Goal: Information Seeking & Learning: Learn about a topic

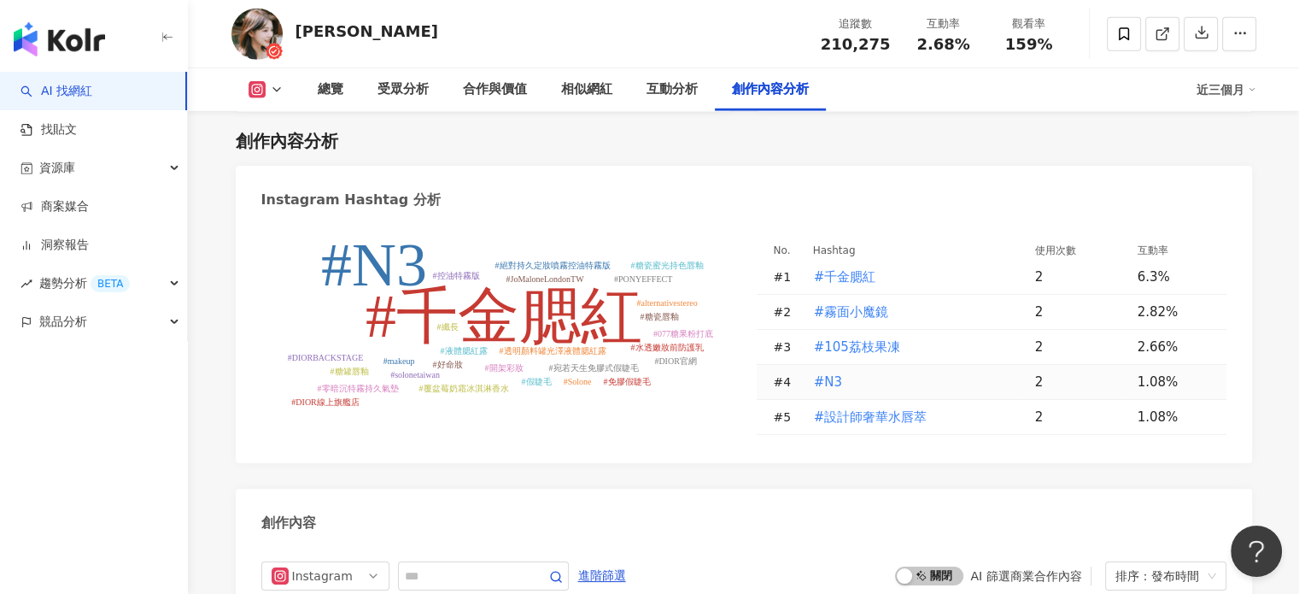
scroll to position [5007, 0]
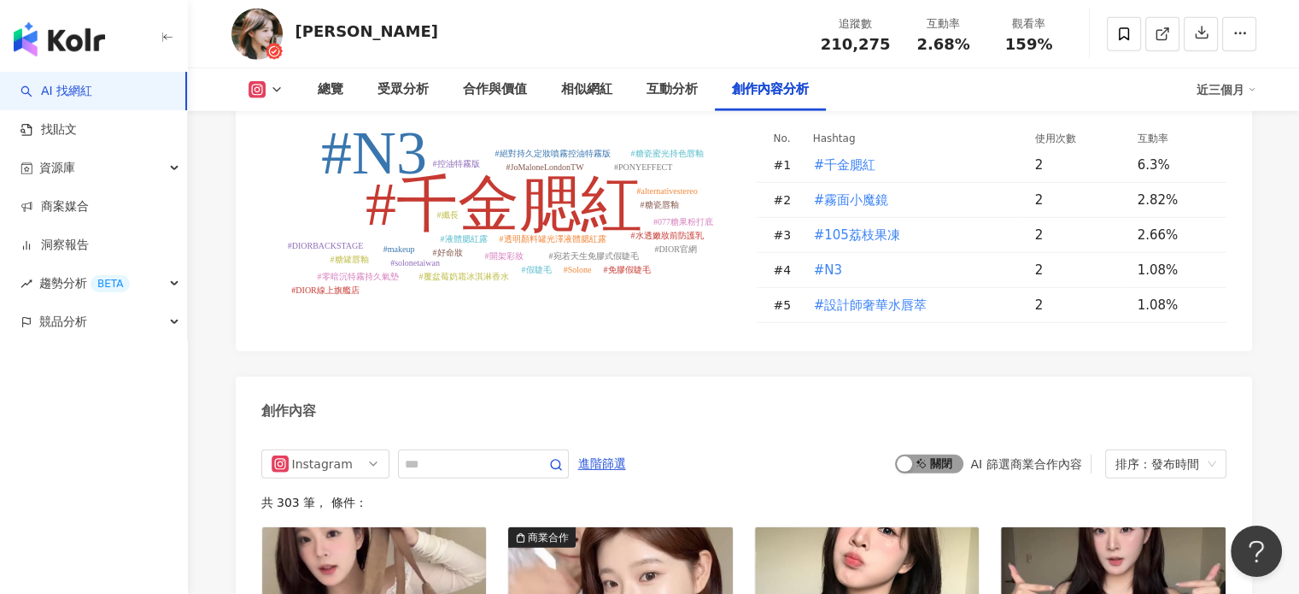
click at [939, 454] on span "啟動 關閉" at bounding box center [929, 463] width 68 height 19
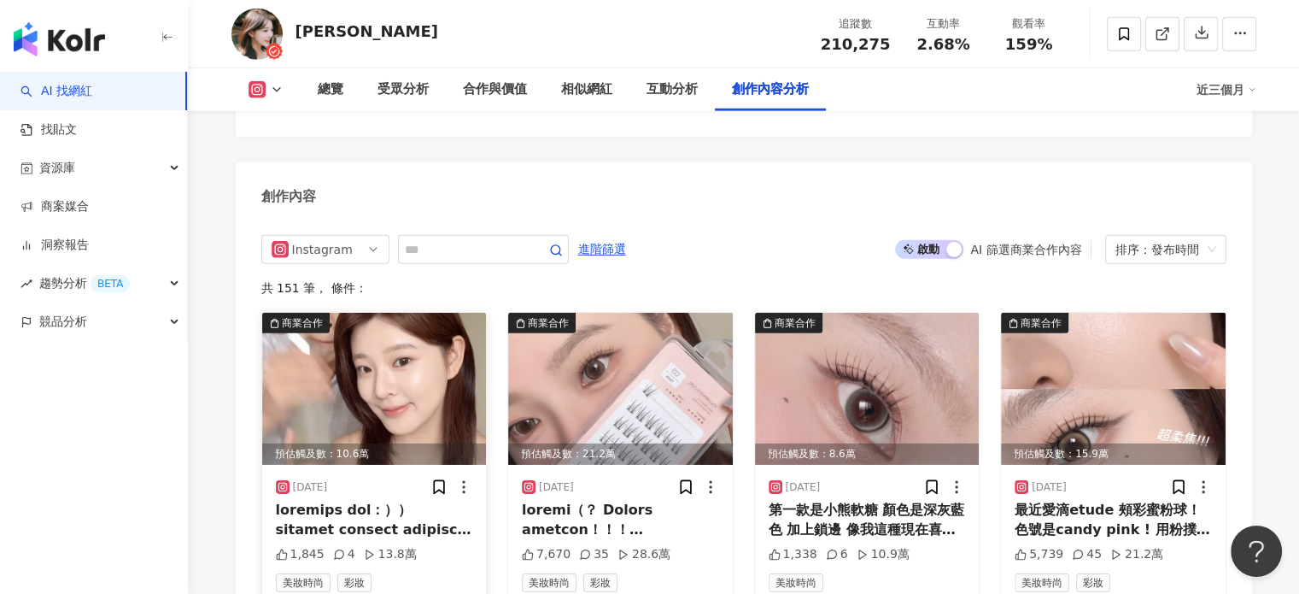
click at [426, 313] on img at bounding box center [374, 389] width 225 height 152
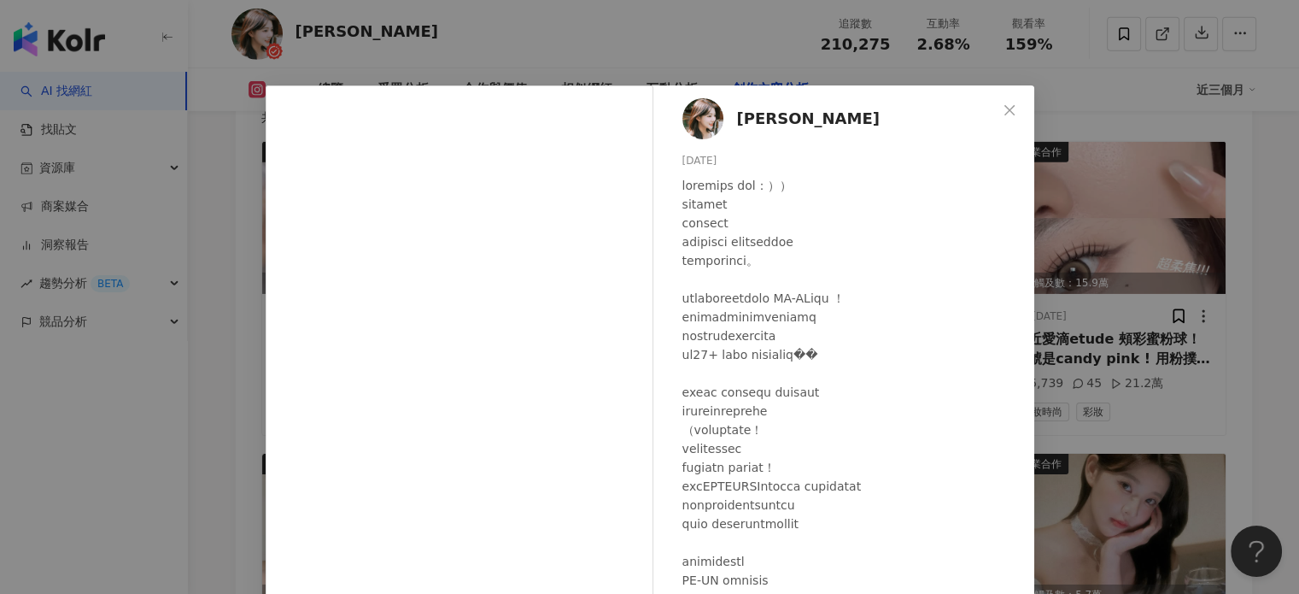
scroll to position [0, 0]
click at [1091, 251] on div "林嫺 2025/8/18 1,845 4 13.8萬 查看原始貼文" at bounding box center [649, 297] width 1299 height 594
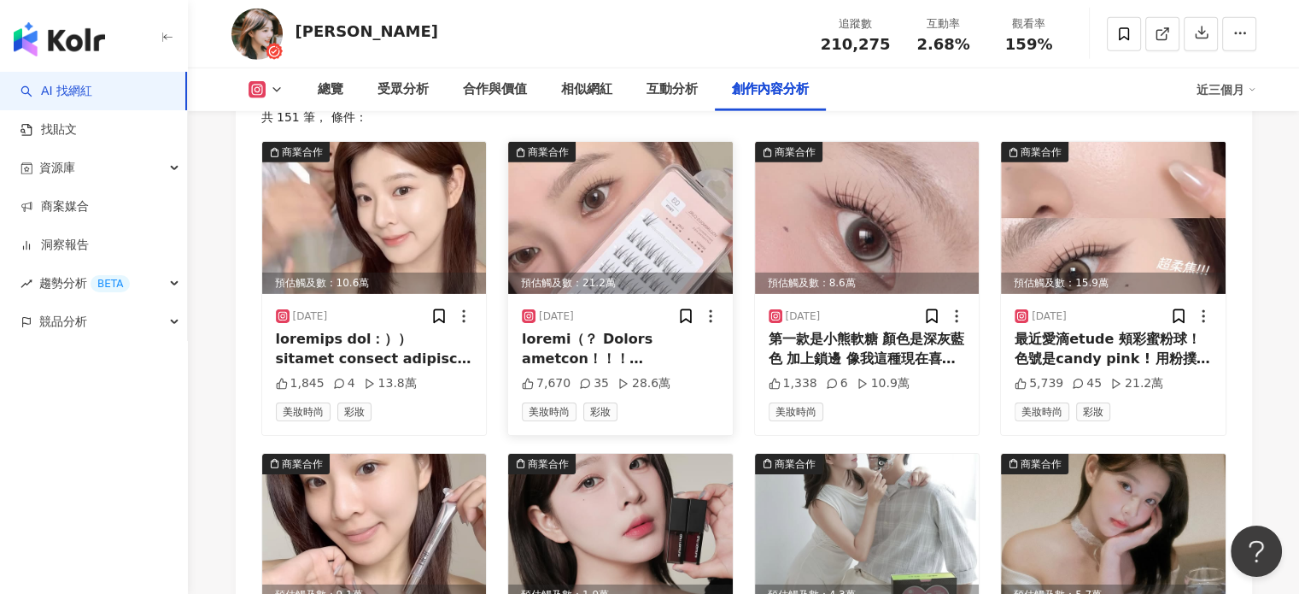
click at [645, 188] on img at bounding box center [620, 218] width 225 height 152
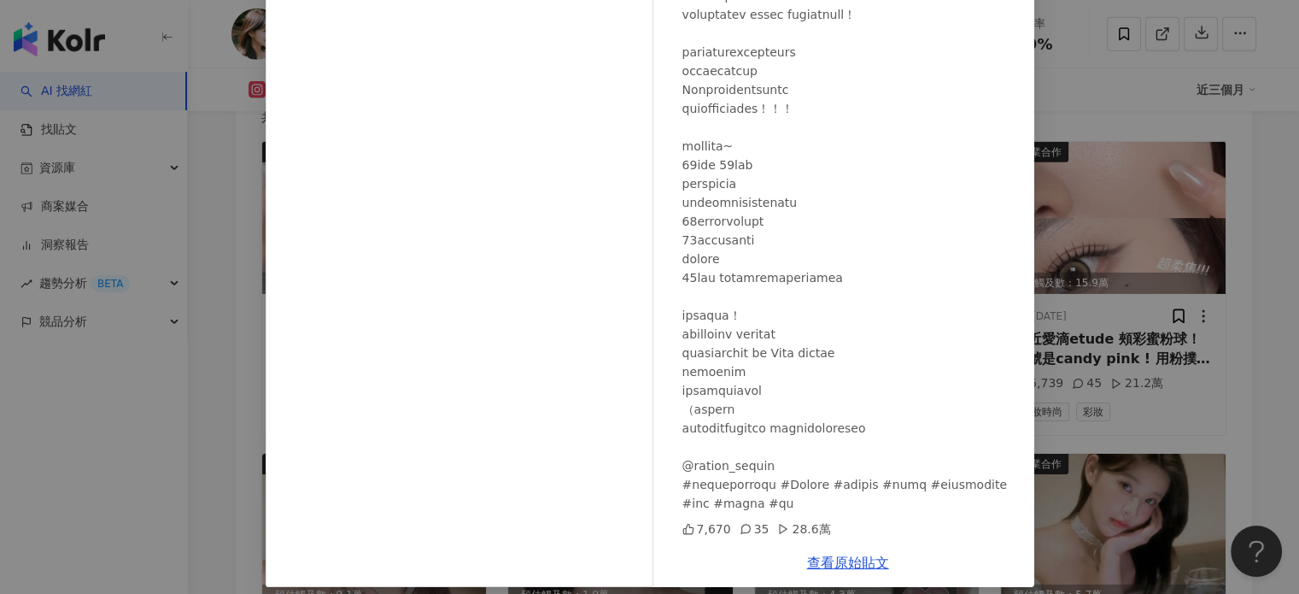
scroll to position [171, 0]
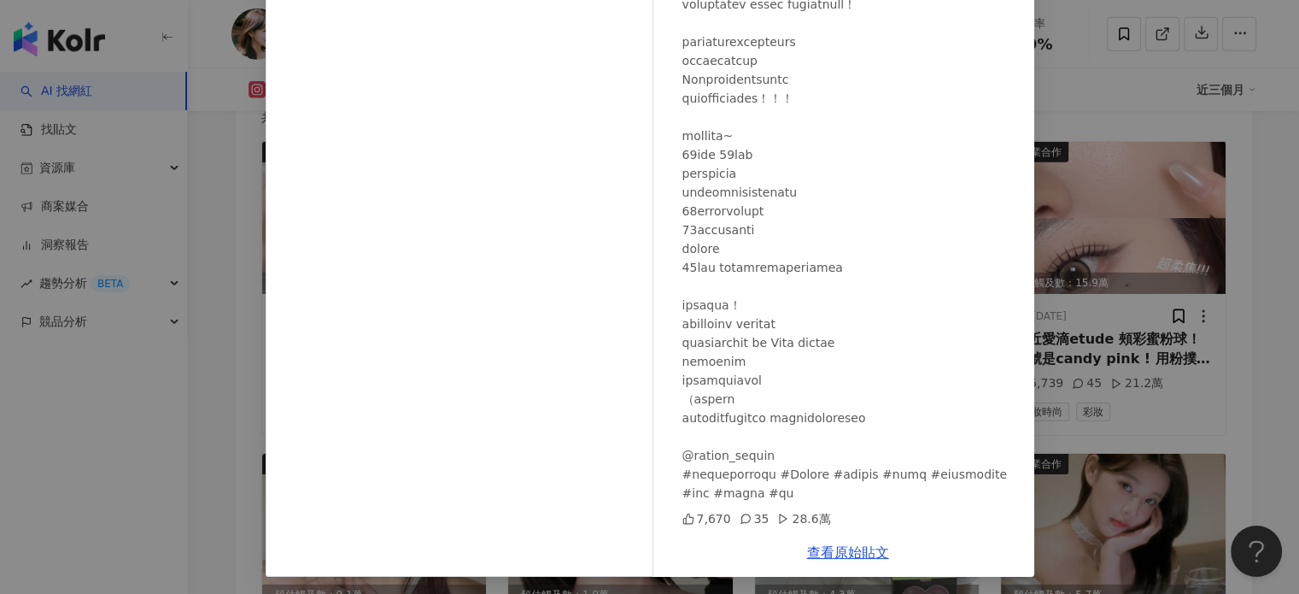
click at [1074, 177] on div "林嫺 2025/8/15 7,670 35 28.6萬 查看原始貼文" at bounding box center [649, 297] width 1299 height 594
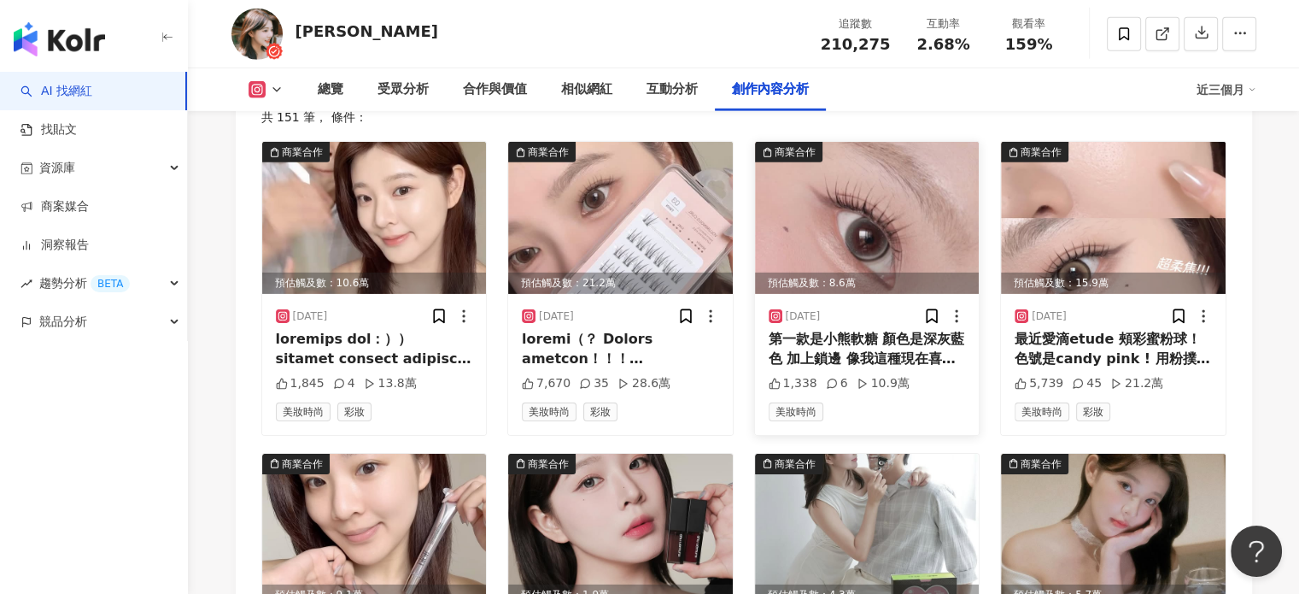
click at [816, 153] on img at bounding box center [867, 218] width 225 height 152
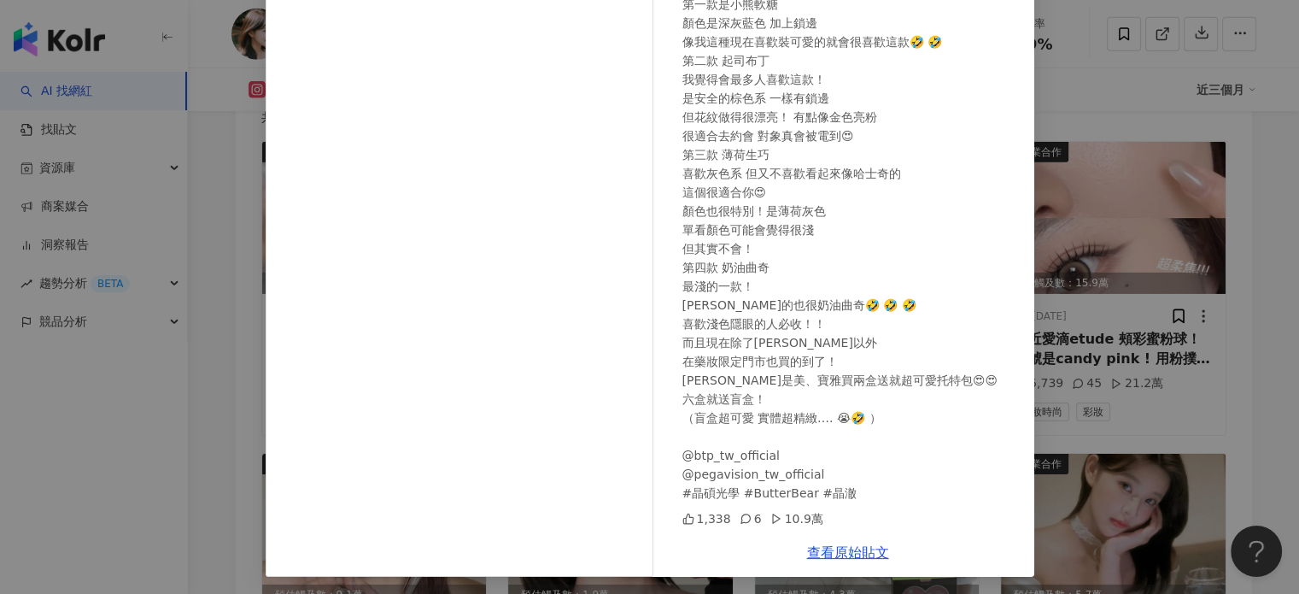
click at [1074, 142] on div "林嫺 2025/8/14 第一款是小熊軟糖 顏色是深灰藍色 加上鎖邊 像我這種現在喜歡裝可愛的就會很喜歡這款🤣 🤣 第二款 起司布丁 我覺得會最多人喜歡這款！…" at bounding box center [649, 297] width 1299 height 594
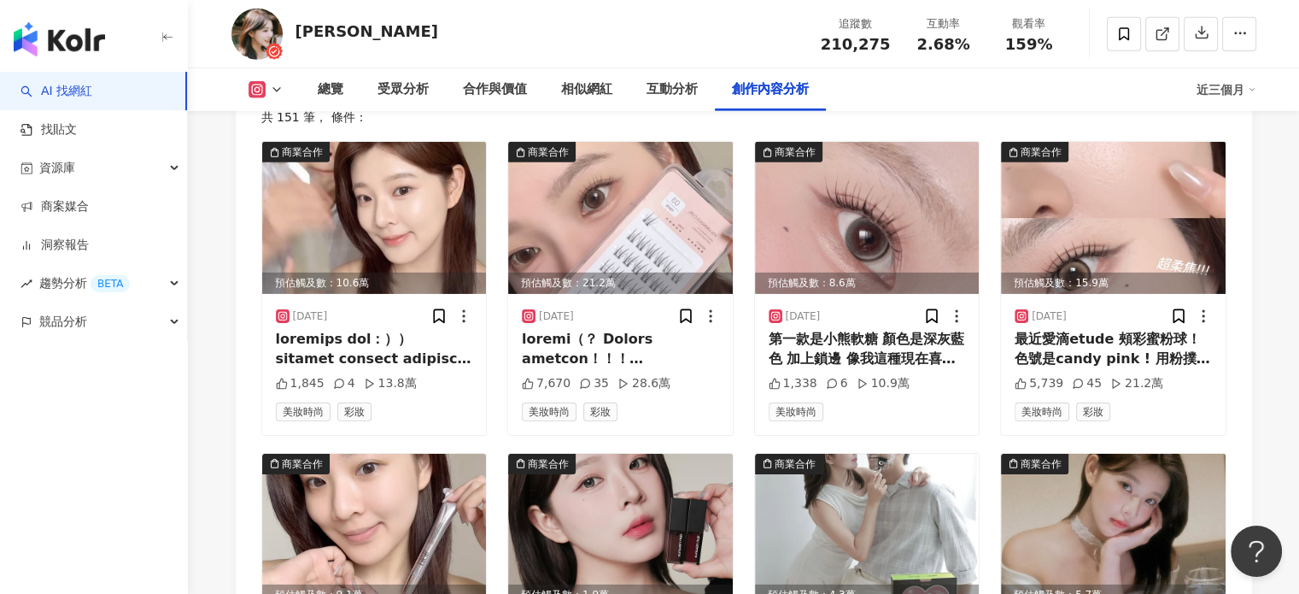
click at [1074, 142] on img at bounding box center [1113, 218] width 225 height 152
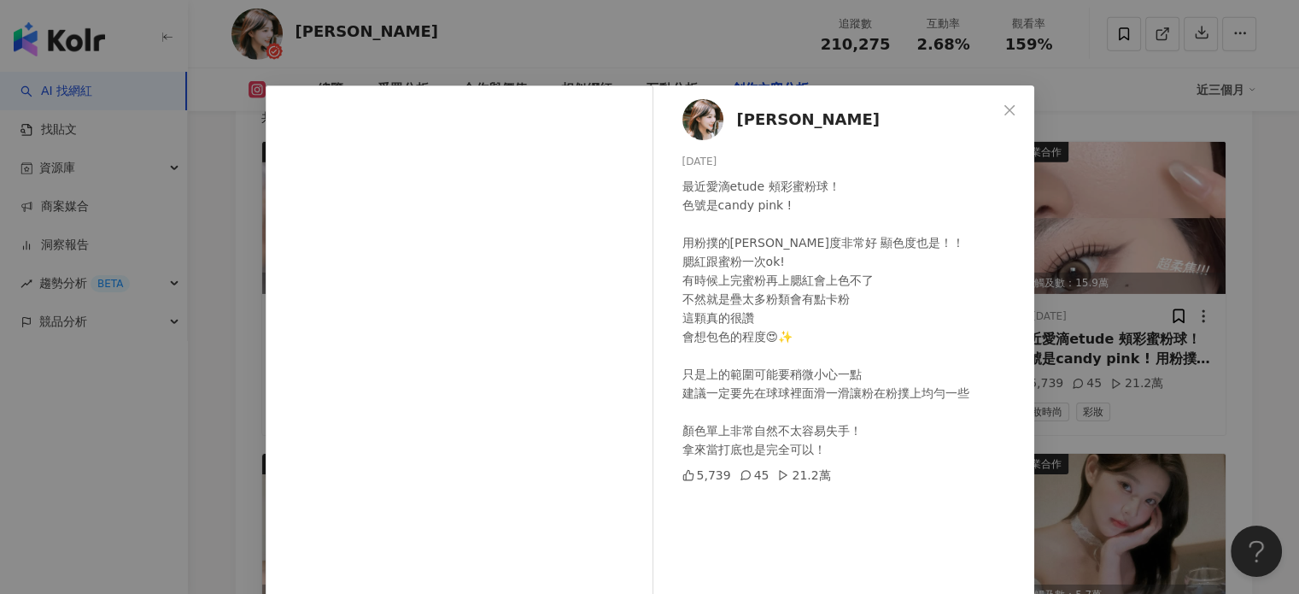
click at [1074, 142] on div "林嫺 2025/8/13 最近愛滴etude 頰彩蜜粉球！ 色號是candy pink ! 用粉撲的毛孔修飾度非常好 顯色度也是！！ 腮紅跟蜜粉一次ok! 有…" at bounding box center [649, 297] width 1299 height 594
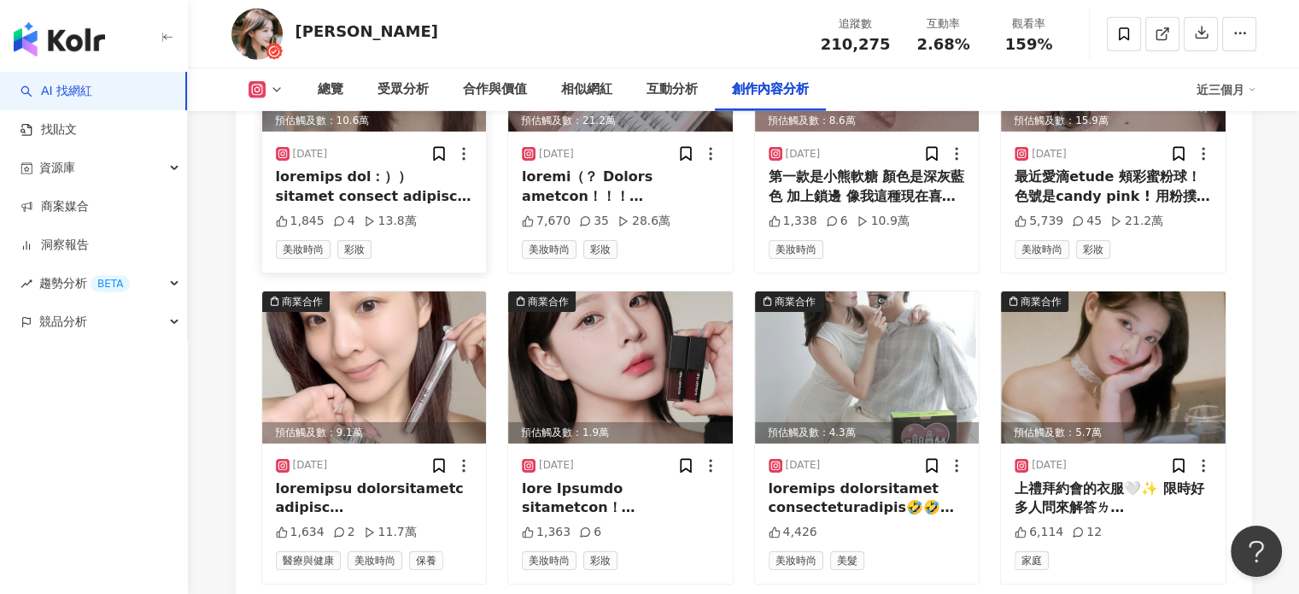
scroll to position [5563, 0]
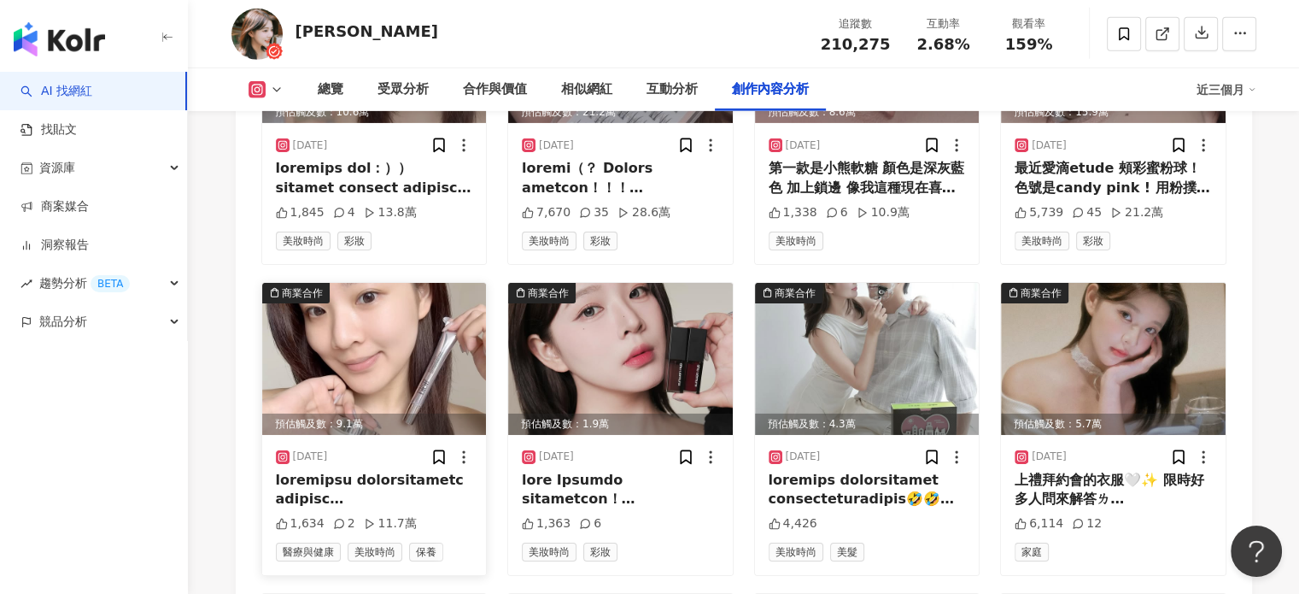
click at [339, 287] on img at bounding box center [374, 359] width 225 height 152
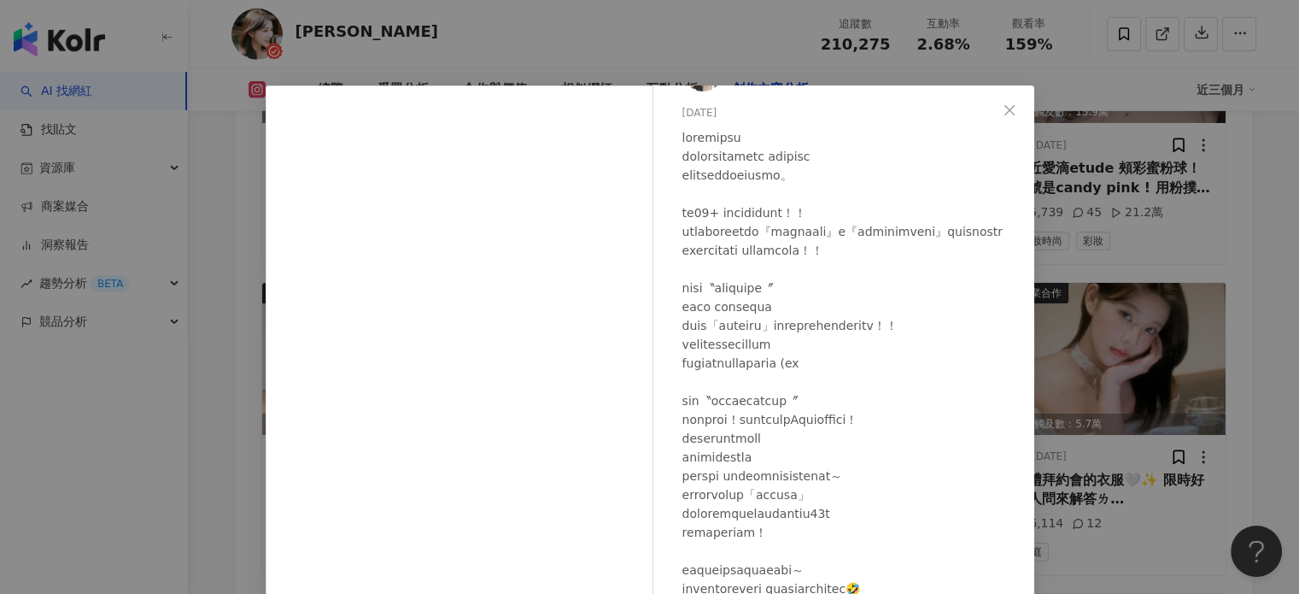
scroll to position [174, 0]
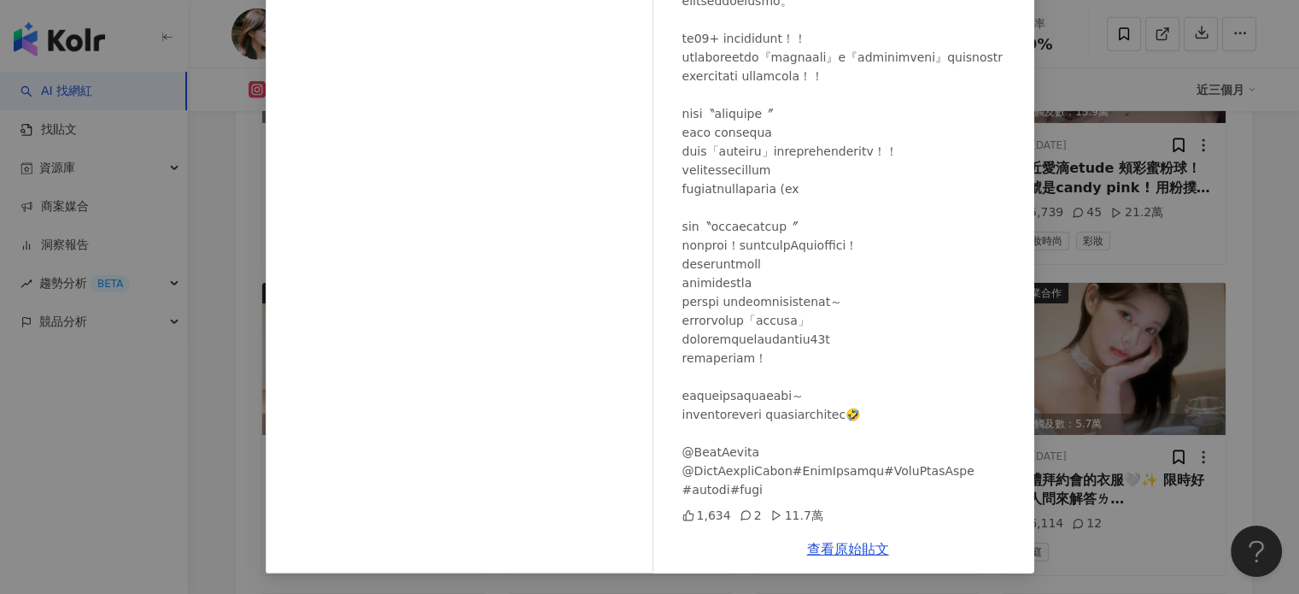
click at [1242, 258] on div "林嫺 2025/8/6 1,634 2 11.7萬 查看原始貼文" at bounding box center [649, 297] width 1299 height 594
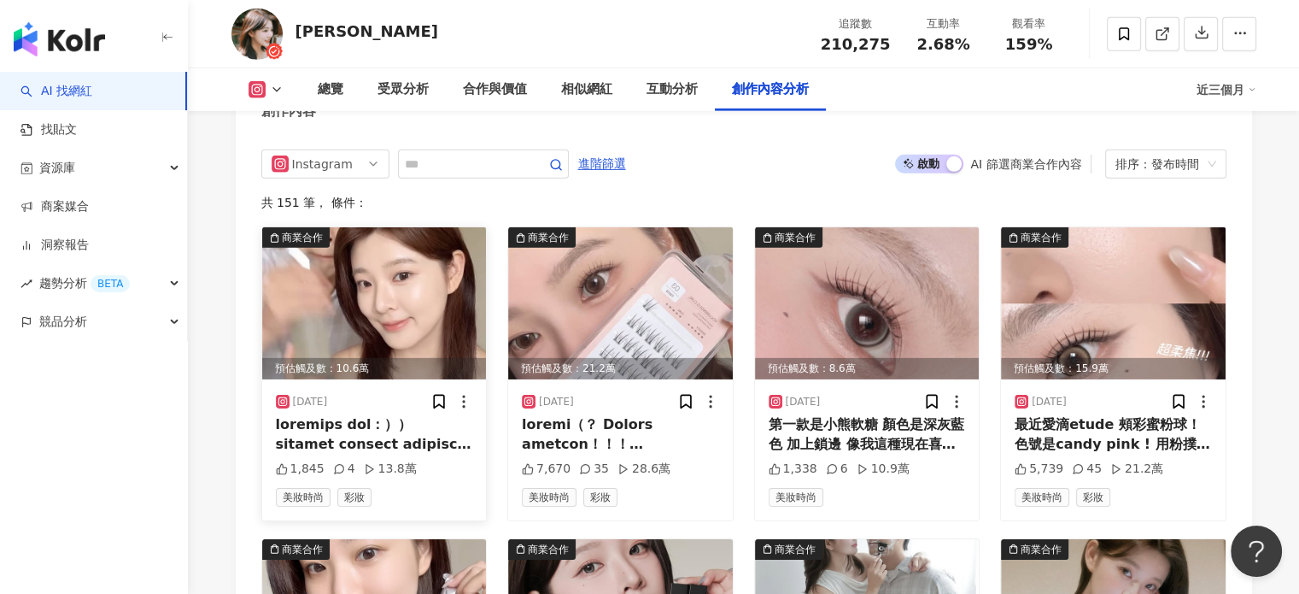
scroll to position [5051, 0]
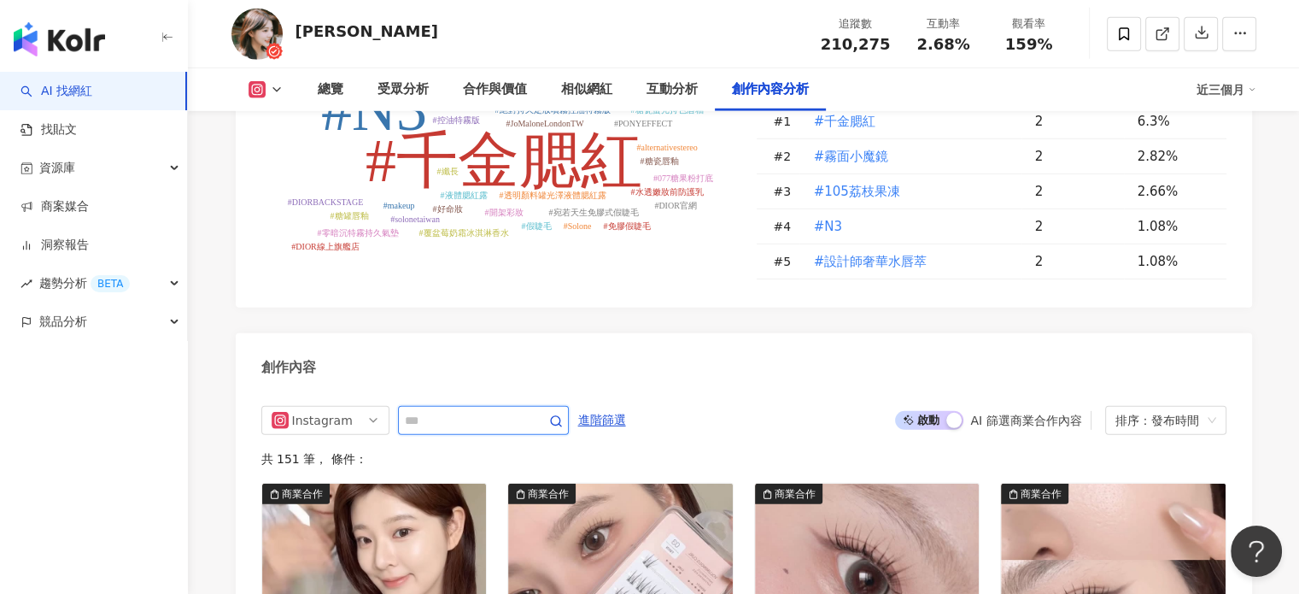
click at [437, 410] on input "text" at bounding box center [465, 420] width 120 height 20
type input "*"
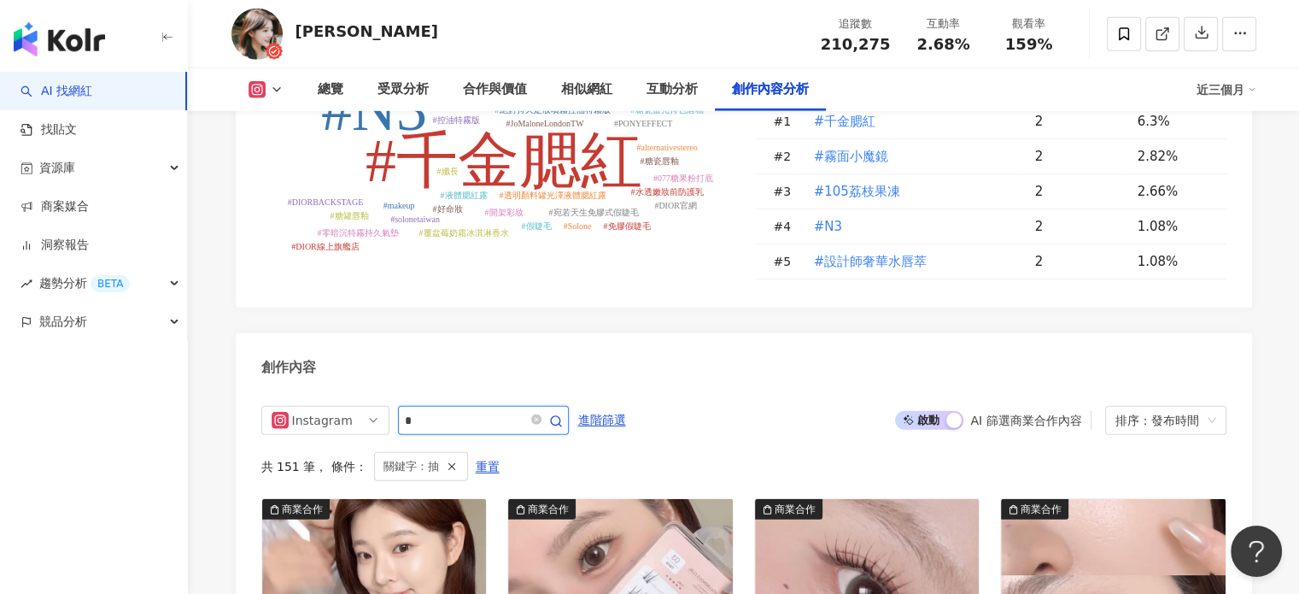
scroll to position [5222, 0]
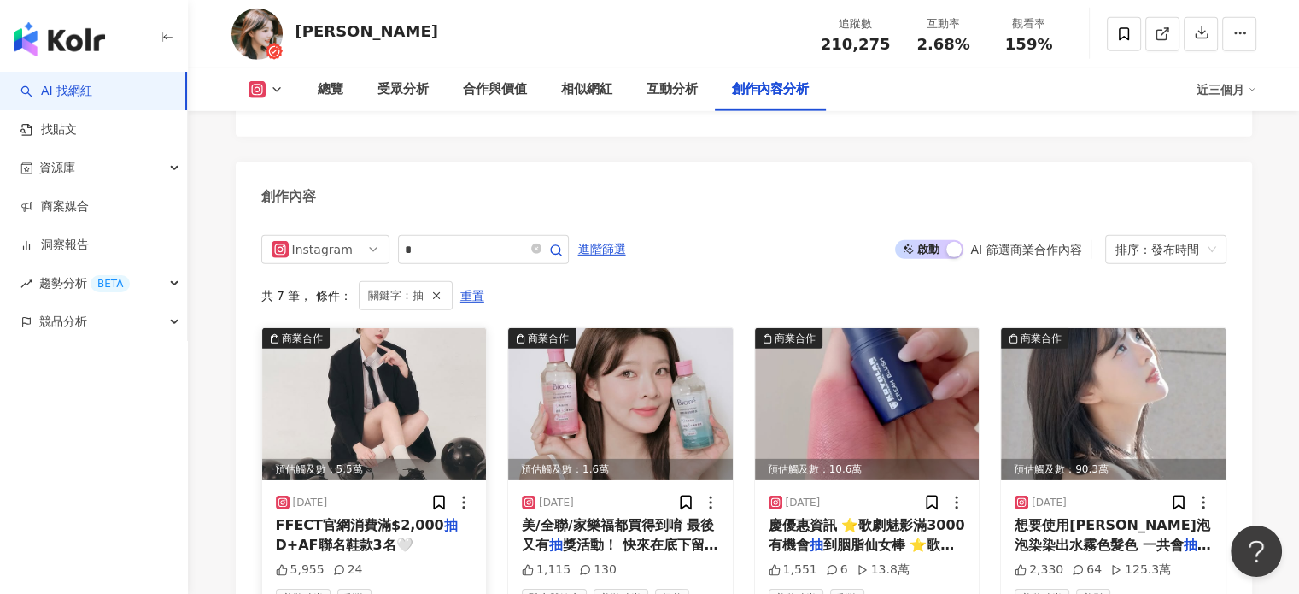
click at [440, 328] on img at bounding box center [374, 404] width 225 height 152
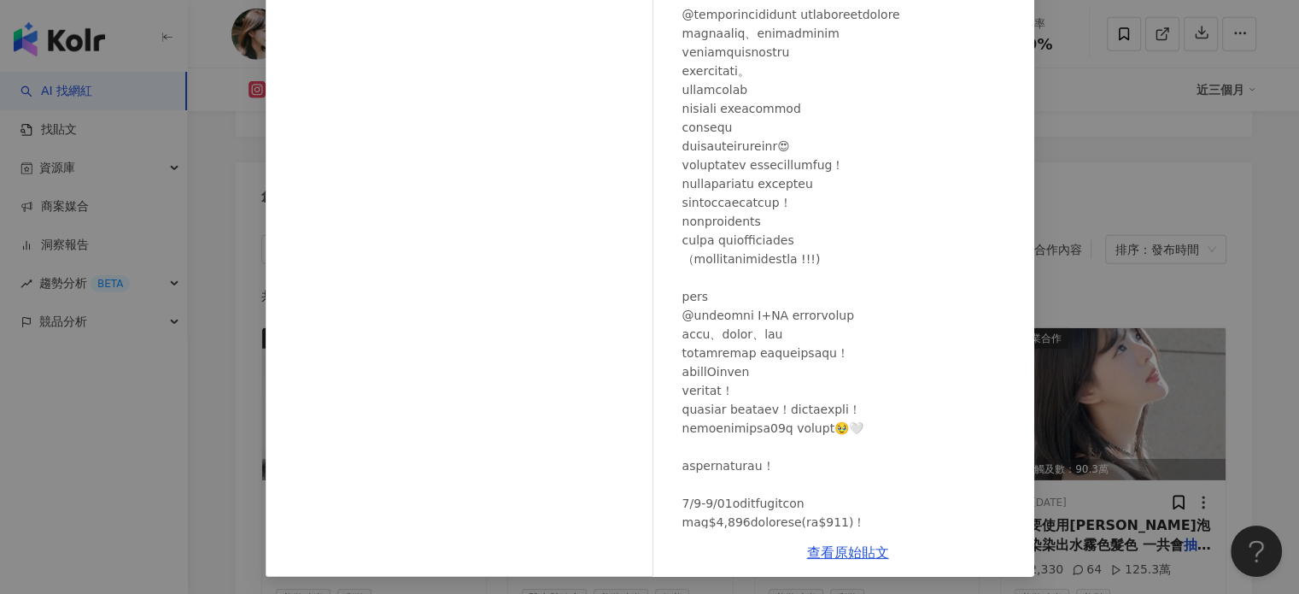
scroll to position [143, 0]
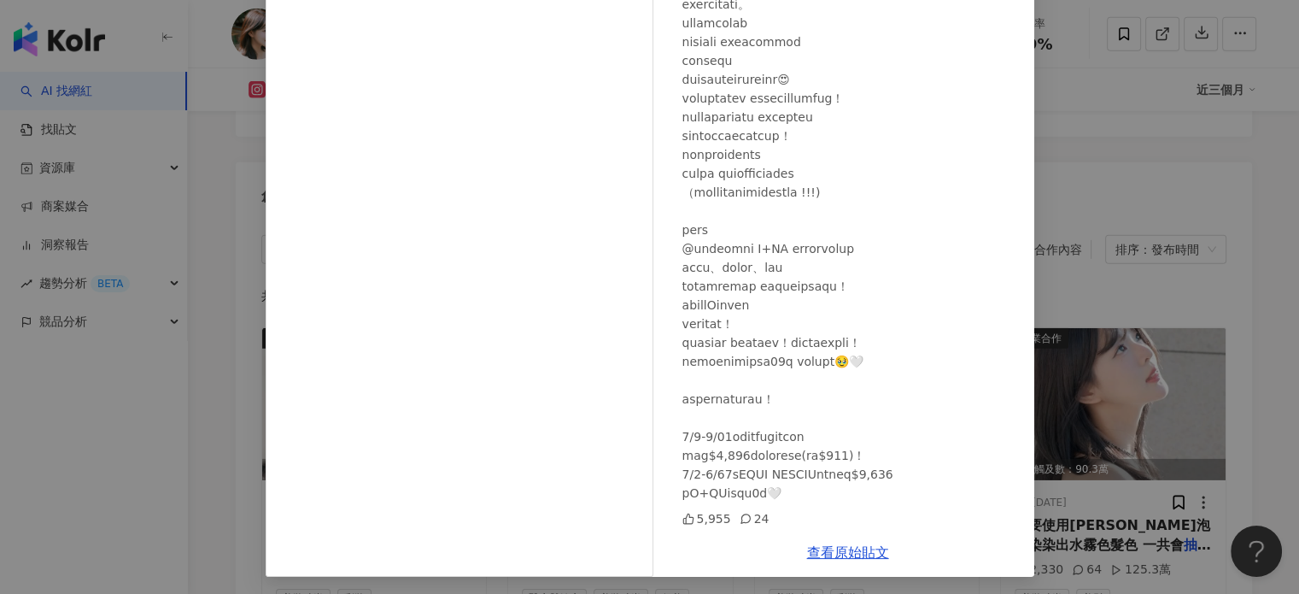
click at [1145, 271] on div "林嫺 2025/8/1 5,955 24 查看原始貼文" at bounding box center [649, 297] width 1299 height 594
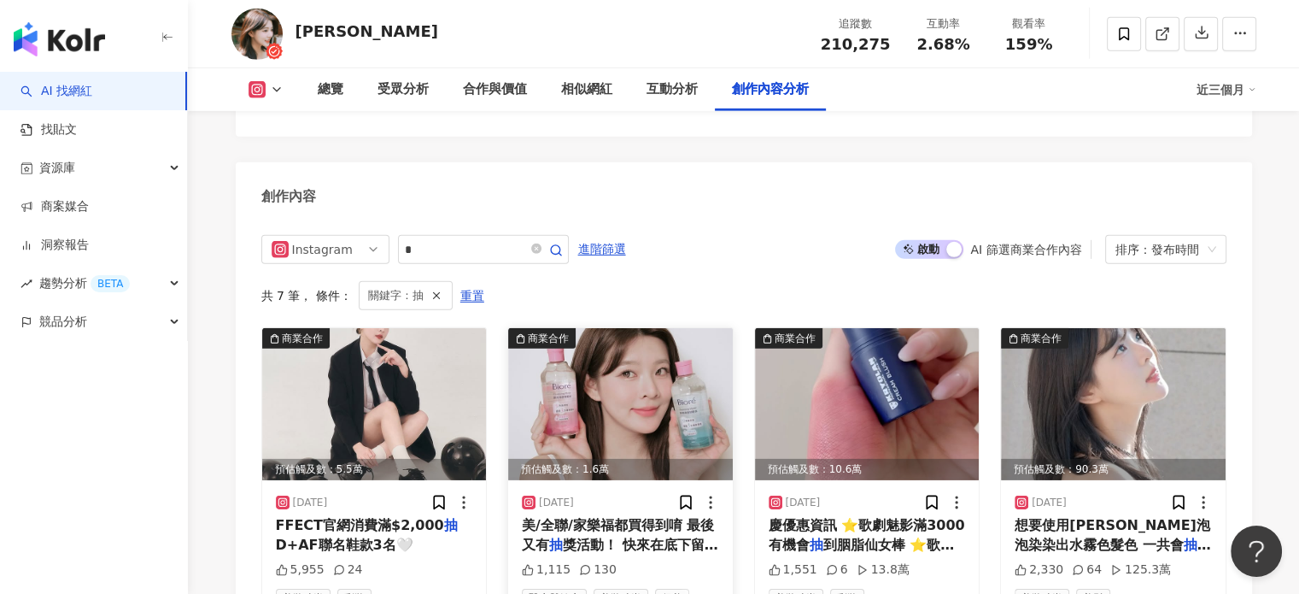
click at [600, 328] on img at bounding box center [620, 404] width 225 height 152
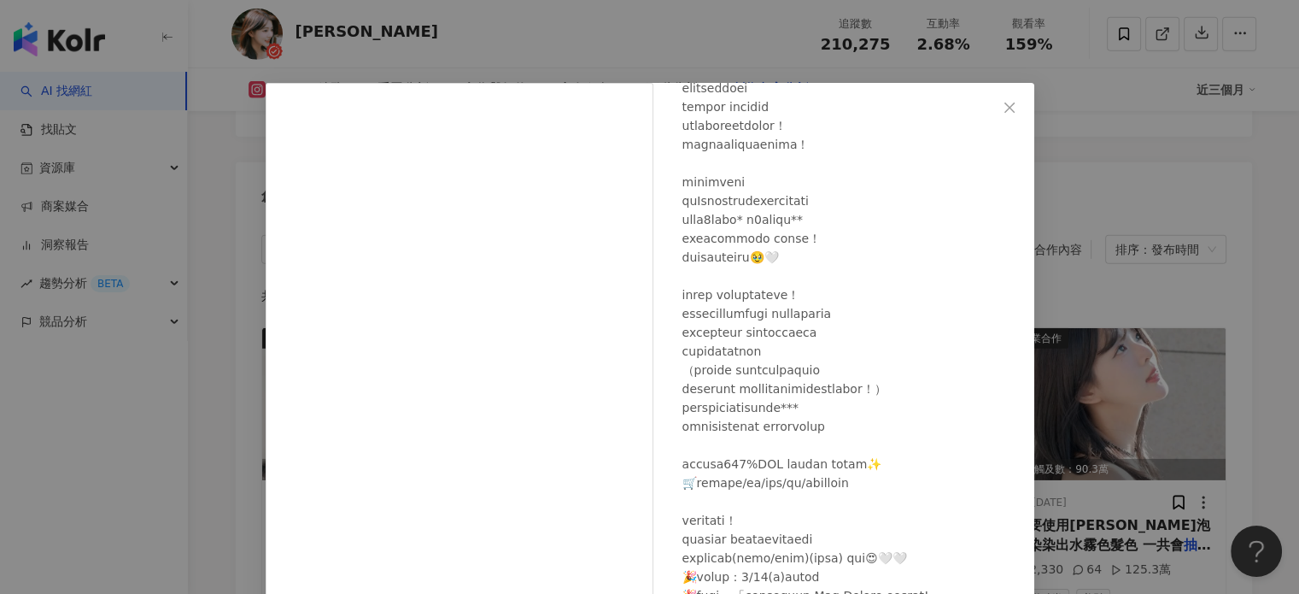
scroll to position [0, 0]
click at [1186, 202] on div "林嫺 2025/7/17 1,115 130 查看原始貼文" at bounding box center [649, 297] width 1299 height 594
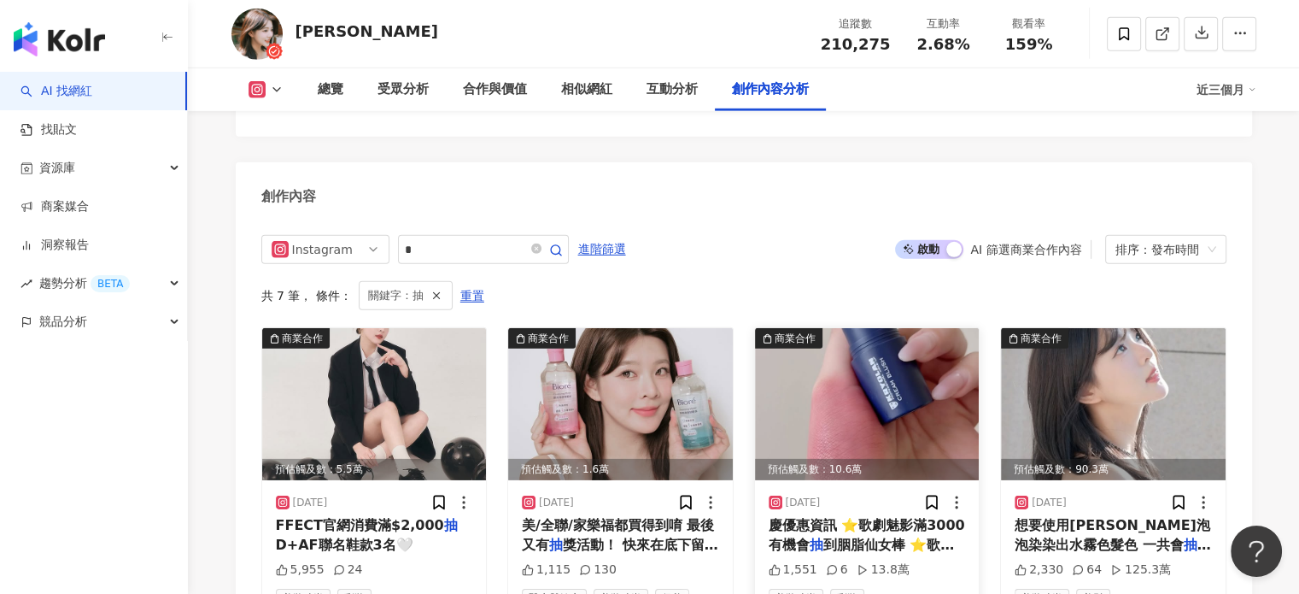
click at [950, 382] on img at bounding box center [867, 404] width 225 height 152
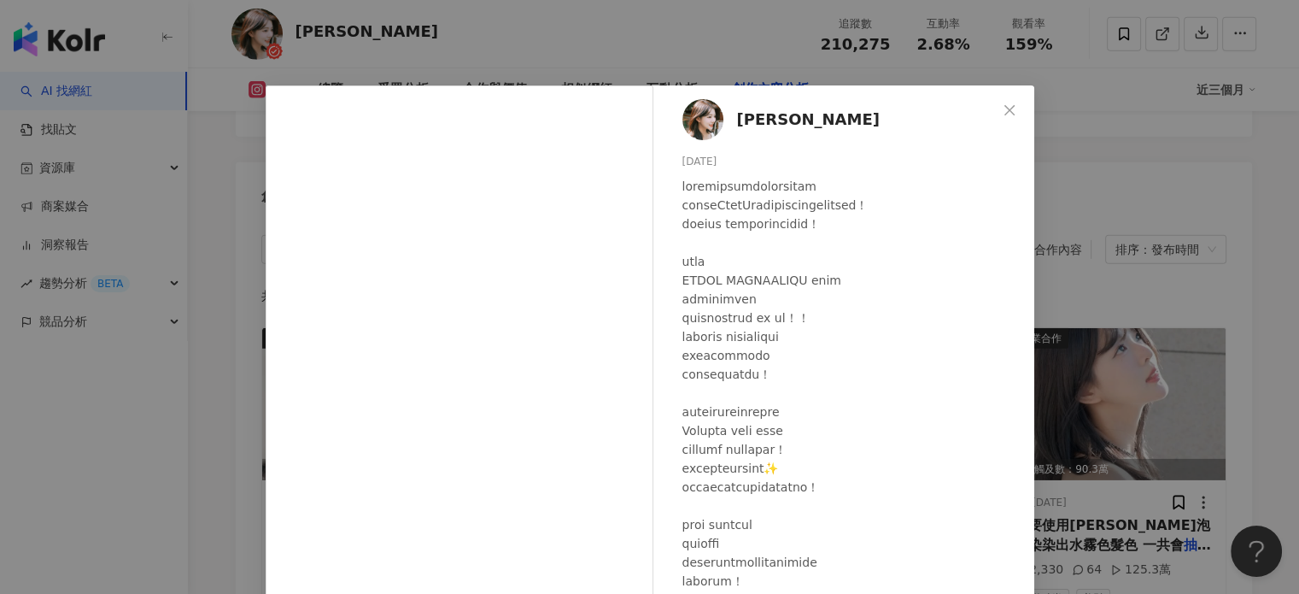
click at [1128, 226] on div "林嫺 2025/7/11 1,551 6 13.8萬 查看原始貼文" at bounding box center [649, 297] width 1299 height 594
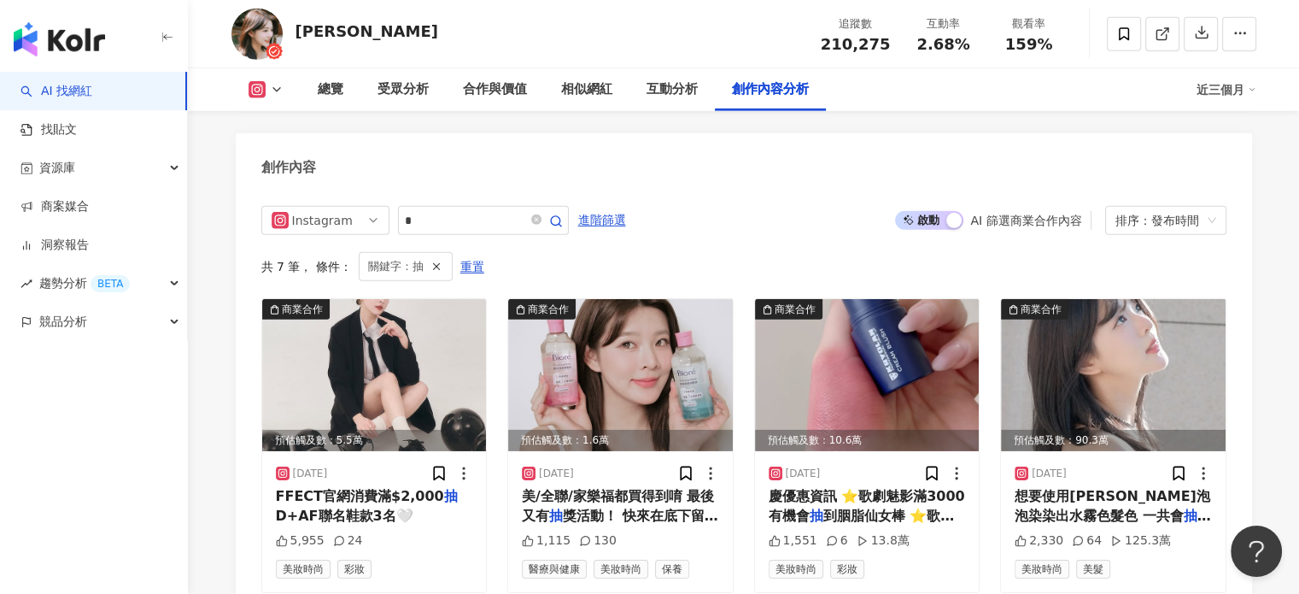
scroll to position [5222, 0]
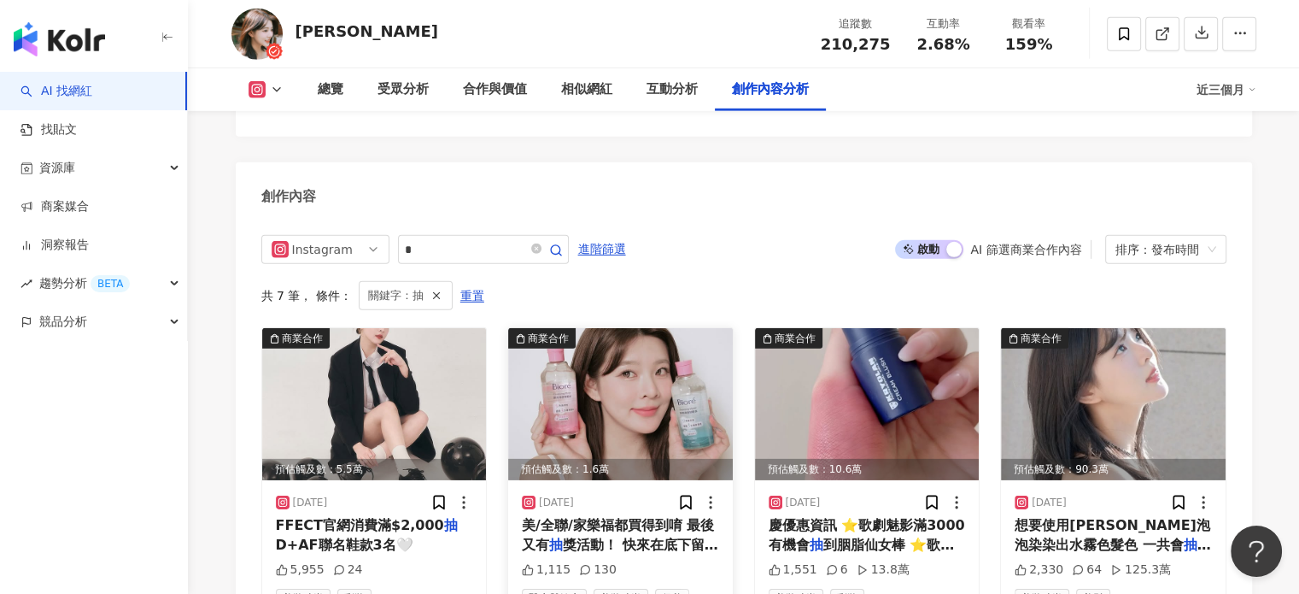
click at [637, 363] on img at bounding box center [620, 404] width 225 height 152
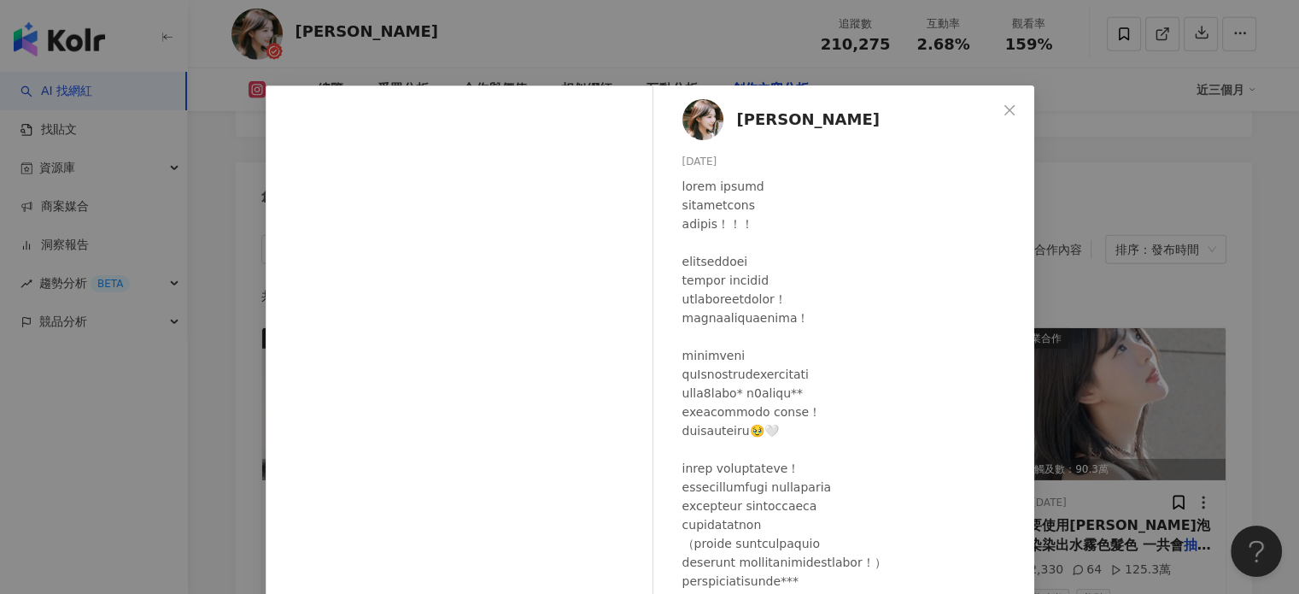
click at [1090, 238] on div "林嫺 2025/7/17 1,115 130 查看原始貼文" at bounding box center [649, 297] width 1299 height 594
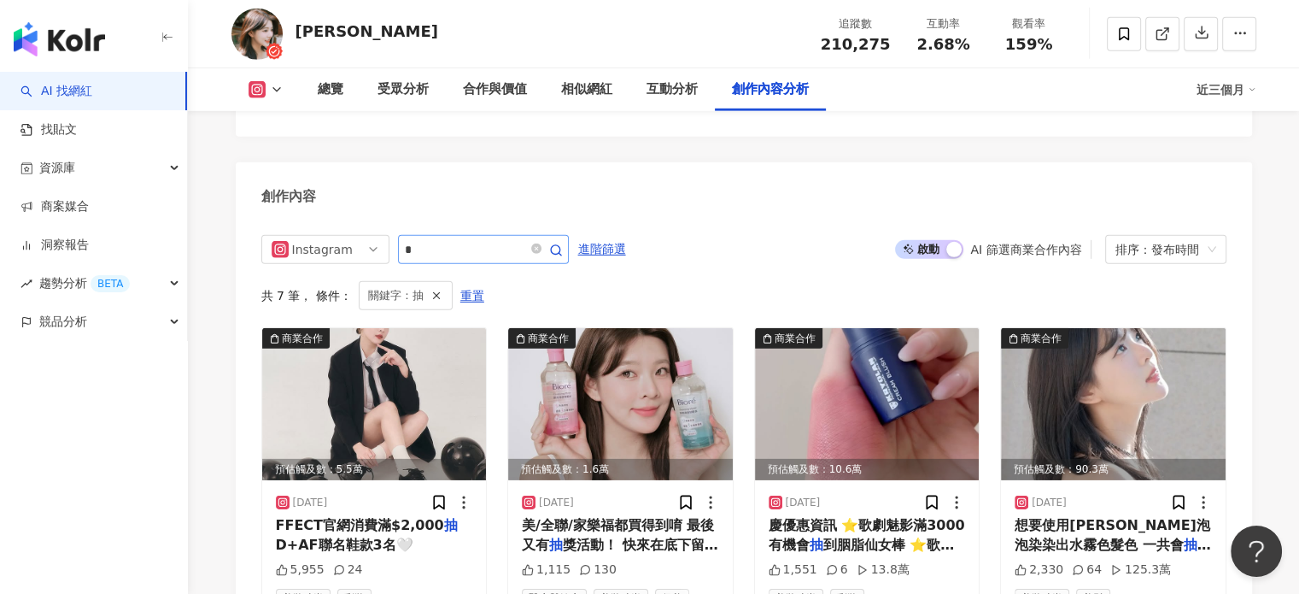
click at [562, 239] on span at bounding box center [545, 249] width 34 height 20
click at [541, 243] on icon "close-circle" at bounding box center [536, 248] width 10 height 10
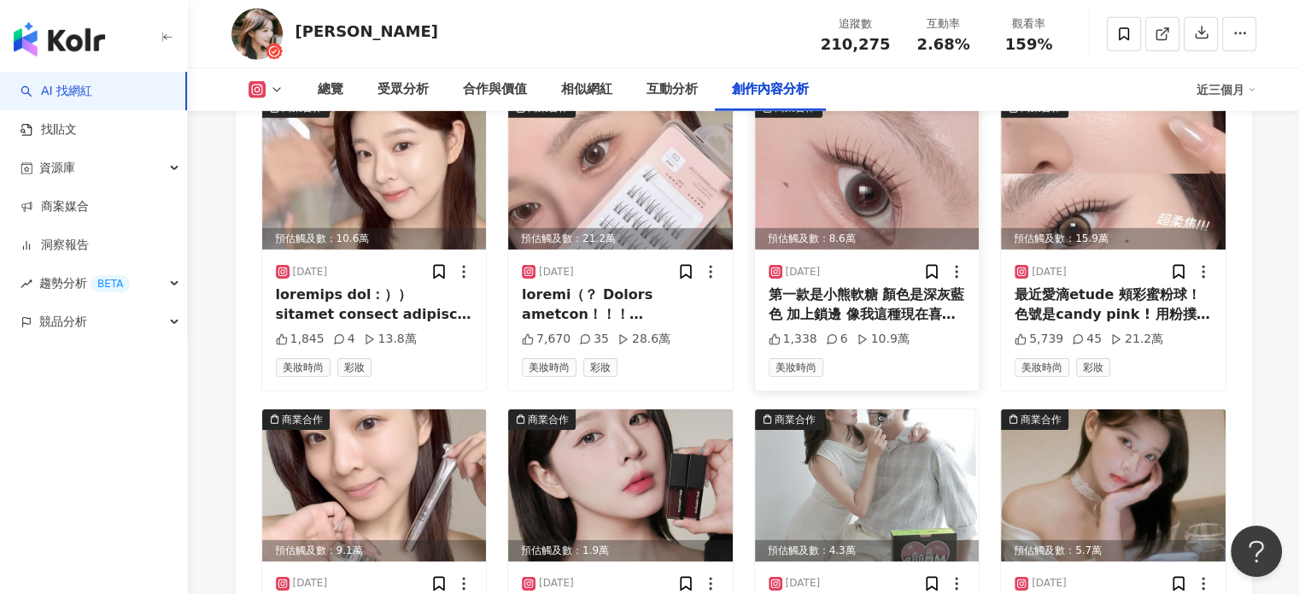
scroll to position [5478, 0]
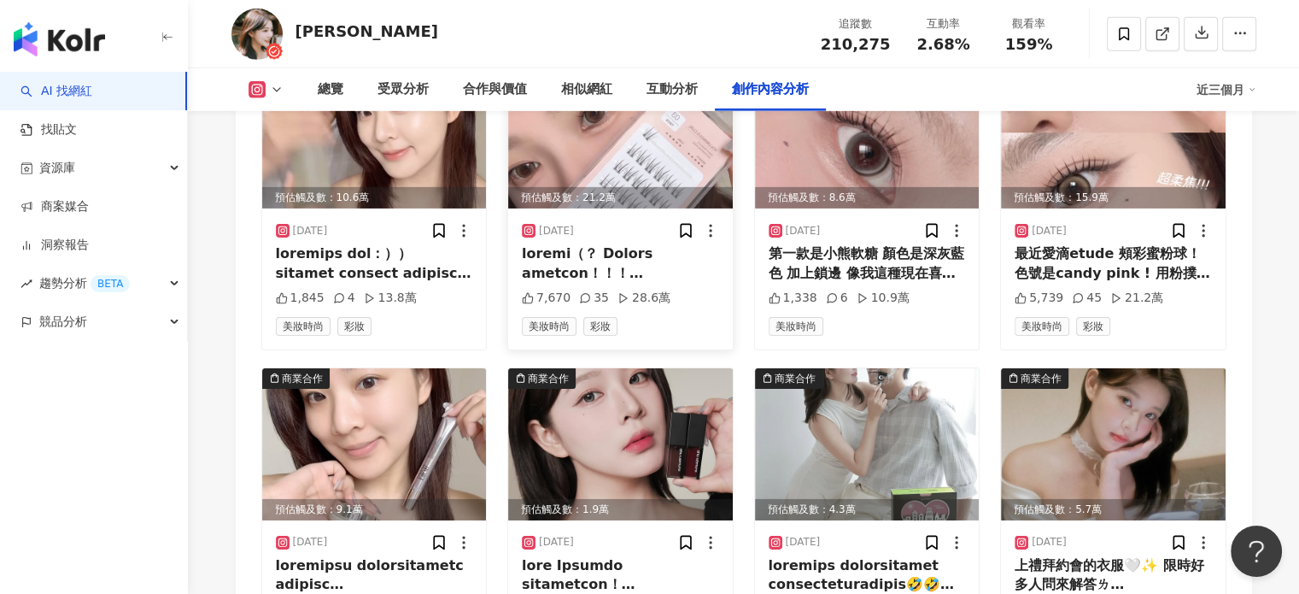
click at [641, 134] on img at bounding box center [620, 132] width 225 height 152
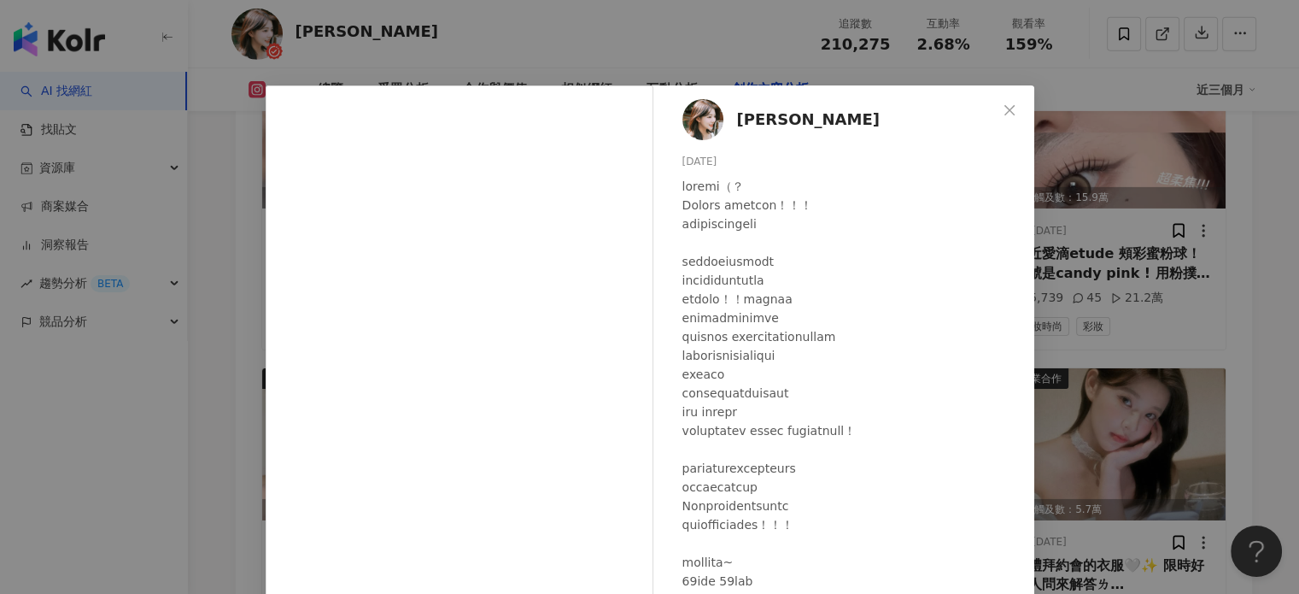
click at [1087, 141] on div "林嫺 2025/8/15 7,670 35 28.6萬 查看原始貼文" at bounding box center [649, 297] width 1299 height 594
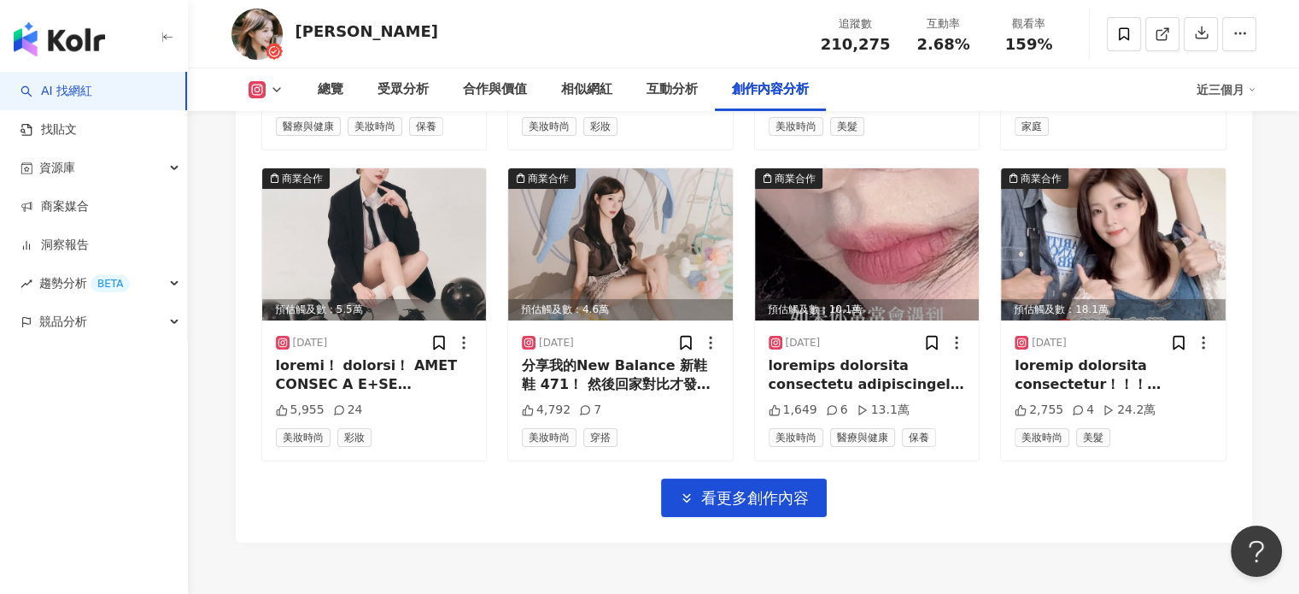
scroll to position [5476, 0]
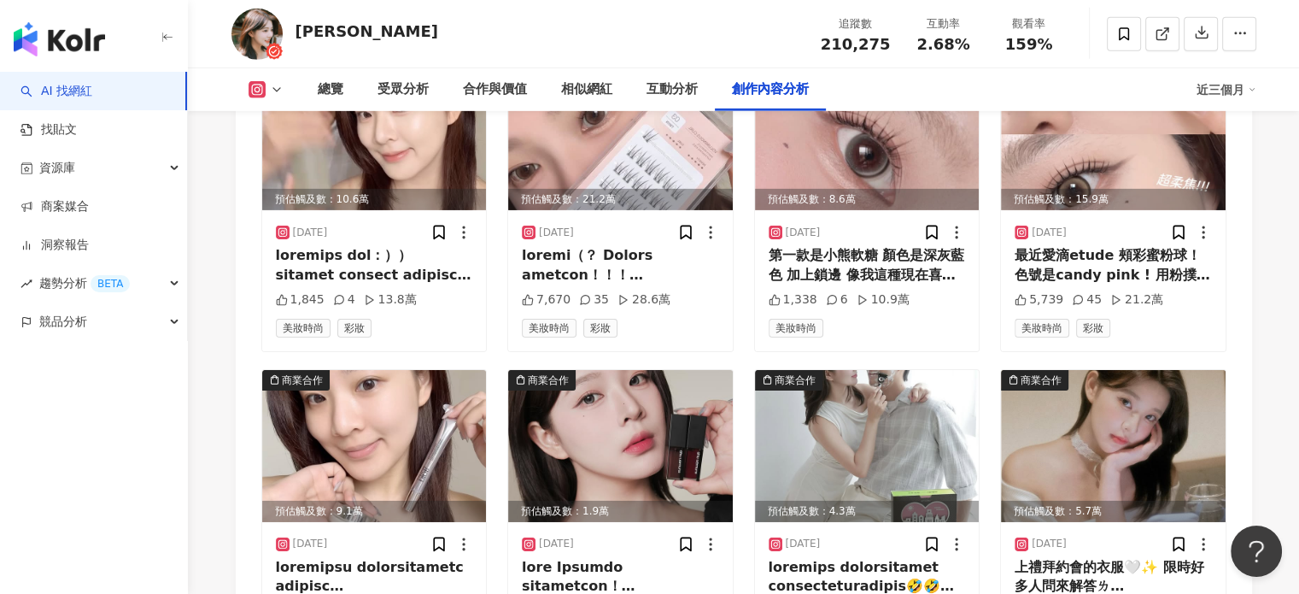
scroll to position [5476, 0]
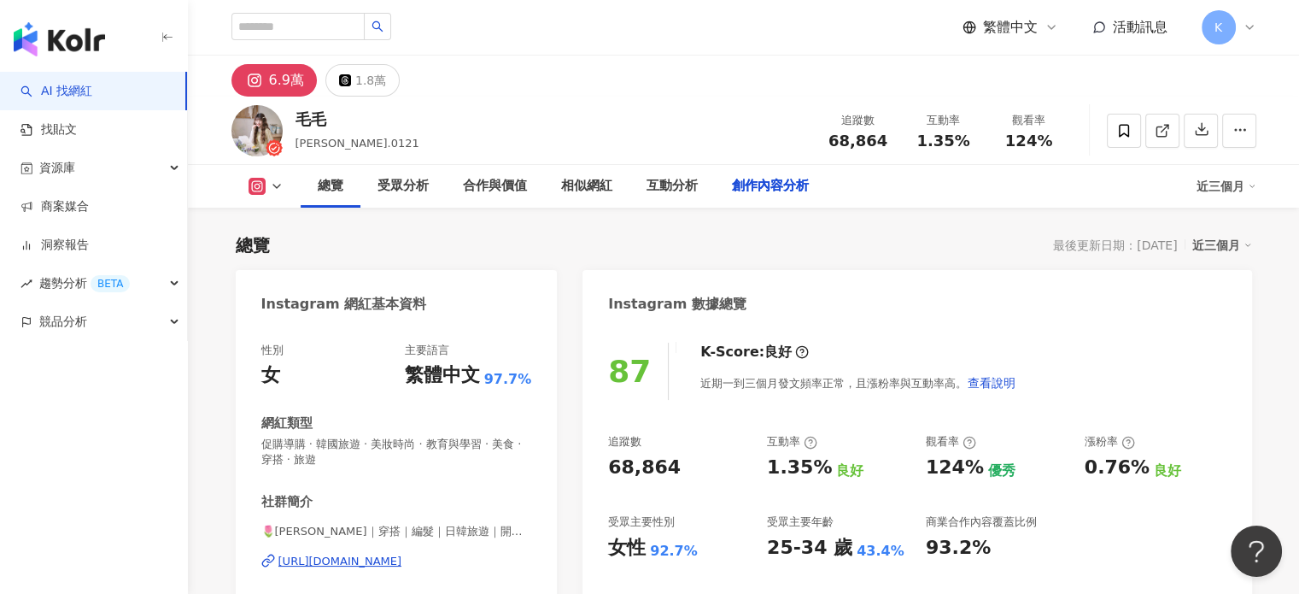
scroll to position [5048, 0]
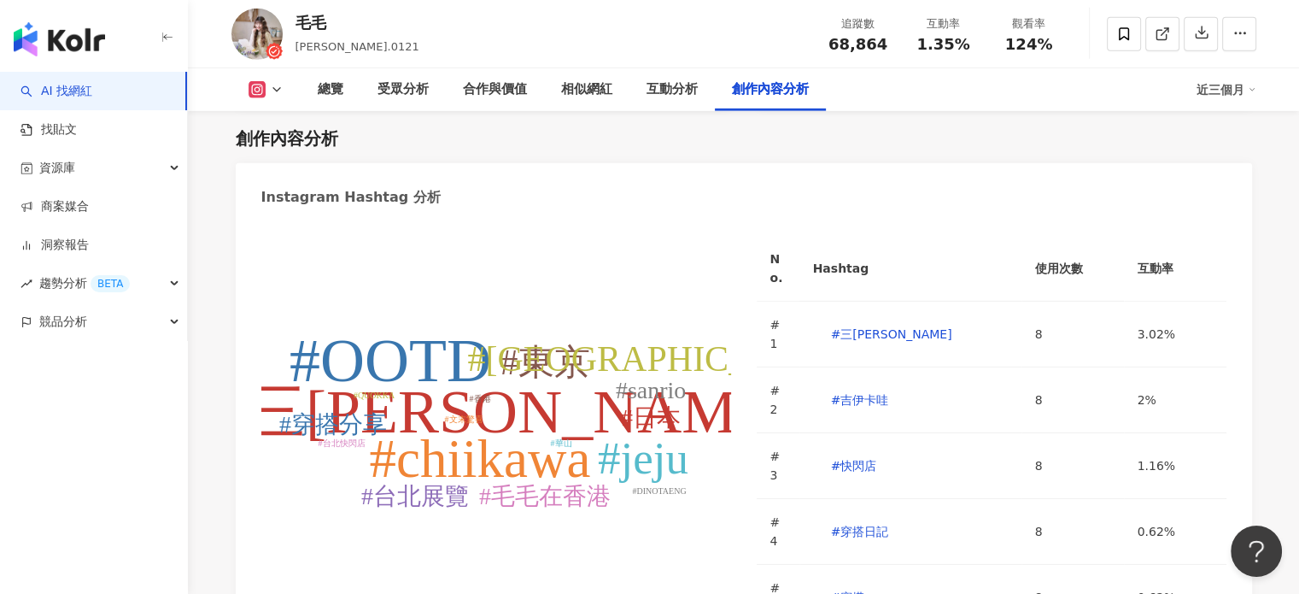
scroll to position [5199, 0]
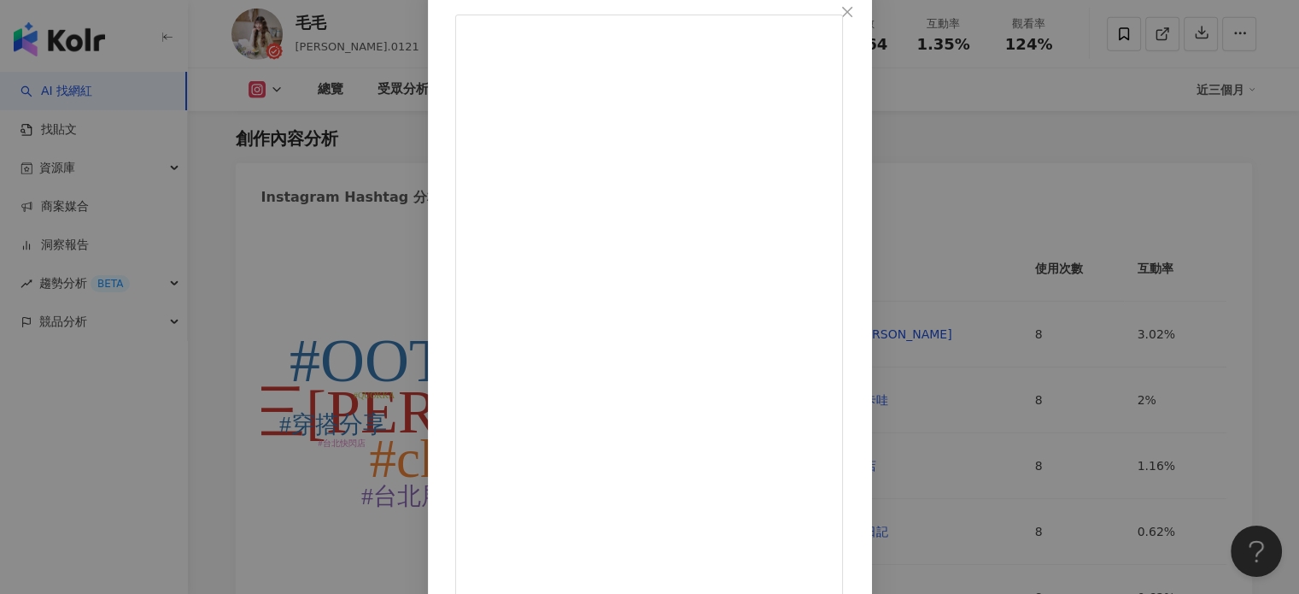
scroll to position [174, 0]
click at [1211, 166] on div "Doris 毛毛 2025/8/15 552 596 2萬 查看原始貼文" at bounding box center [649, 297] width 1299 height 594
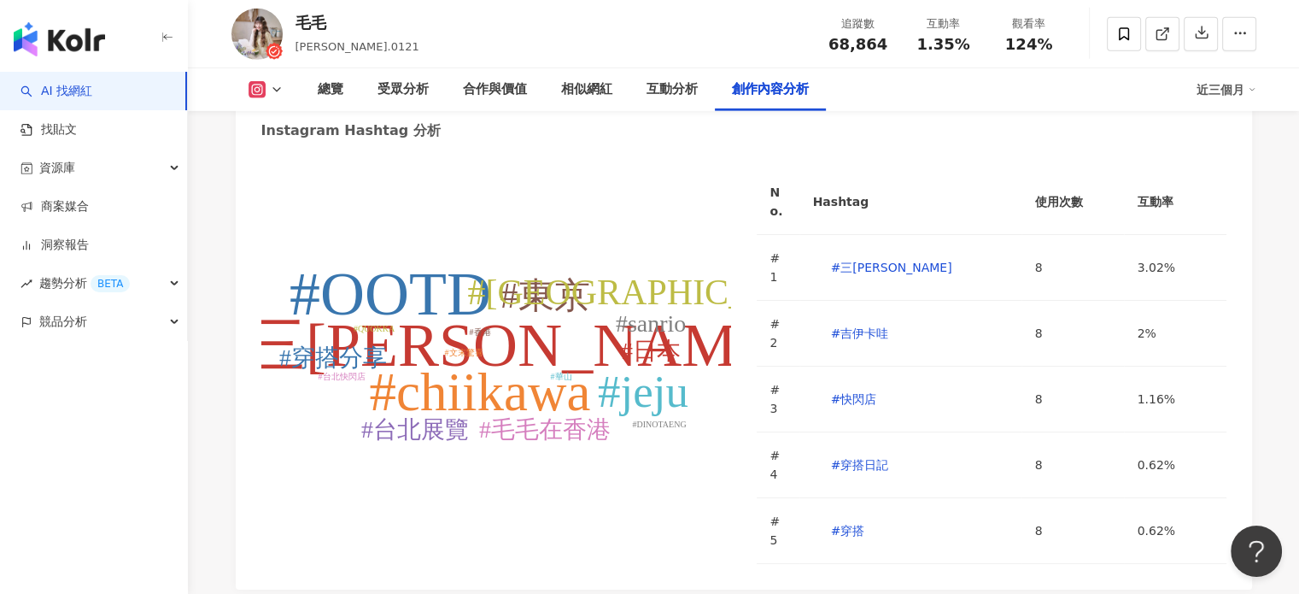
scroll to position [5369, 0]
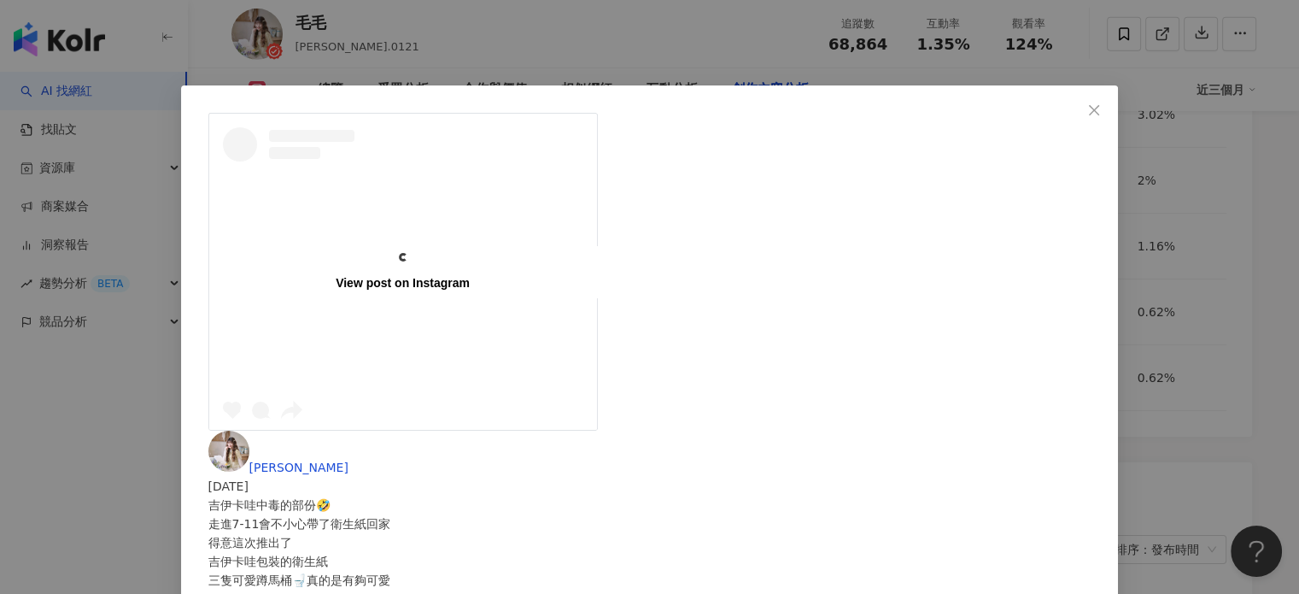
scroll to position [5626, 0]
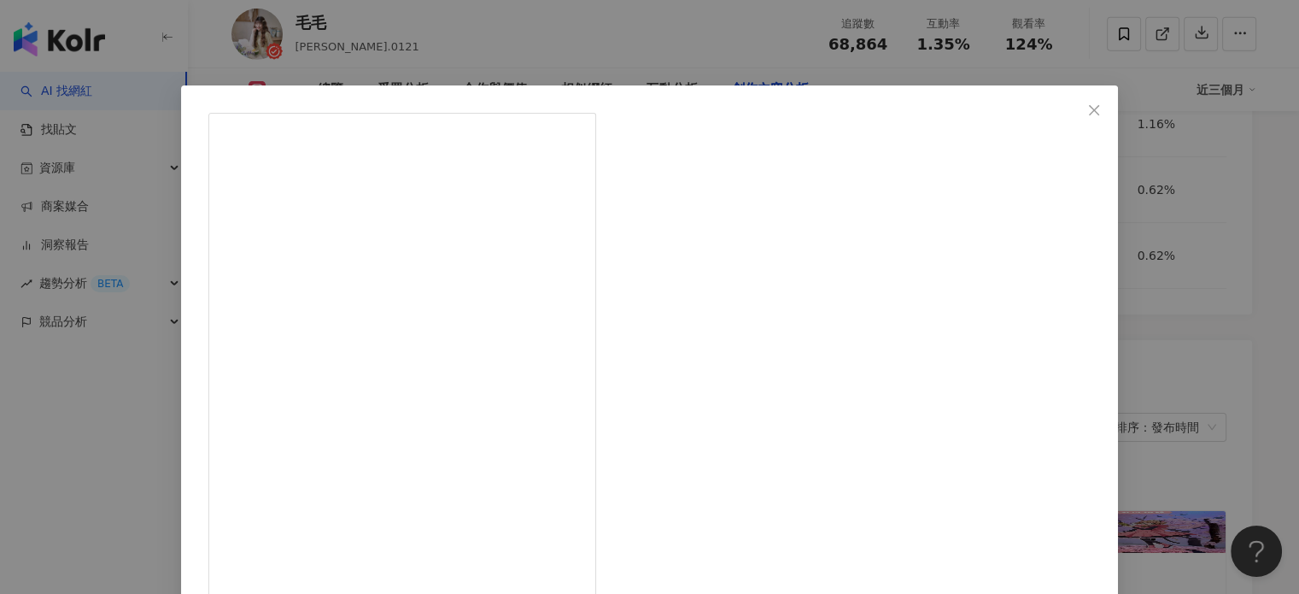
click at [1106, 247] on div "Doris 毛毛 2025/8/6 吉伊卡哇中毒的部份🤣 走進7-11會不小心帶了衛生紙回家 得意這次推出了 吉伊卡哇包裝的衛生紙 三隻可愛蹲馬桶🚽真的是有夠…" at bounding box center [649, 297] width 1299 height 594
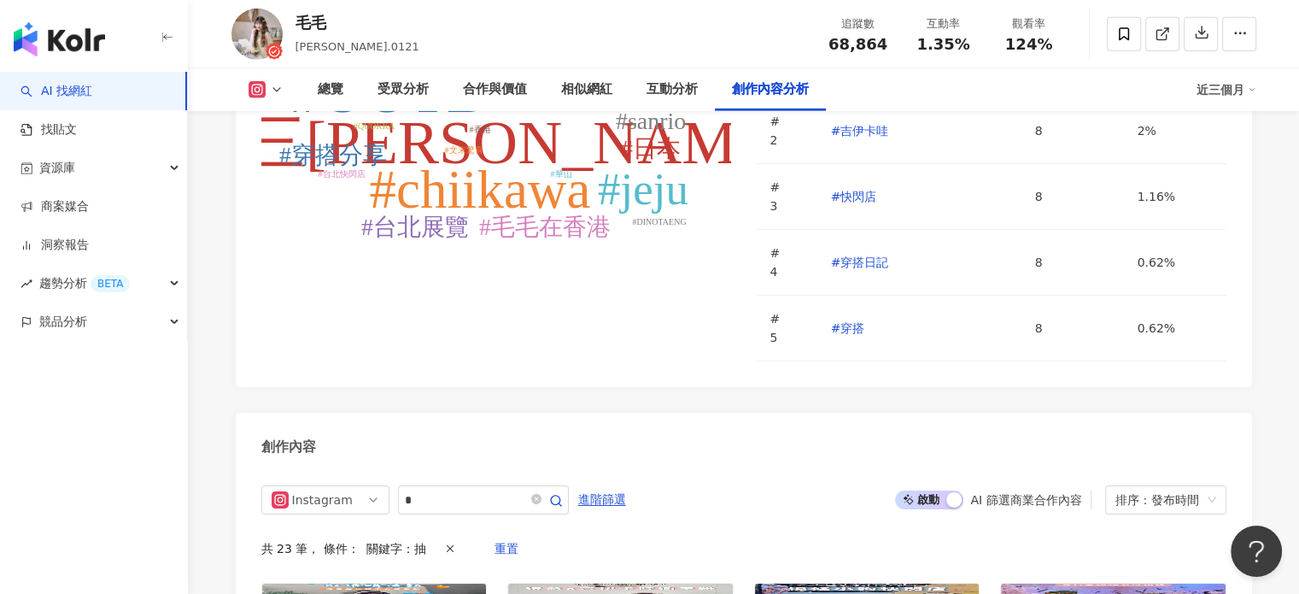
scroll to position [5382, 0]
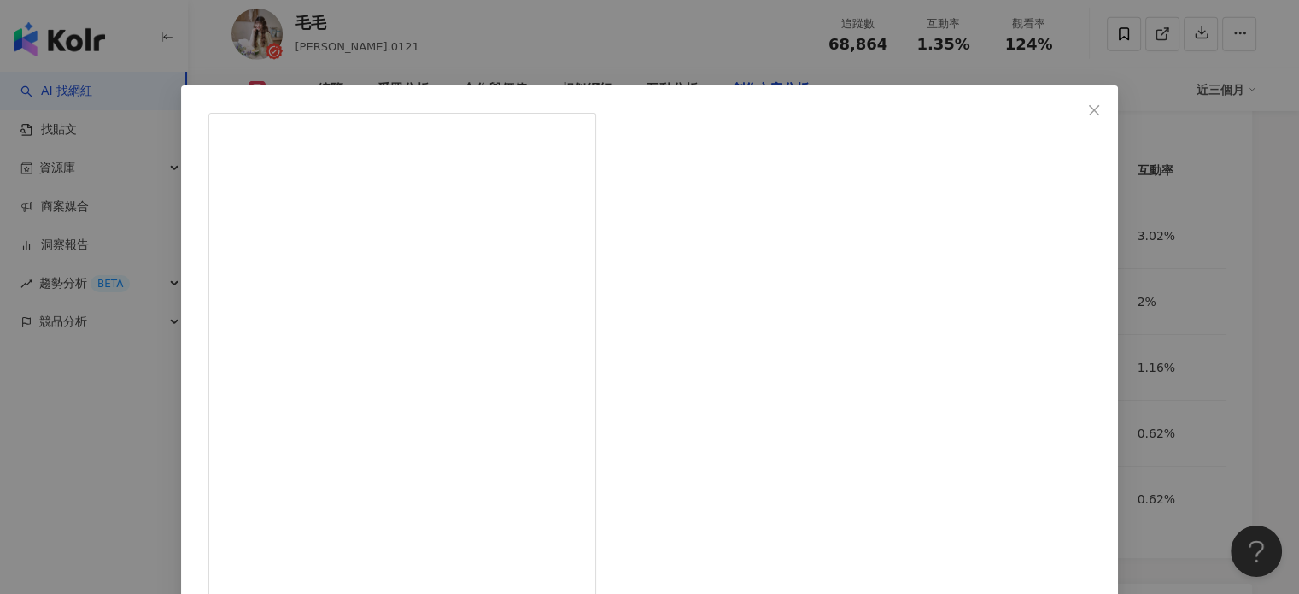
scroll to position [174, 0]
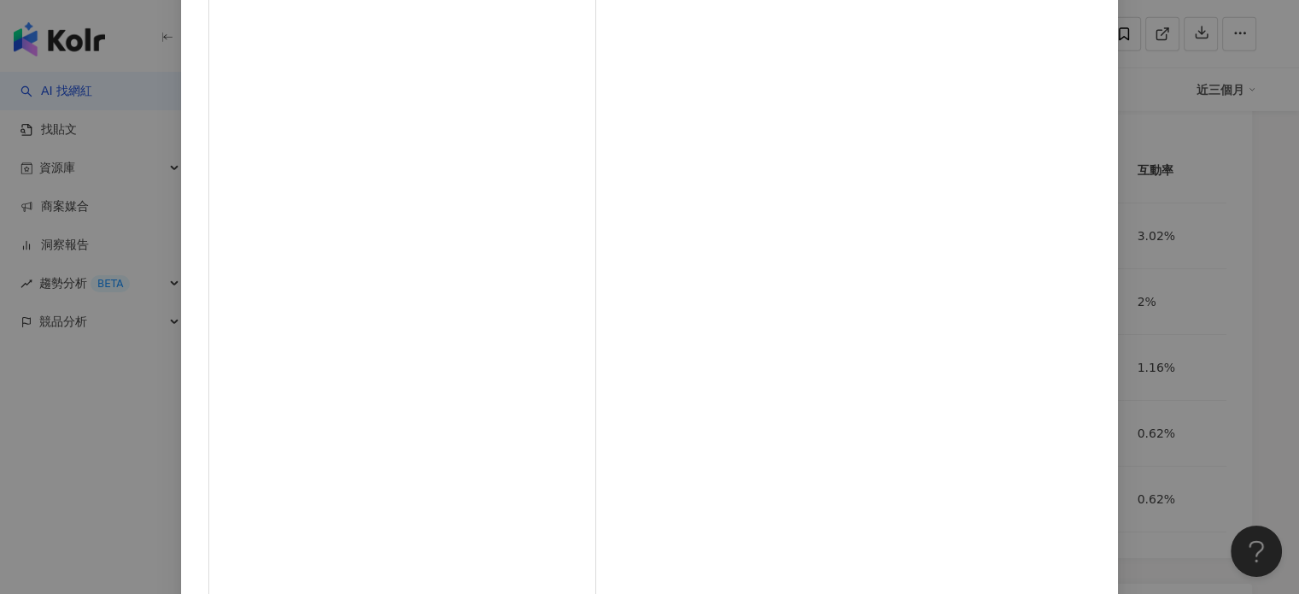
click at [1121, 340] on div "Doris 毛毛 2025/8/6 吉伊卡哇中毒的部份🤣 走進7-11會不小心帶了衛生紙回家 得意這次推出了 吉伊卡哇包裝的衛生紙 三隻可愛蹲馬桶🚽真的是有夠…" at bounding box center [649, 297] width 1299 height 594
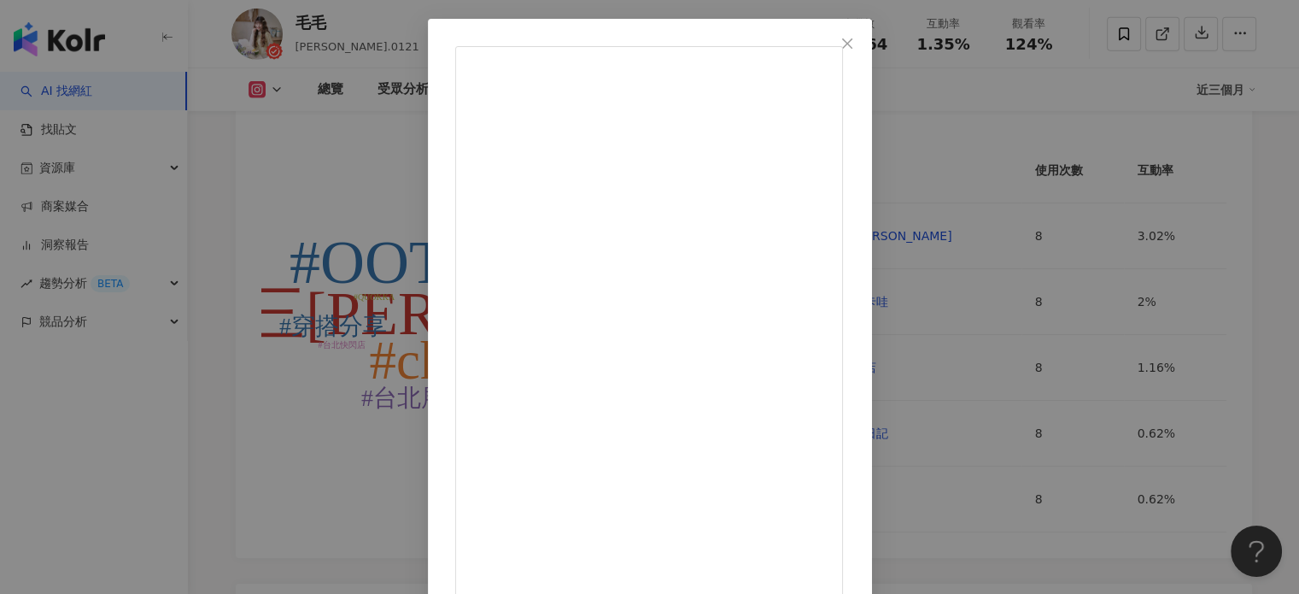
scroll to position [0, 0]
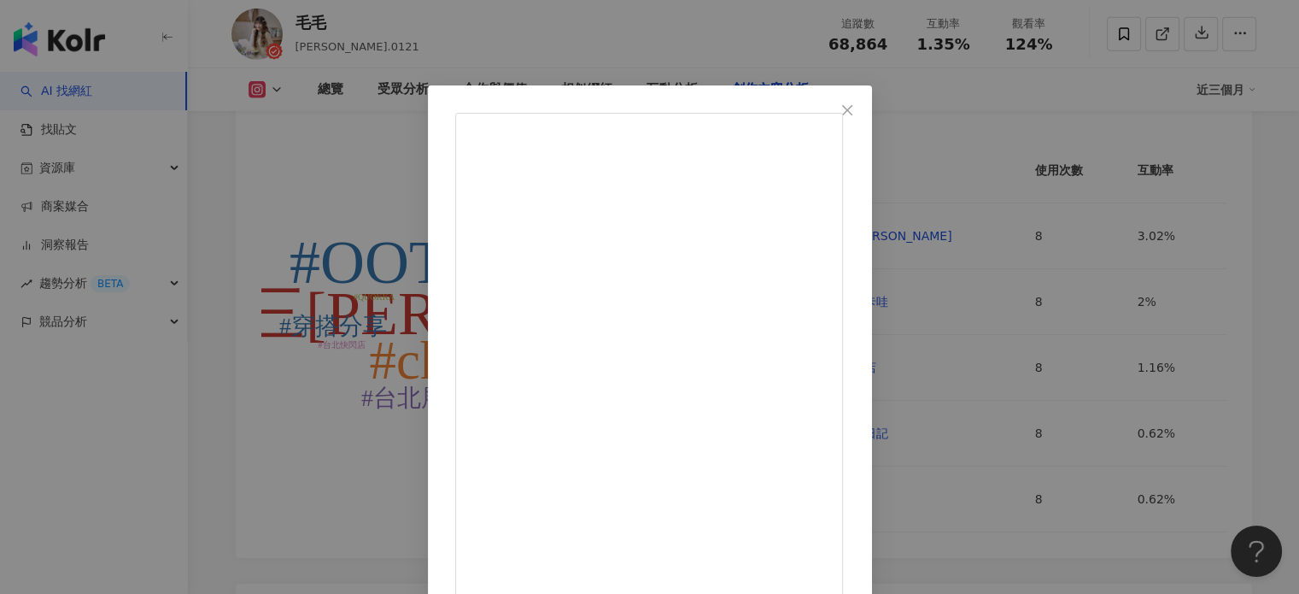
click at [1138, 133] on div "Doris 毛毛 2025/8/4 線條小狗快閃店來了！ 每次有線條小狗快閃店一定會去逛 太喜歡抽絨毛盲盒了😍🙌🏻 這次竟然抽中我想要的珍珠奶茶款🧋 超級可愛…" at bounding box center [649, 297] width 1299 height 594
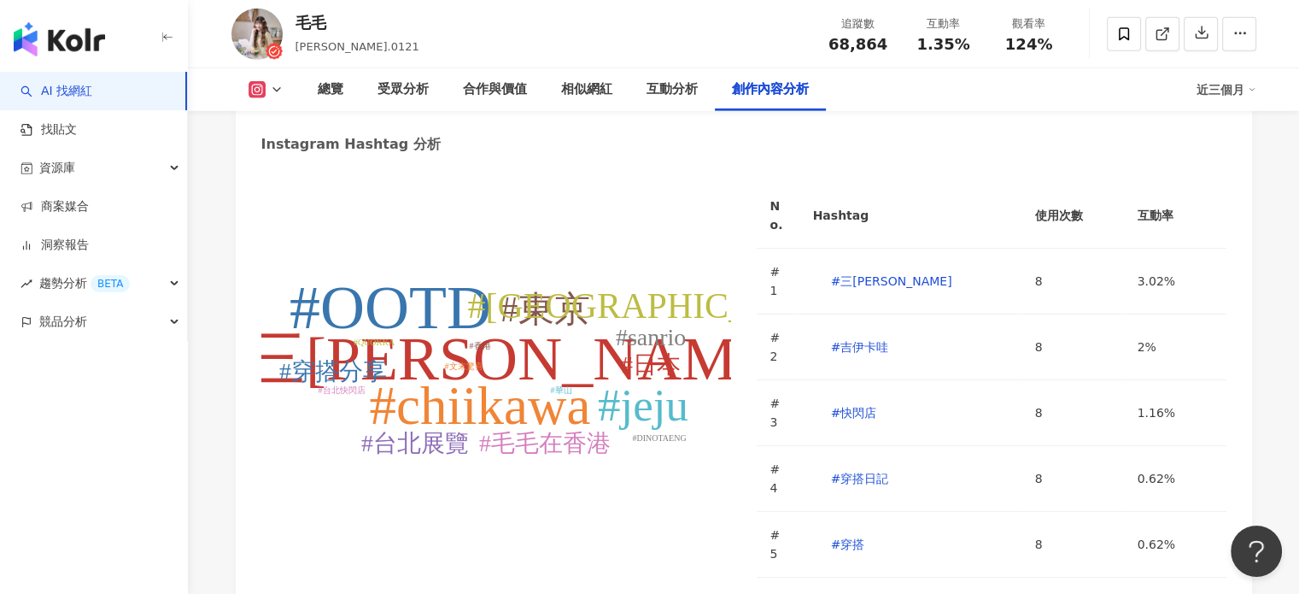
scroll to position [5297, 0]
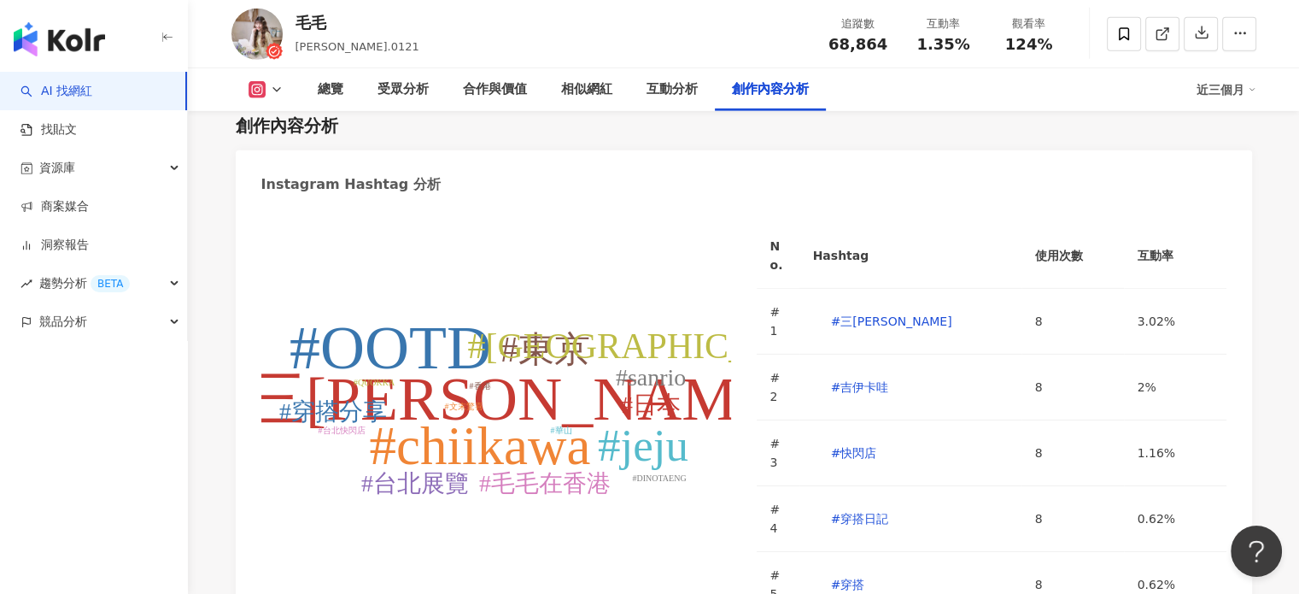
type input "*"
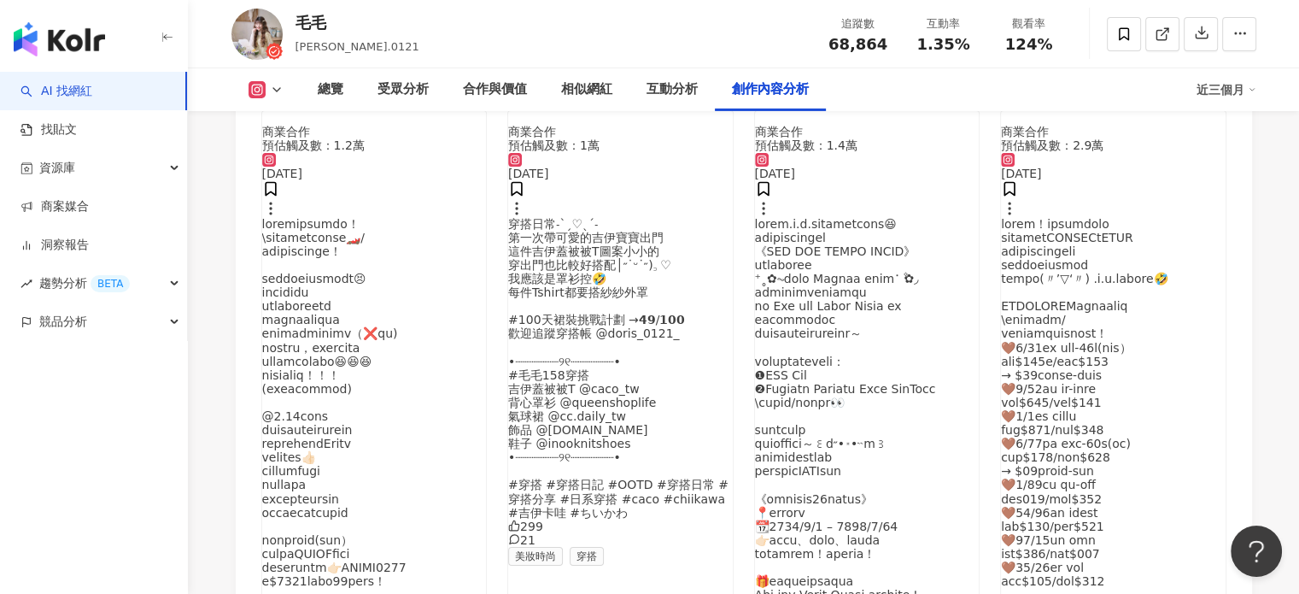
scroll to position [5879, 0]
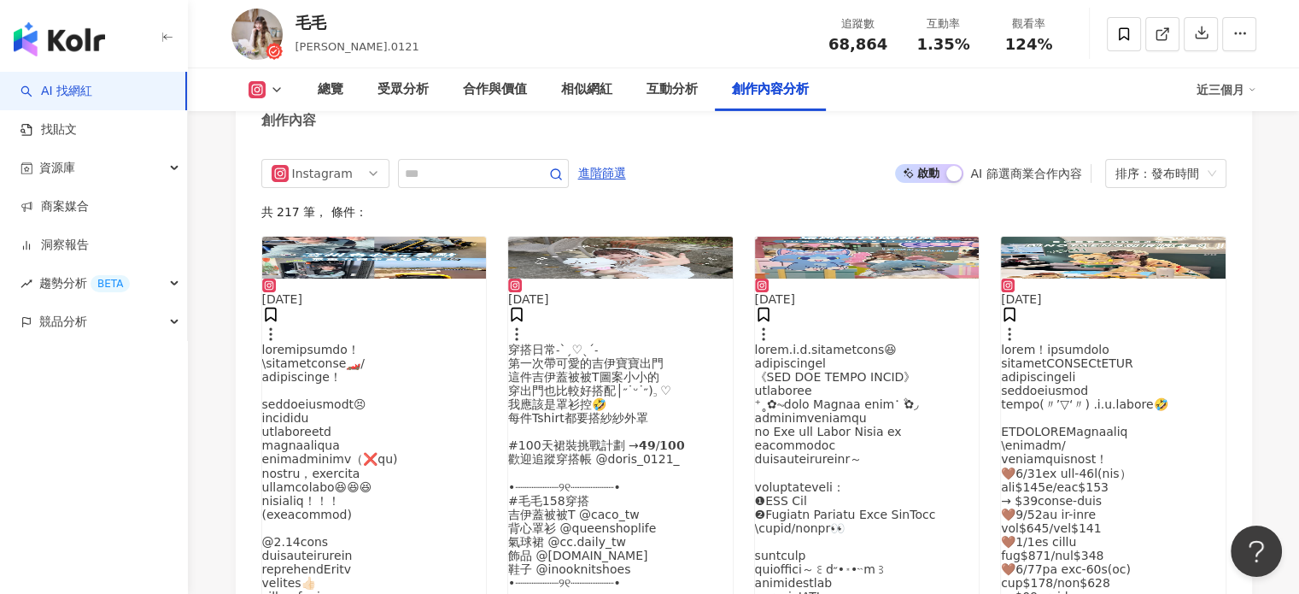
scroll to position [5284, 0]
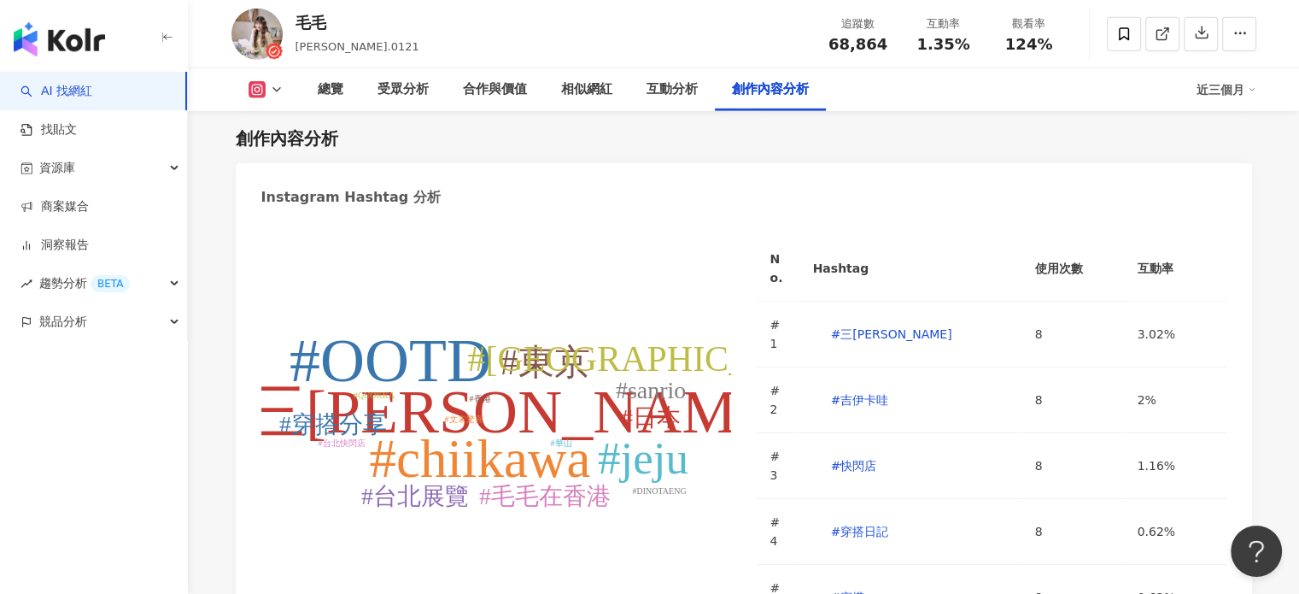
type input "*"
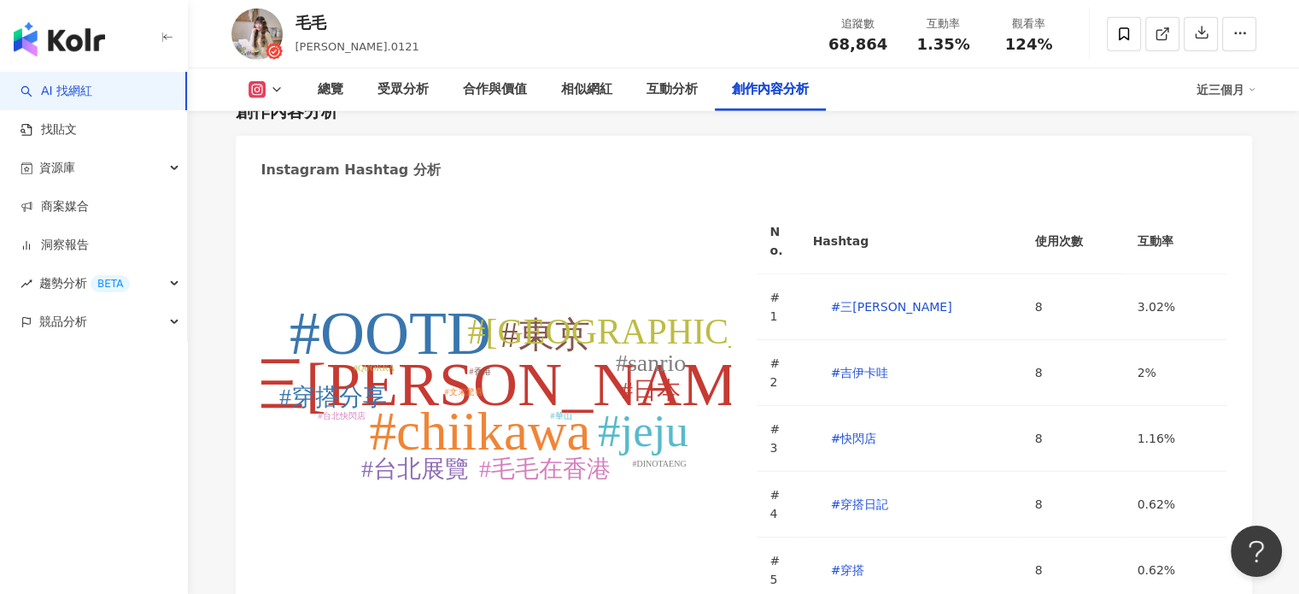
scroll to position [5455, 0]
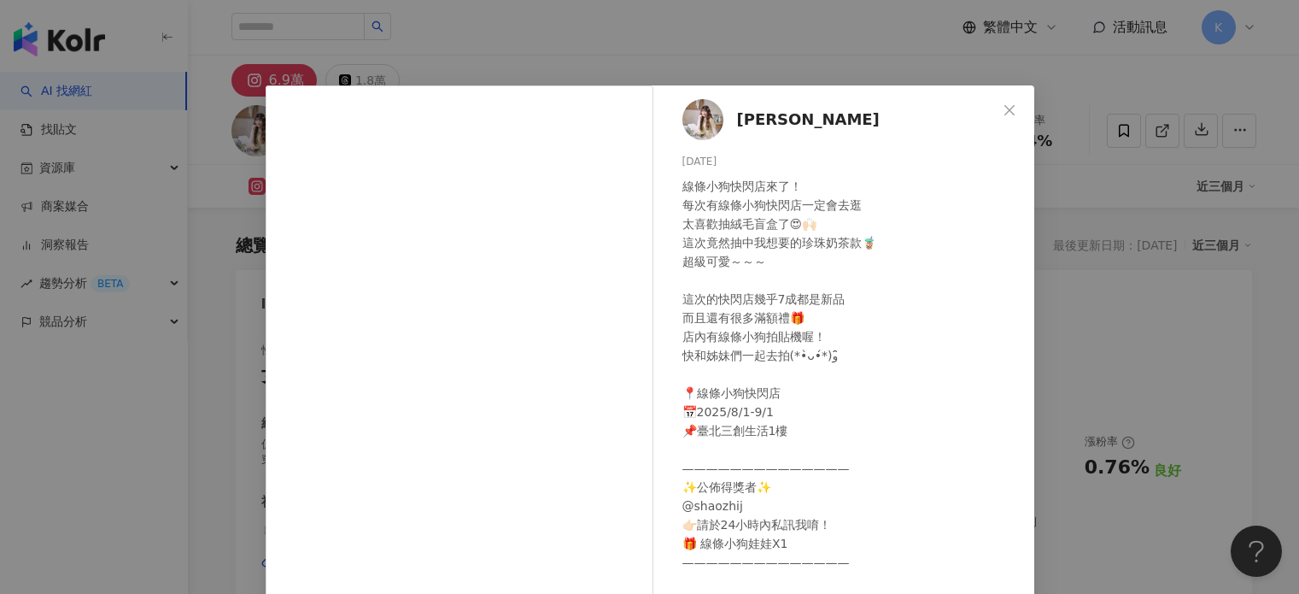
click at [1096, 184] on div "Doris 毛毛 2025/8/4 線條小狗快閃店來了！ 每次有線條小狗快閃店一定會去逛 太喜歡抽絨毛盲盒了😍🙌🏻 這次竟然抽中我想要的珍珠奶茶款🧋 超級可愛…" at bounding box center [649, 297] width 1299 height 594
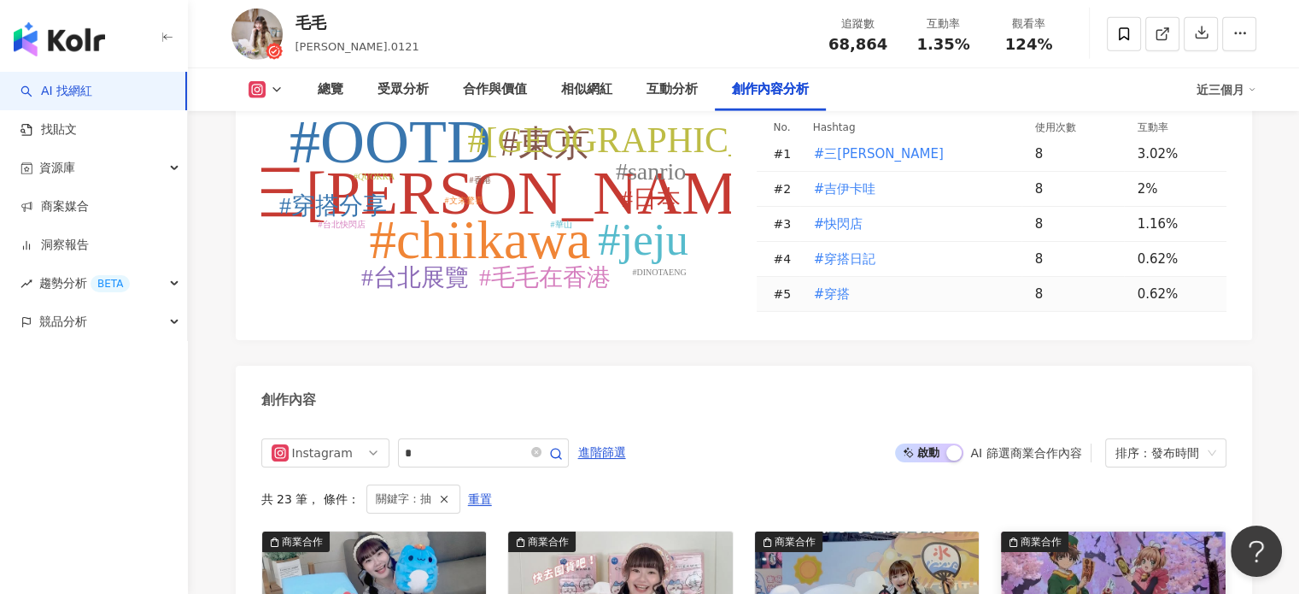
scroll to position [5113, 0]
click at [541, 448] on icon "close-circle" at bounding box center [536, 453] width 10 height 10
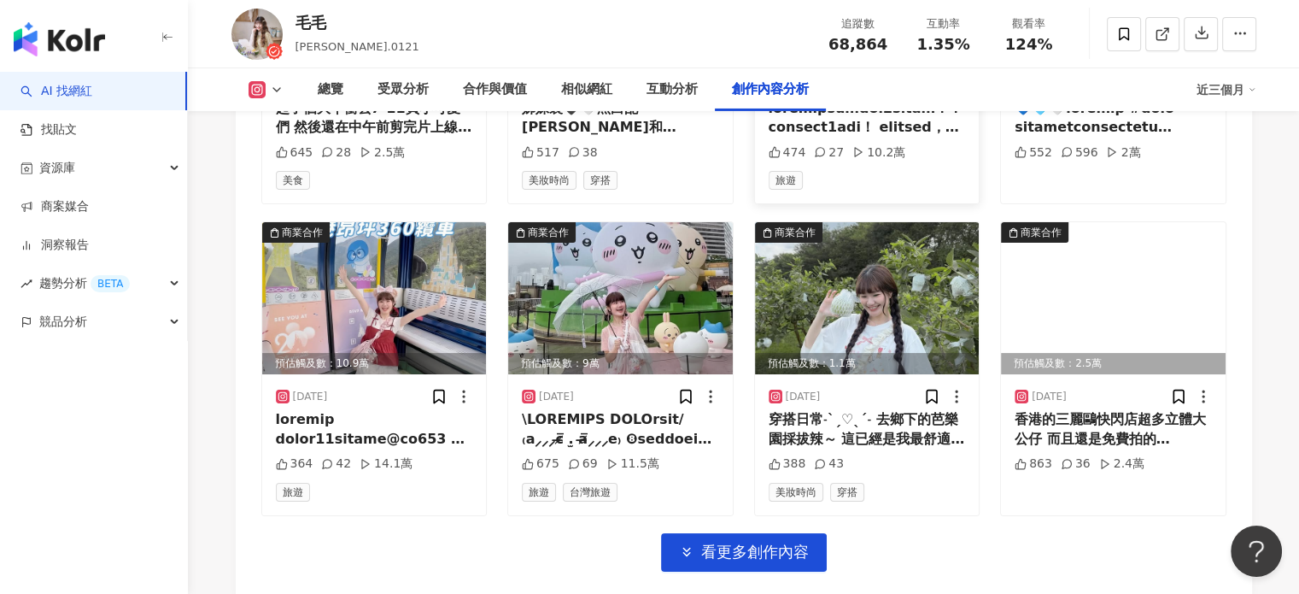
scroll to position [6136, 0]
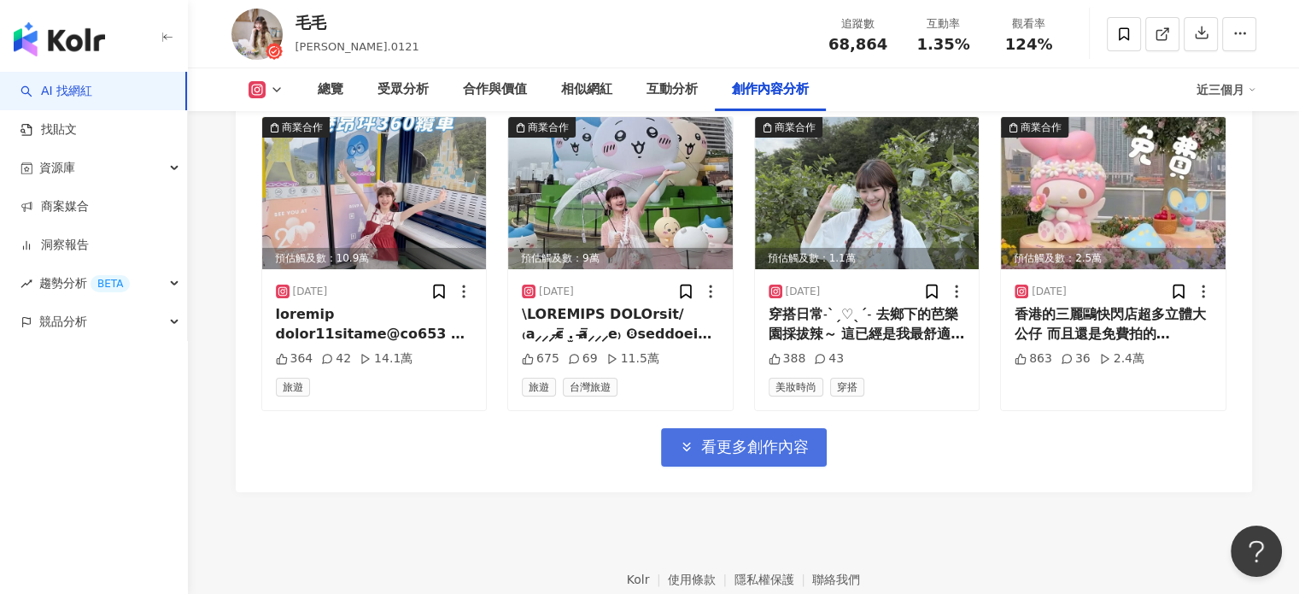
click at [717, 437] on span "看更多創作內容" at bounding box center [755, 446] width 108 height 19
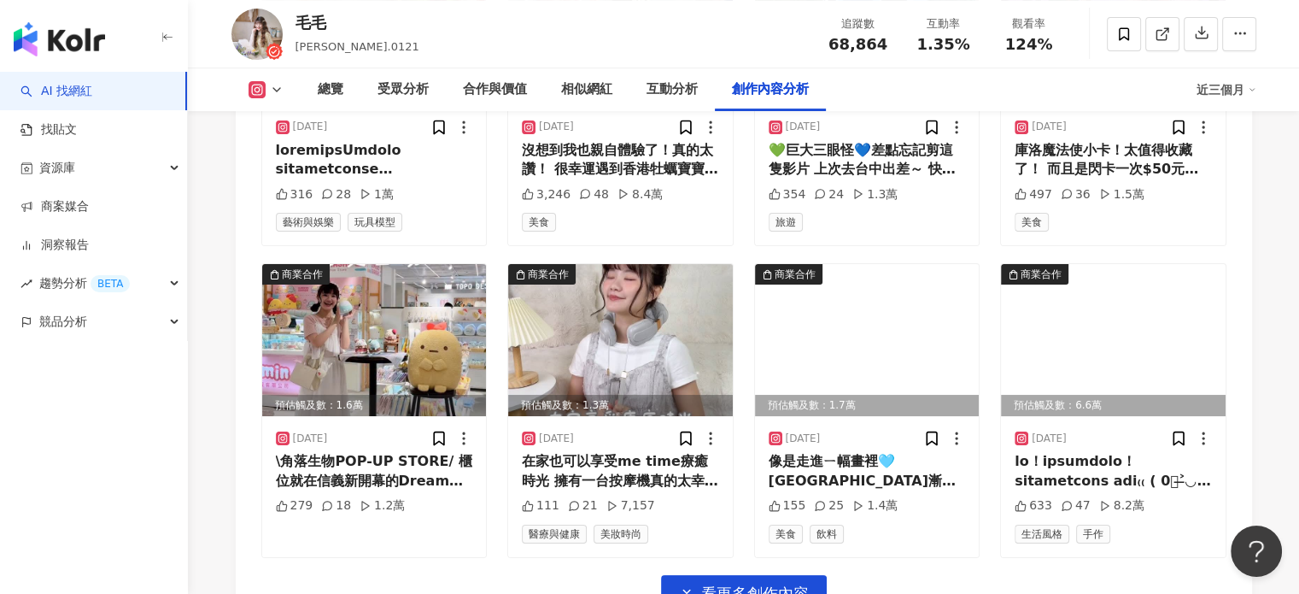
scroll to position [7067, 0]
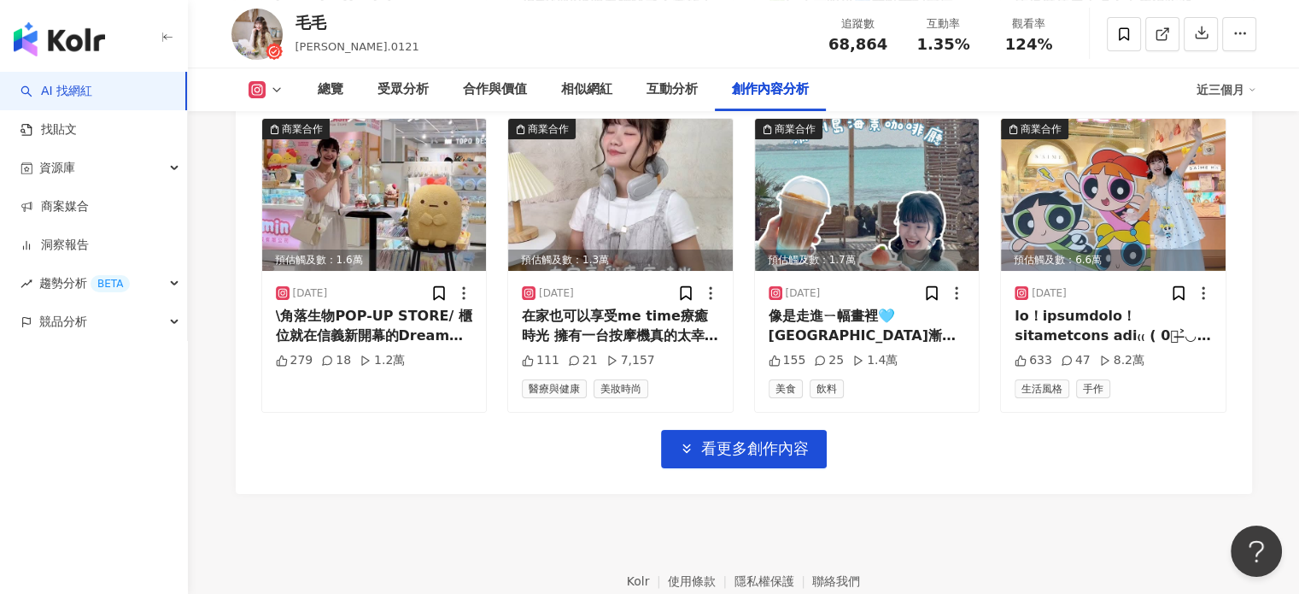
click at [779, 439] on span "看更多創作內容" at bounding box center [755, 448] width 108 height 19
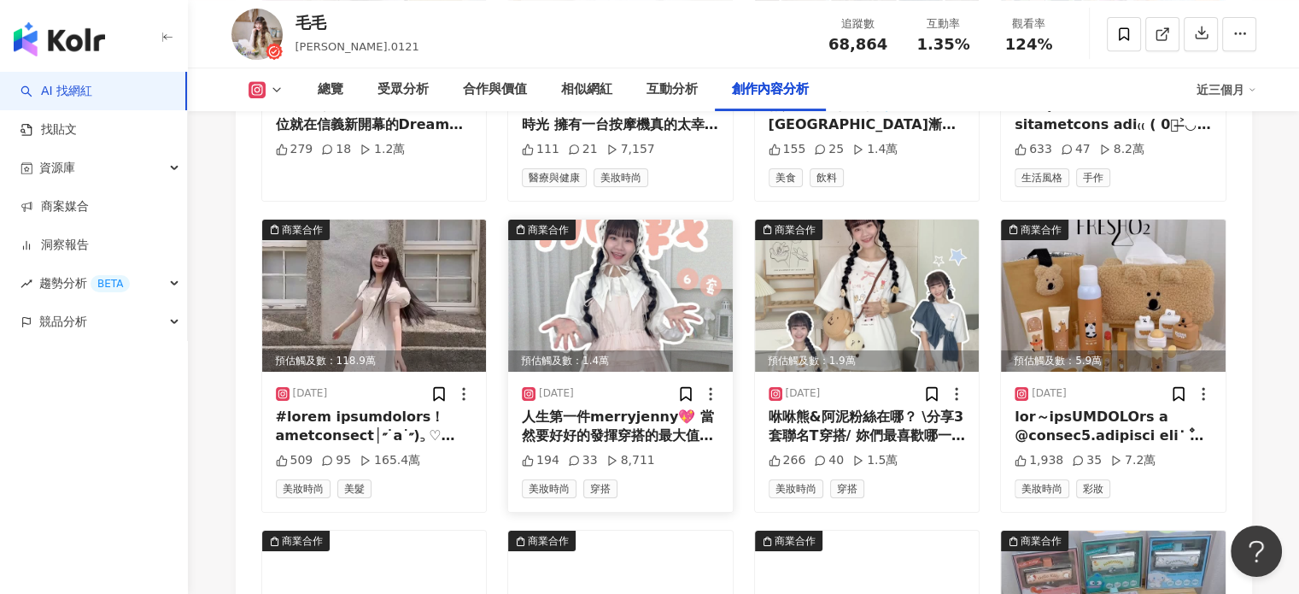
scroll to position [7238, 0]
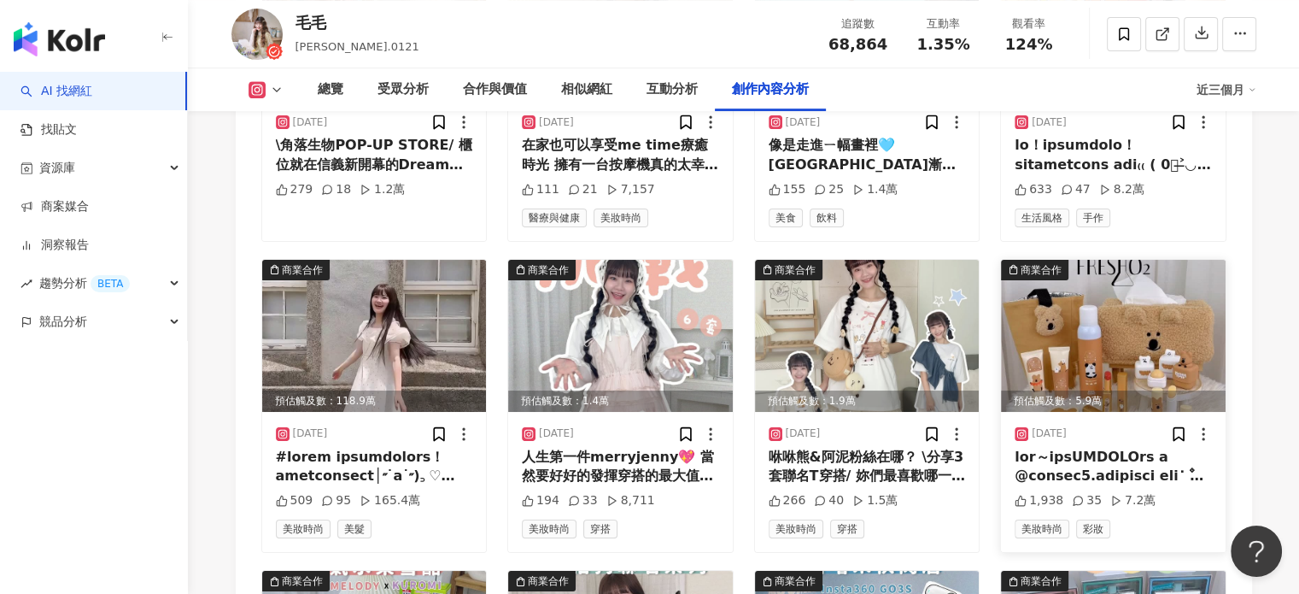
click at [1148, 260] on img at bounding box center [1113, 336] width 225 height 152
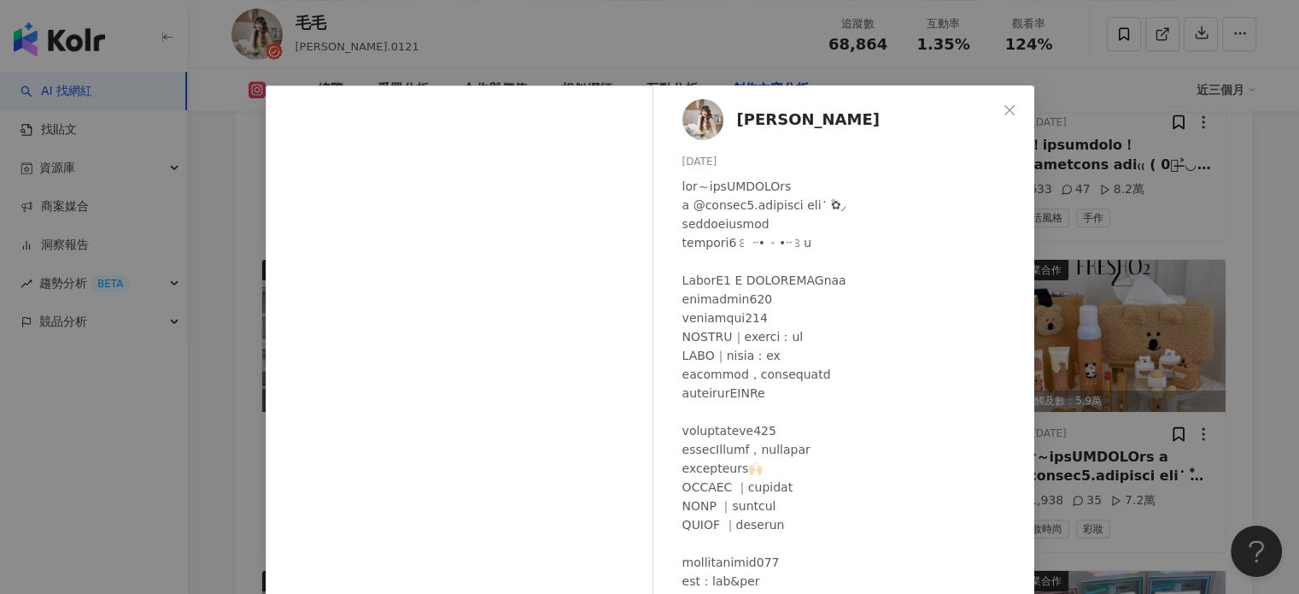
click at [1151, 247] on div "Doris 毛毛 2025/7/11 1,938 35 7.2萬 查看原始貼文" at bounding box center [649, 297] width 1299 height 594
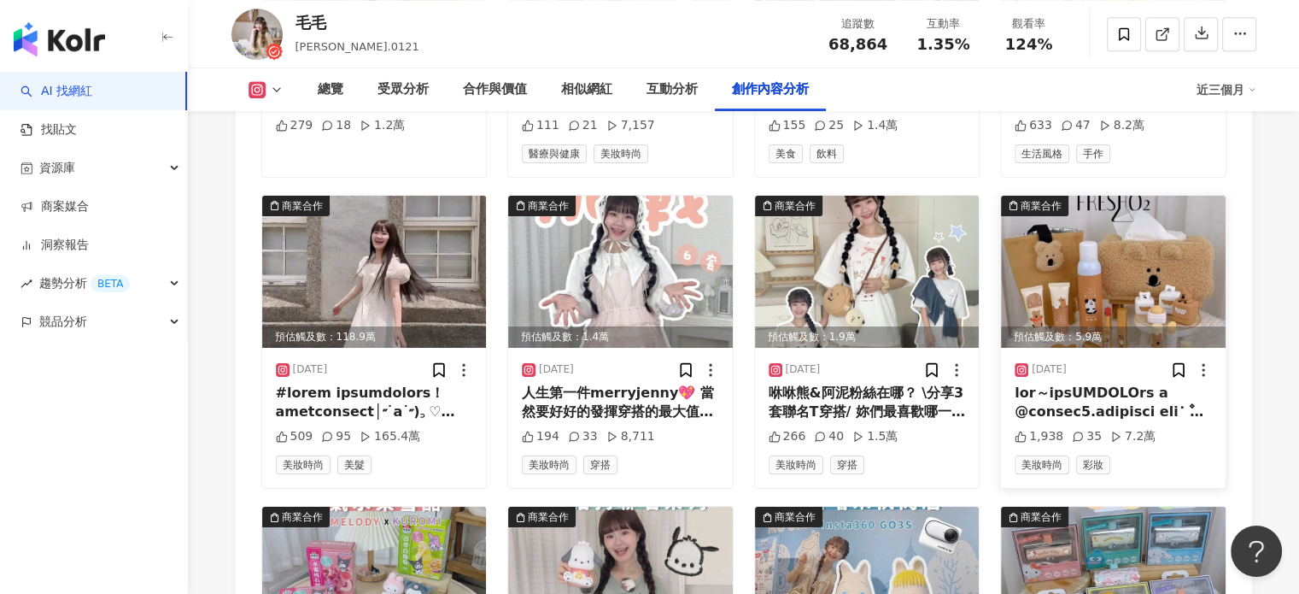
scroll to position [7409, 0]
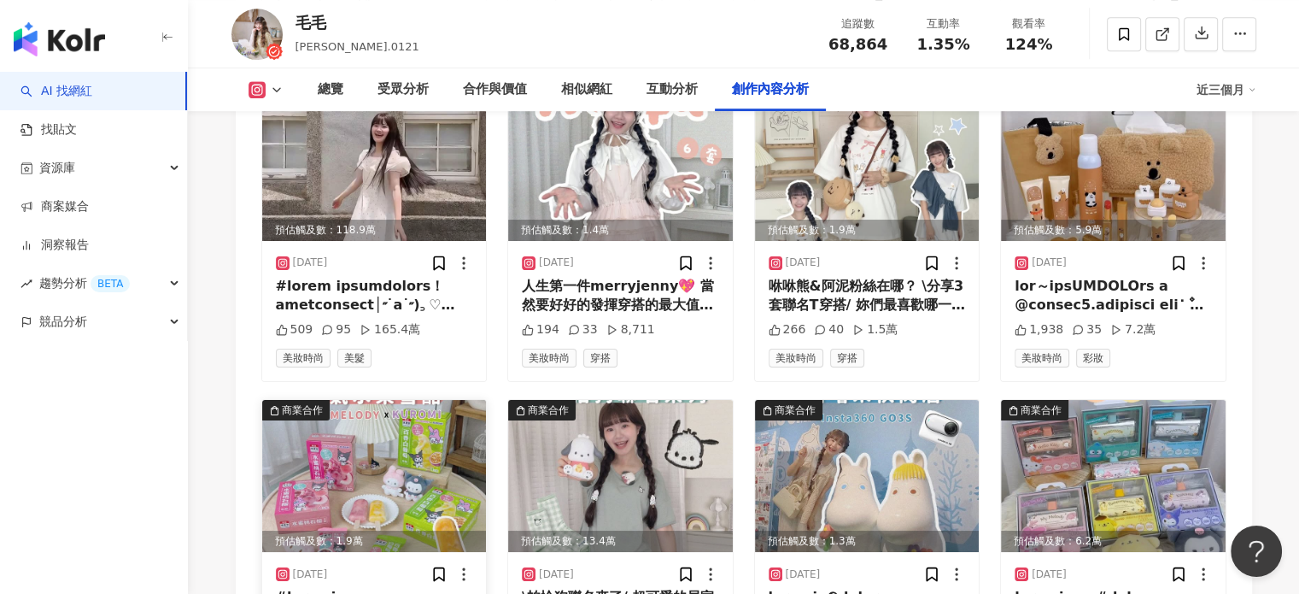
click at [426, 400] on img at bounding box center [374, 476] width 225 height 152
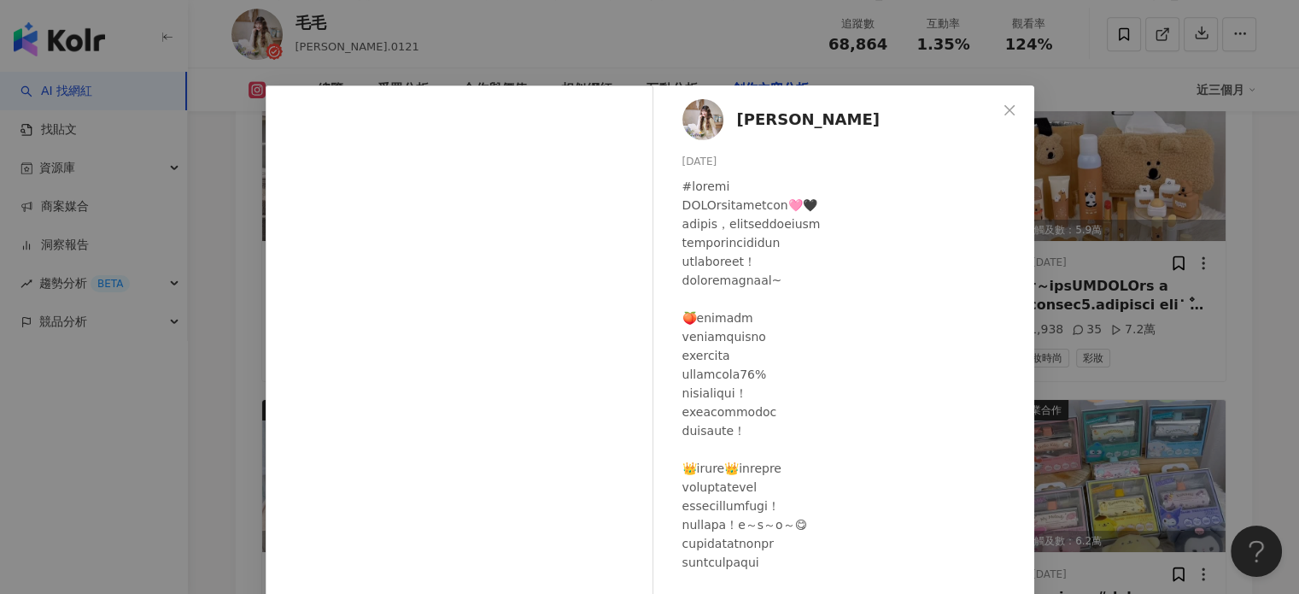
scroll to position [85, 0]
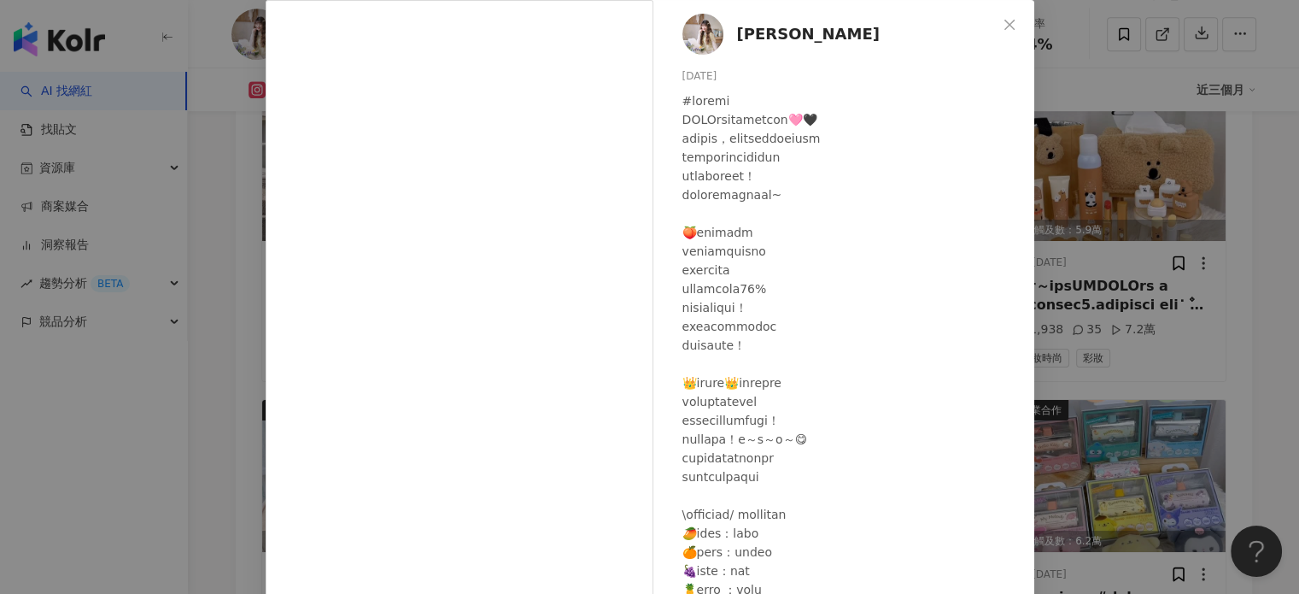
click at [1172, 192] on div "Doris 毛毛 2025/7/10 329 313 1.5萬 查看原始貼文" at bounding box center [649, 297] width 1299 height 594
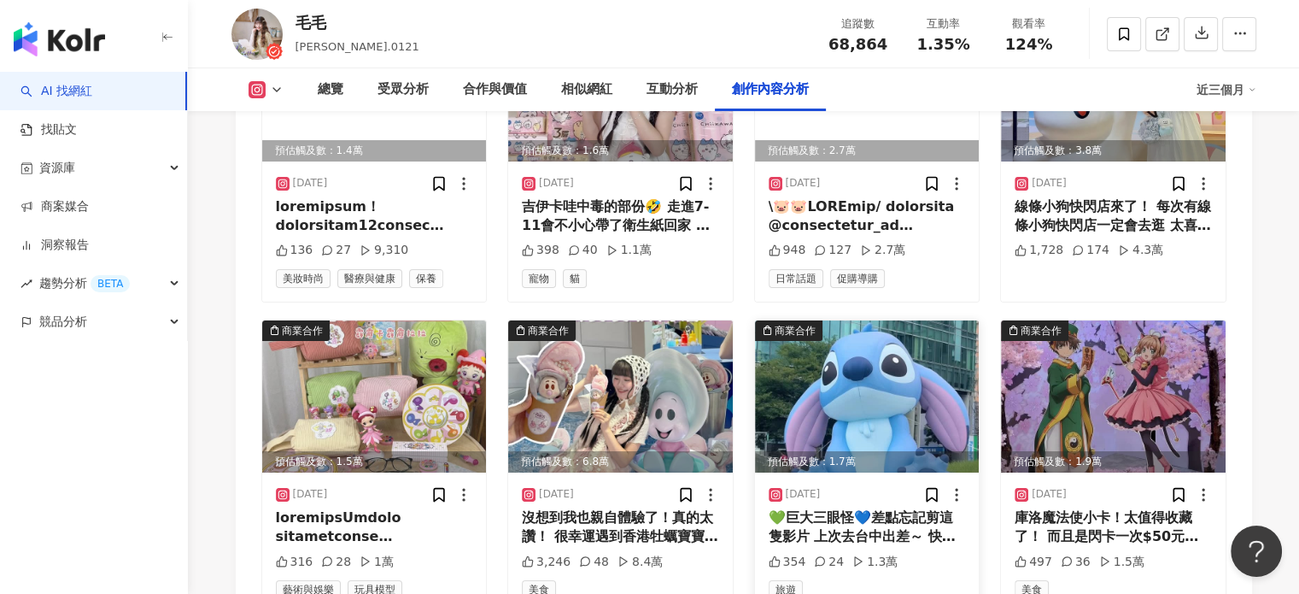
scroll to position [6384, 0]
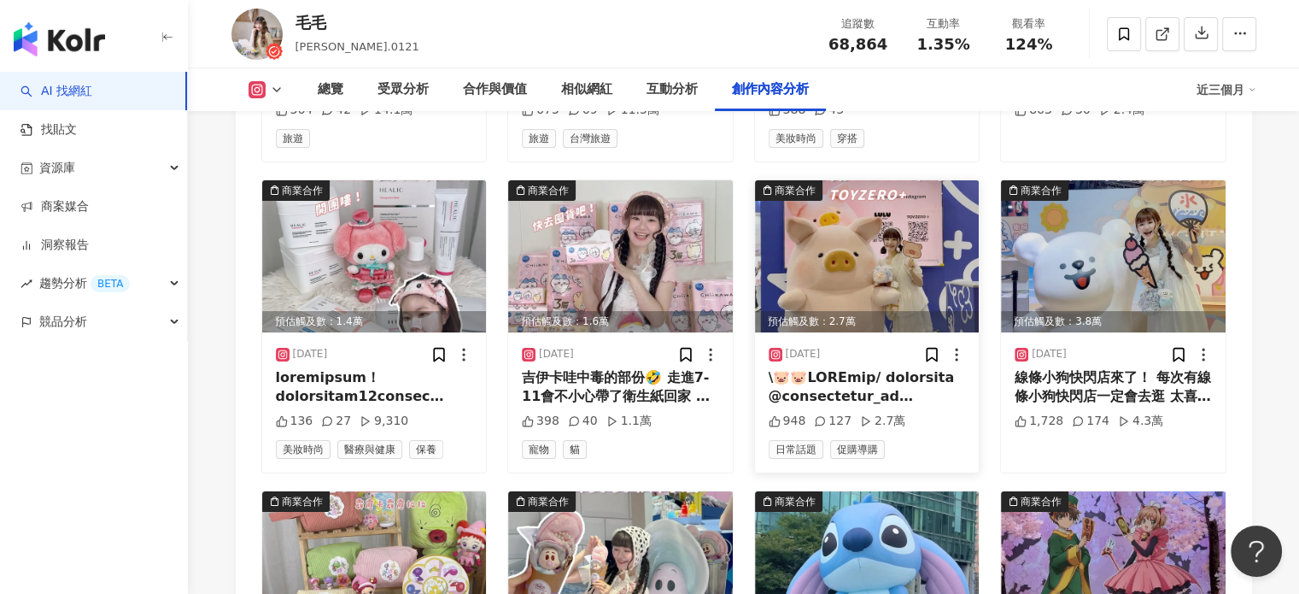
click at [899, 180] on img at bounding box center [867, 256] width 225 height 152
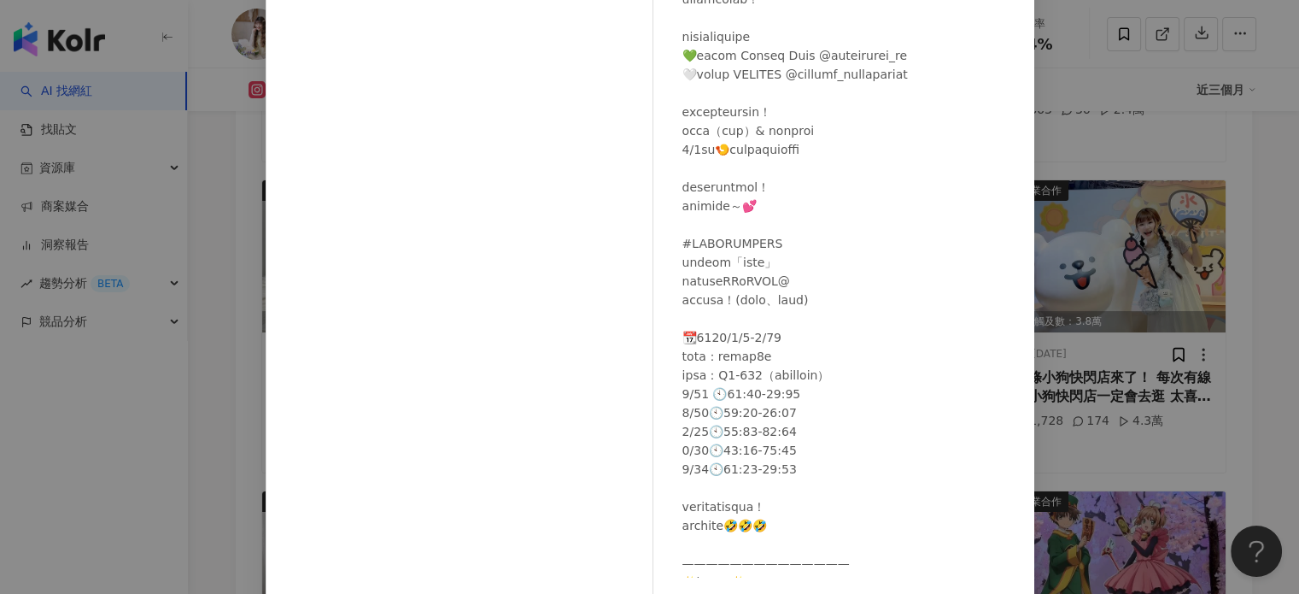
scroll to position [85, 0]
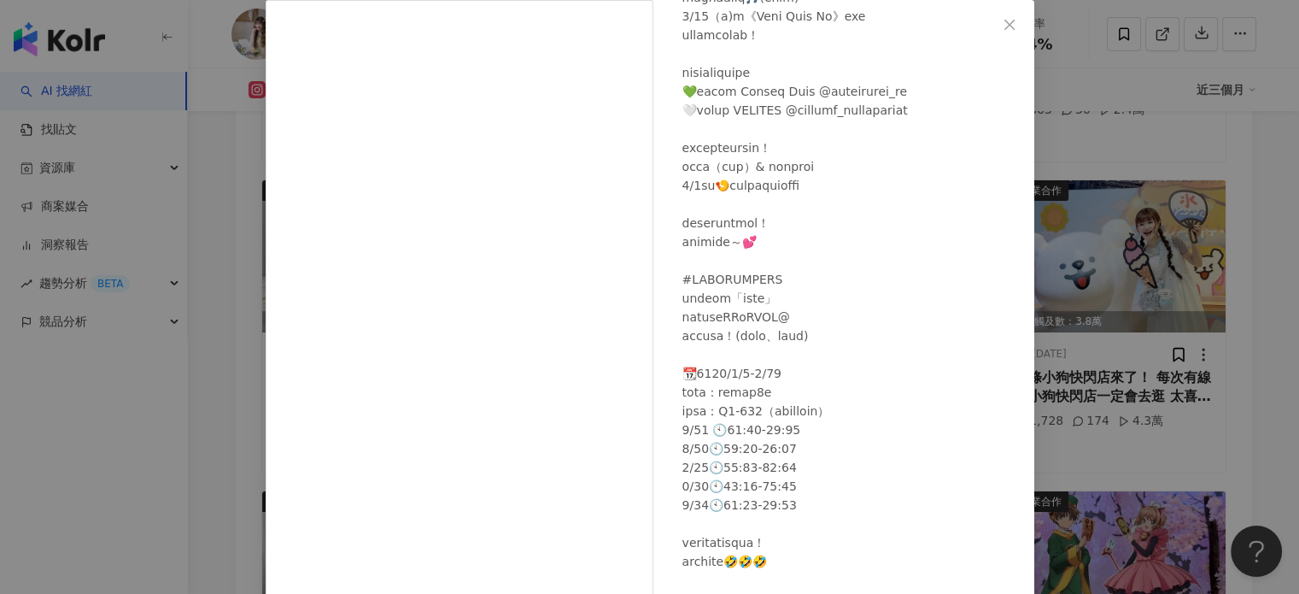
click at [1156, 90] on div "Doris 毛毛 2025/8/5 948 127 2.7萬 查看原始貼文" at bounding box center [649, 297] width 1299 height 594
click at [1086, 108] on div "總覽 受眾分析 合作與價值 相似網紅 互動分析 創作內容分析" at bounding box center [749, 89] width 896 height 43
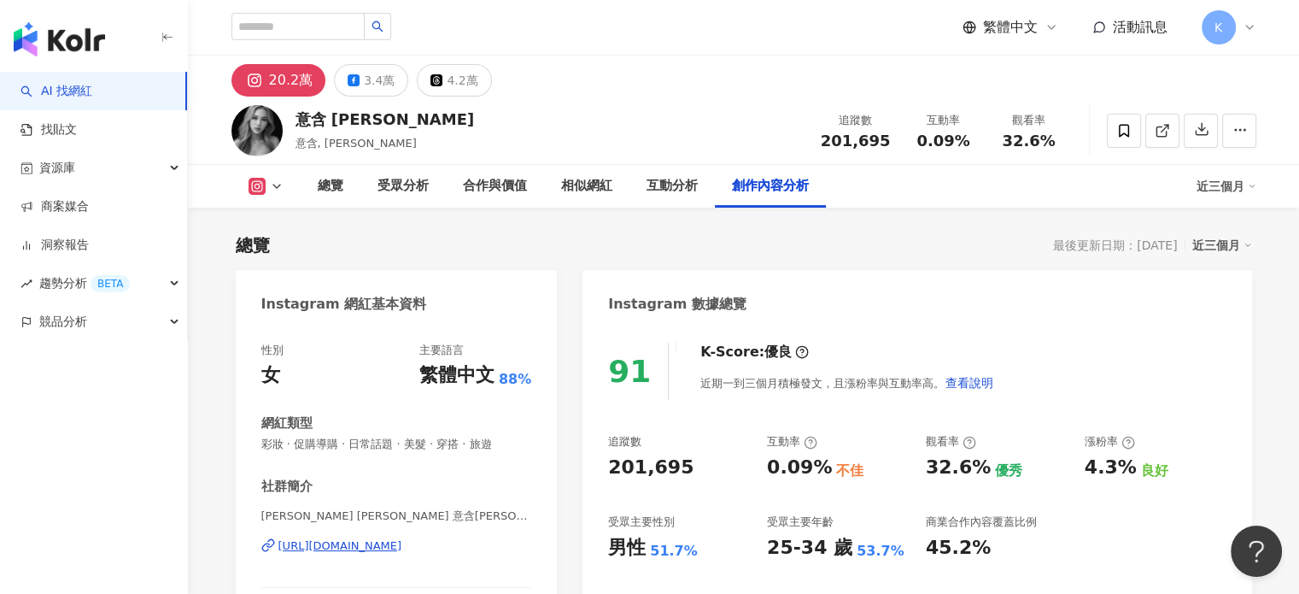
scroll to position [5093, 0]
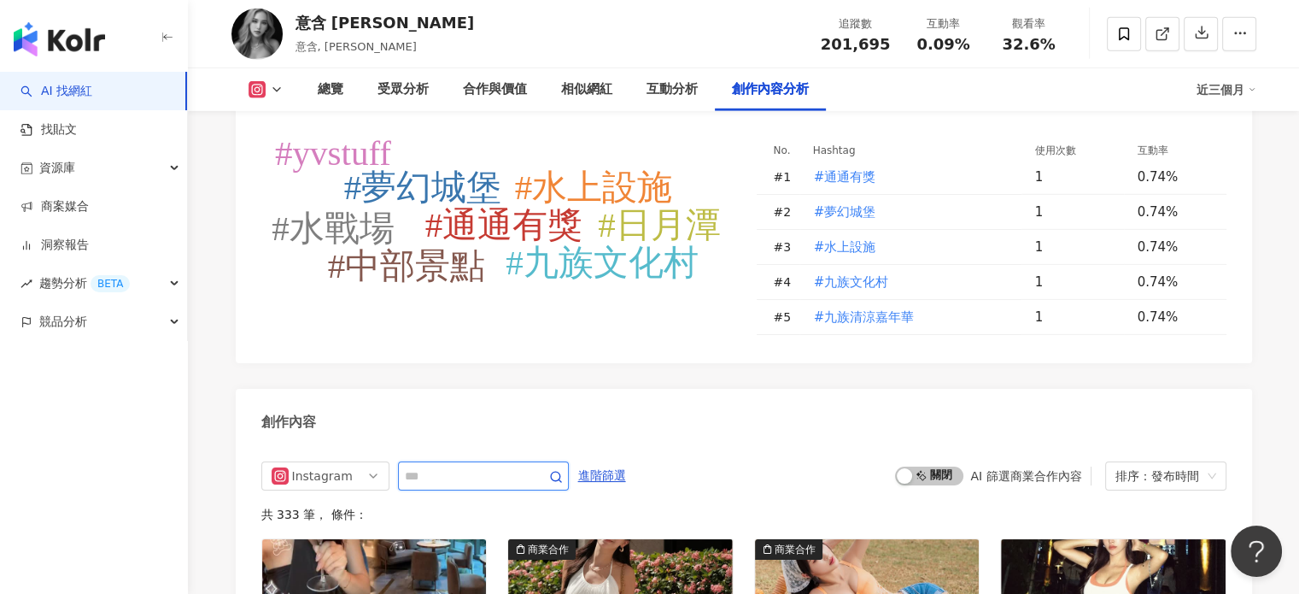
click at [475, 465] on input "text" at bounding box center [465, 475] width 120 height 20
type input "*"
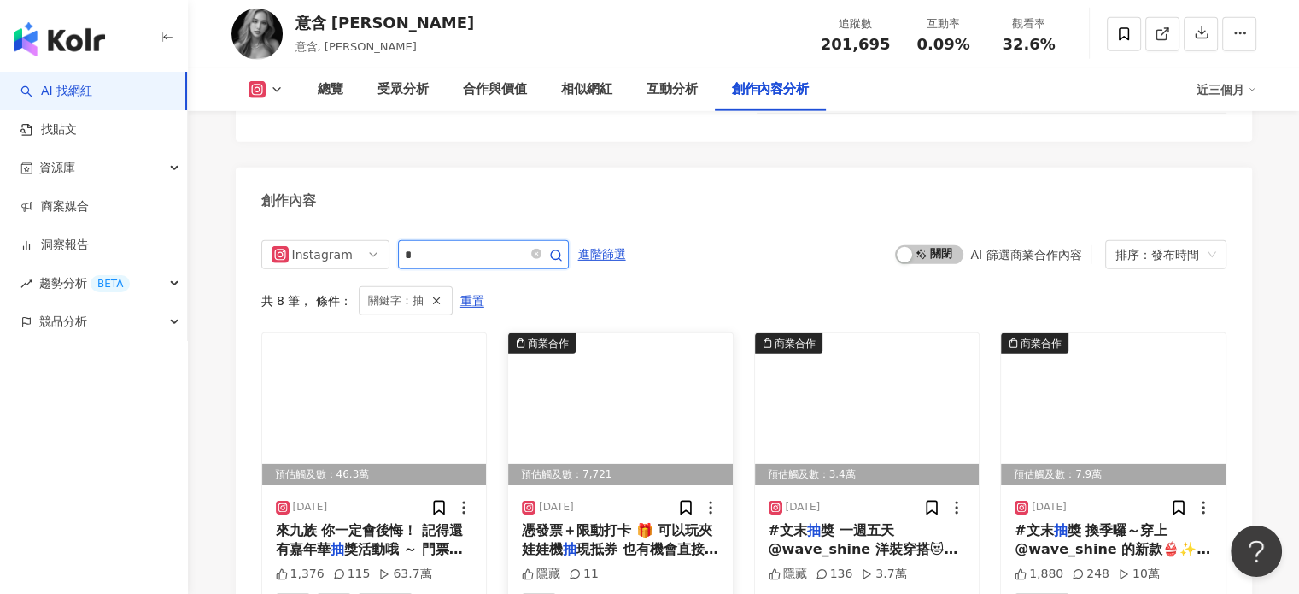
scroll to position [5353, 0]
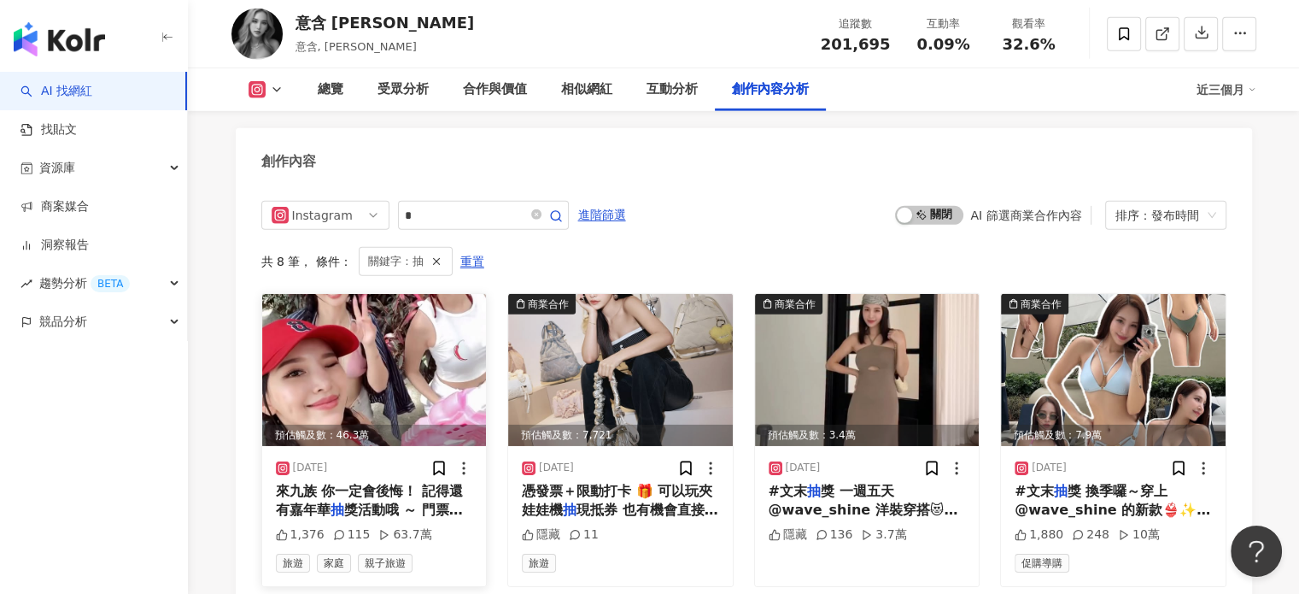
click at [370, 294] on img at bounding box center [374, 370] width 225 height 152
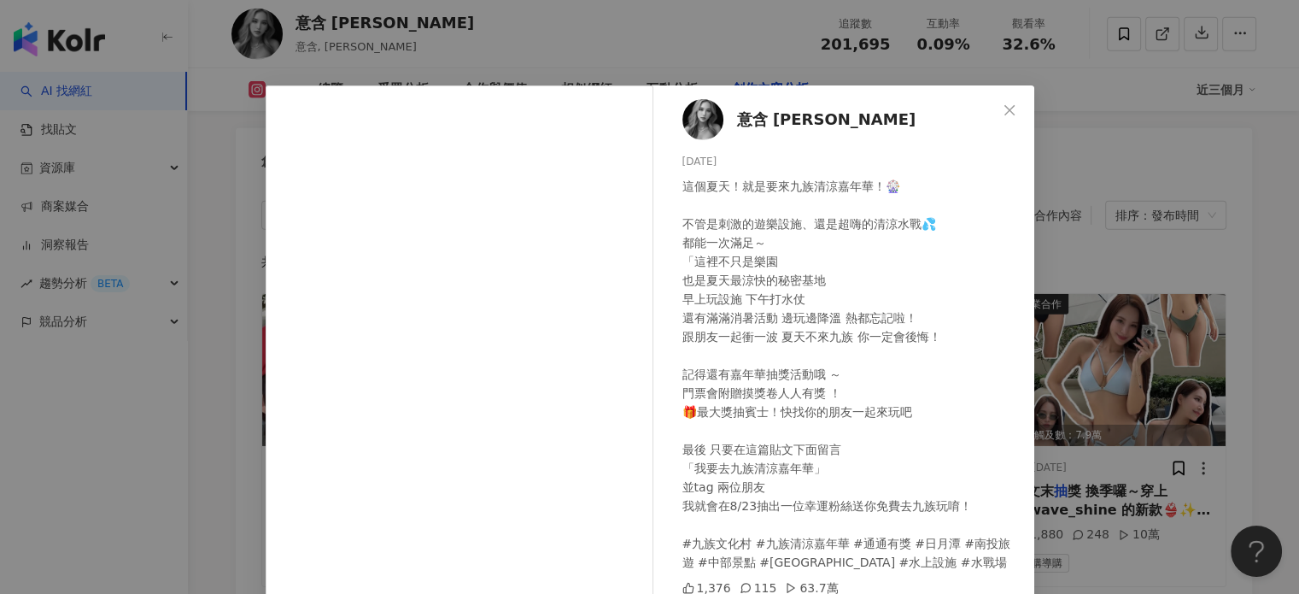
click at [1151, 195] on div "意含 [PERSON_NAME] [DATE] 這個夏天！就是要來九族清涼嘉年華！🎡 不管是刺激的遊樂設施、還是超嗨的清涼水戰💦 都能一次滿足～ 「這裡不只是…" at bounding box center [649, 297] width 1299 height 594
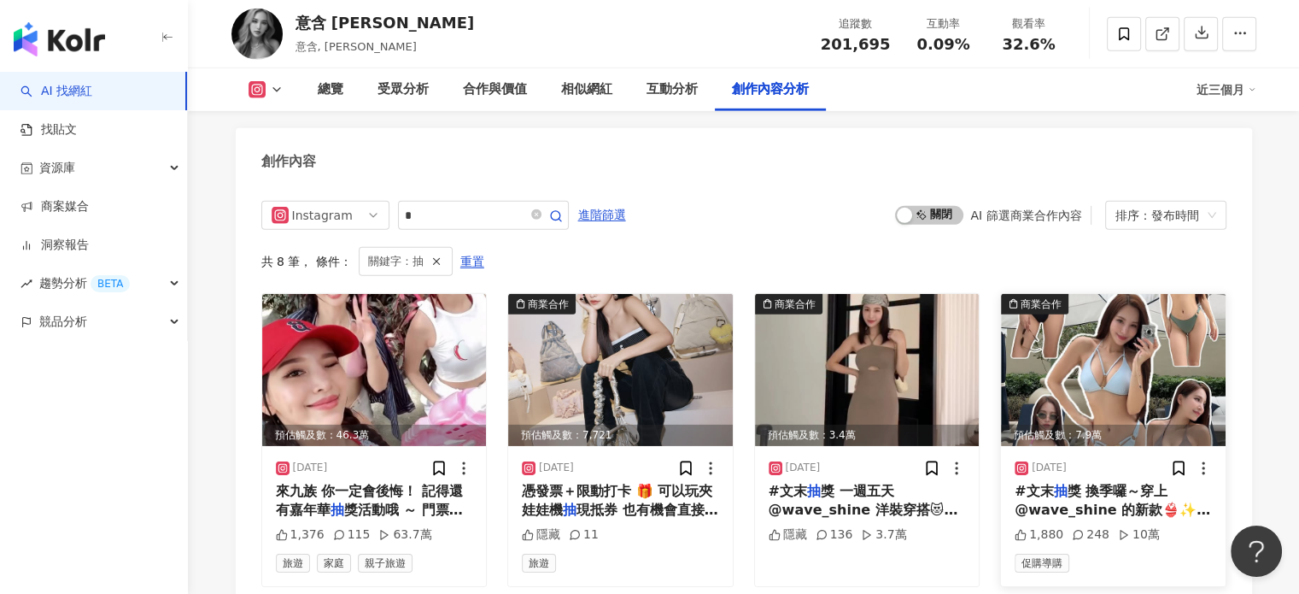
click at [1110, 294] on img at bounding box center [1113, 370] width 225 height 152
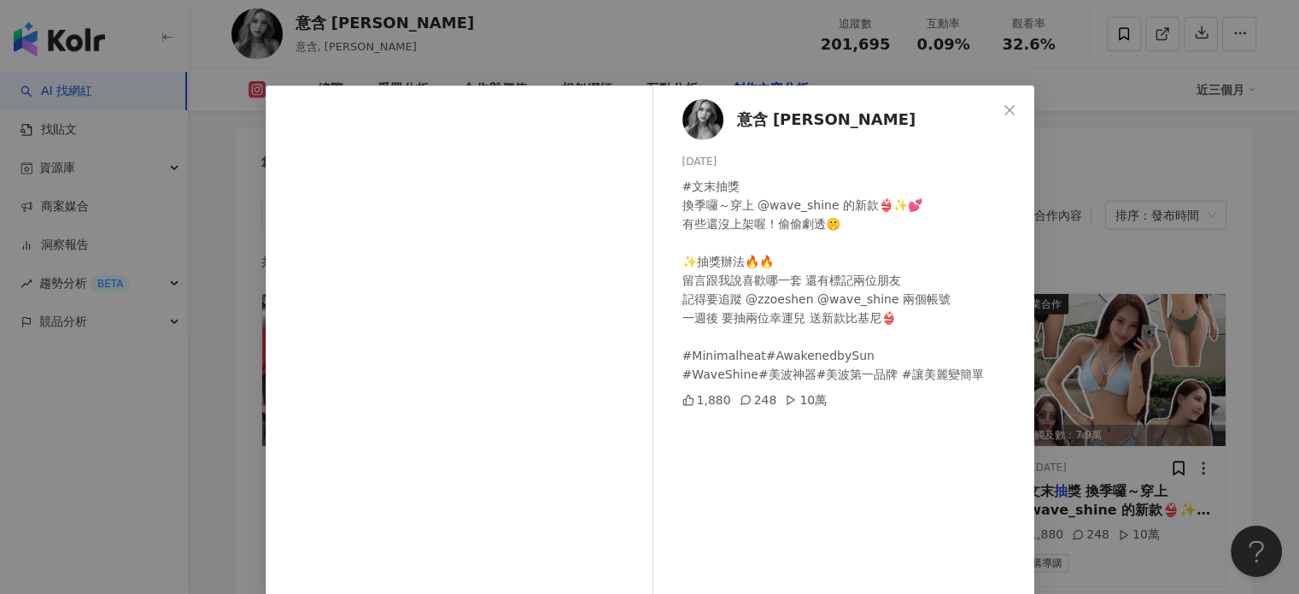
scroll to position [174, 0]
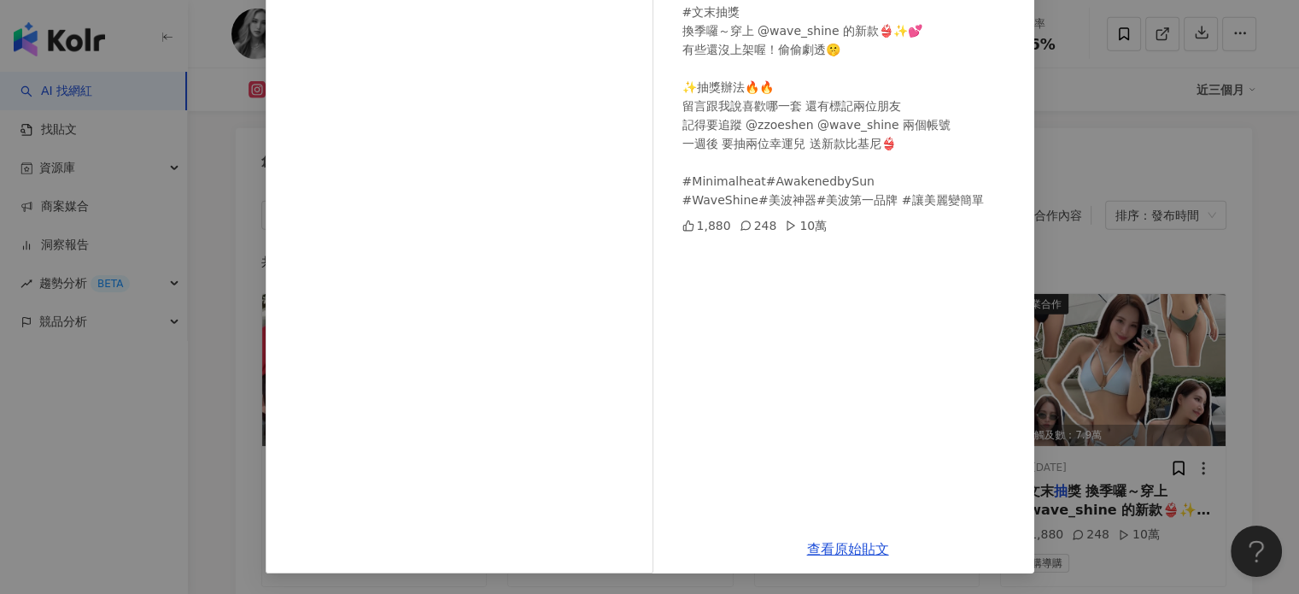
click at [816, 50] on div "#文末抽獎 換季囉～穿上 @wave_shine 的新款👙✨💕 有些還沒上架喔！偷偷劇透🤫 ✨抽獎辦法🔥🔥 留言跟我說喜歡哪一套 還有標記兩位朋友 記得要追蹤…" at bounding box center [851, 106] width 338 height 207
click at [1103, 137] on div "意含 Zoe 2025/4/26 #文末抽獎 換季囉～穿上 @wave_shine 的新款👙✨💕 有些還沒上架喔！偷偷劇透🤫 ✨抽獎辦法🔥🔥 留言跟我說喜歡哪…" at bounding box center [649, 297] width 1299 height 594
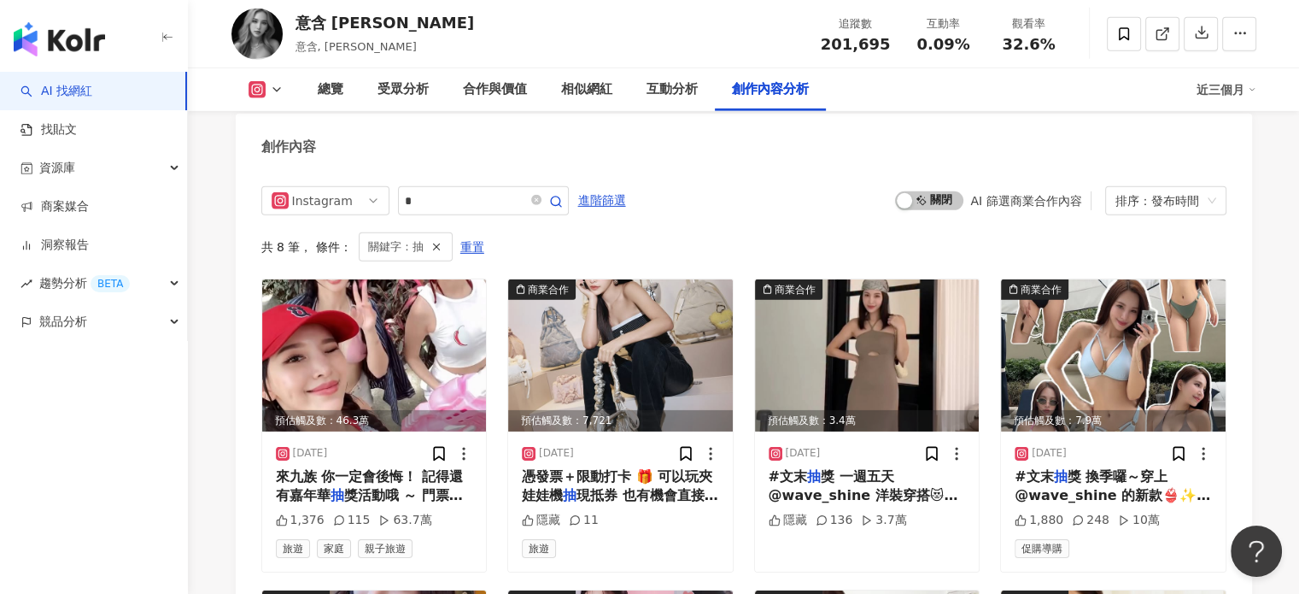
scroll to position [5268, 0]
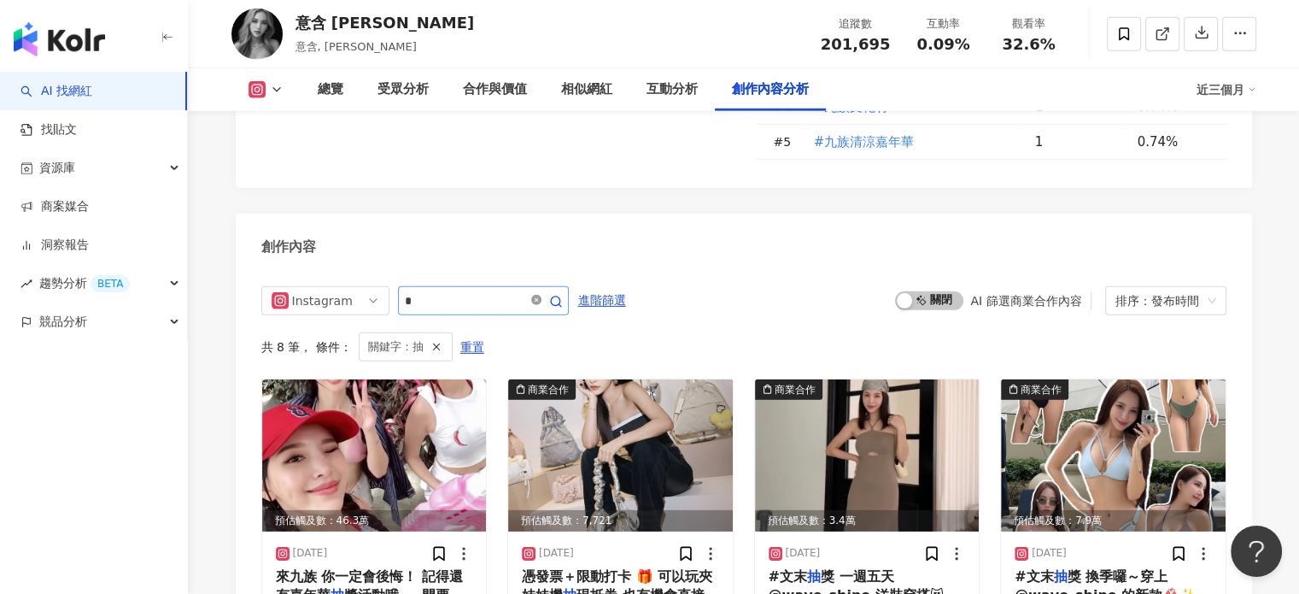
click at [541, 295] on icon "close-circle" at bounding box center [536, 300] width 10 height 10
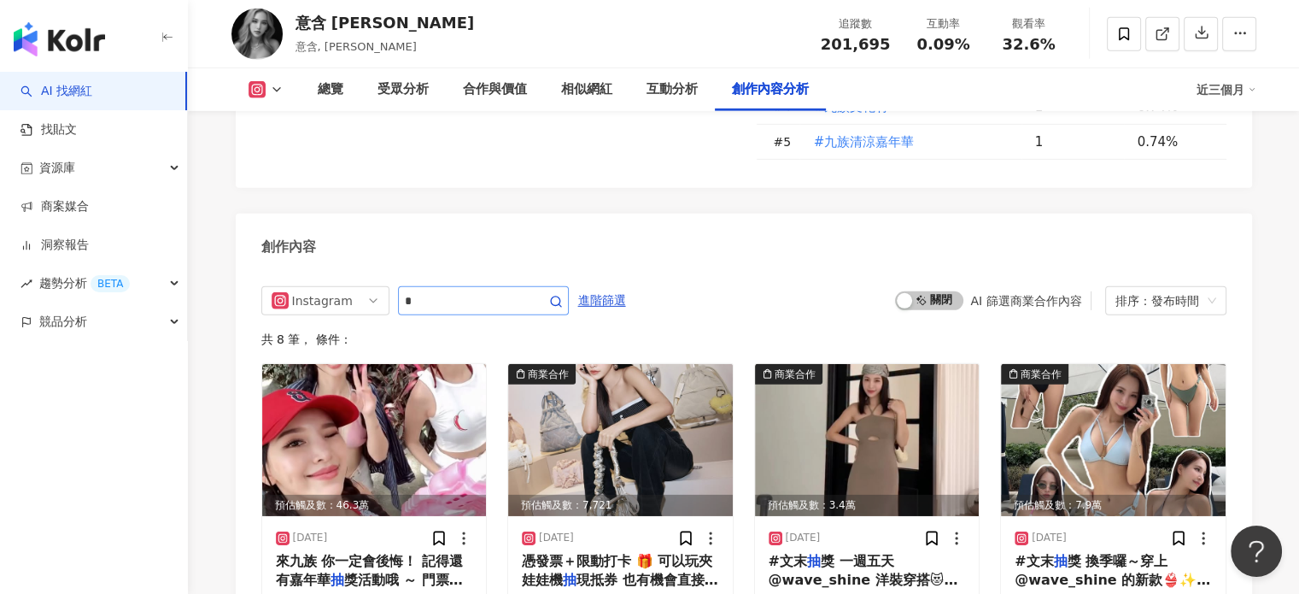
click at [562, 290] on span at bounding box center [545, 300] width 34 height 20
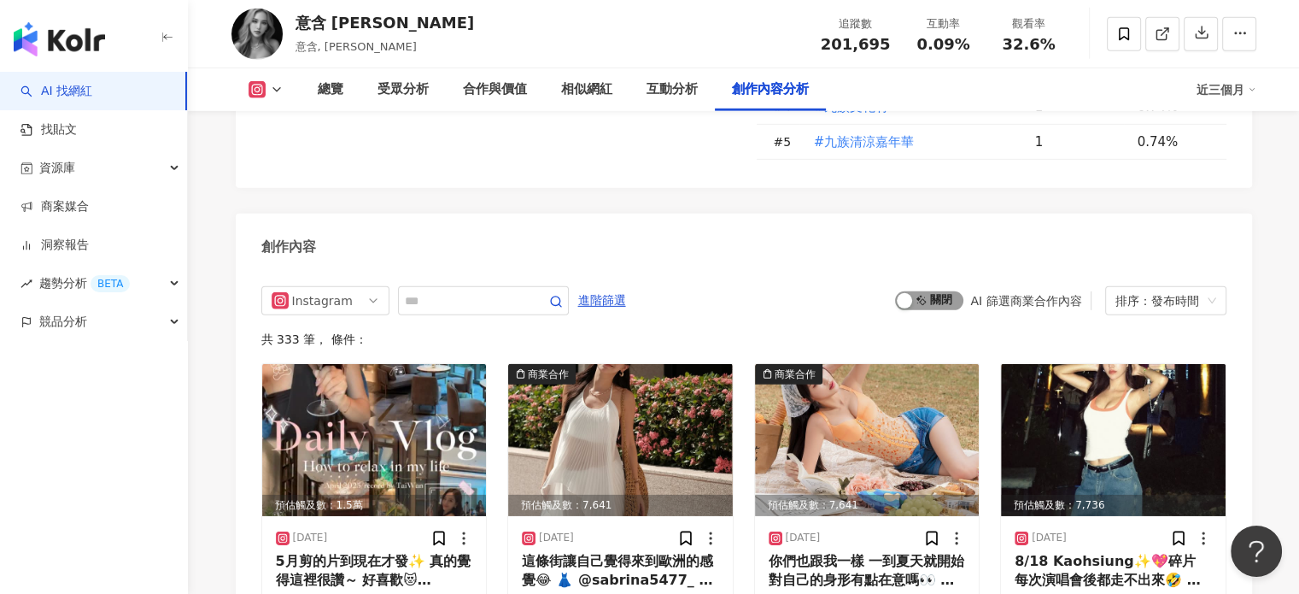
click at [921, 291] on span "啟動 關閉" at bounding box center [929, 300] width 68 height 19
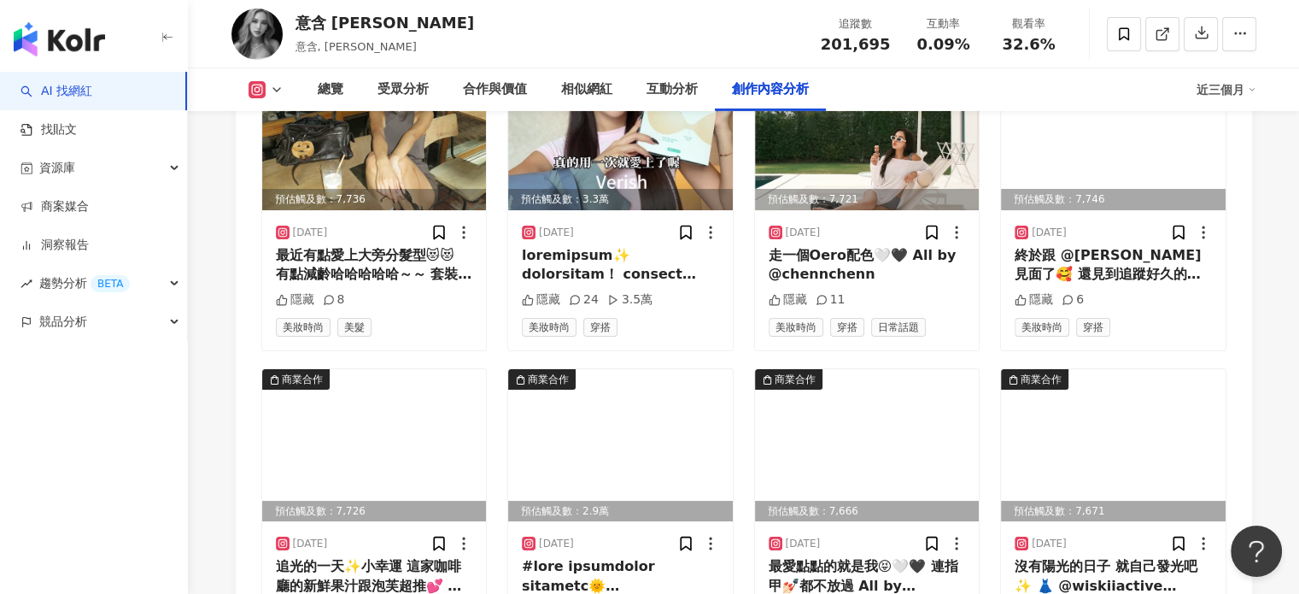
scroll to position [5951, 0]
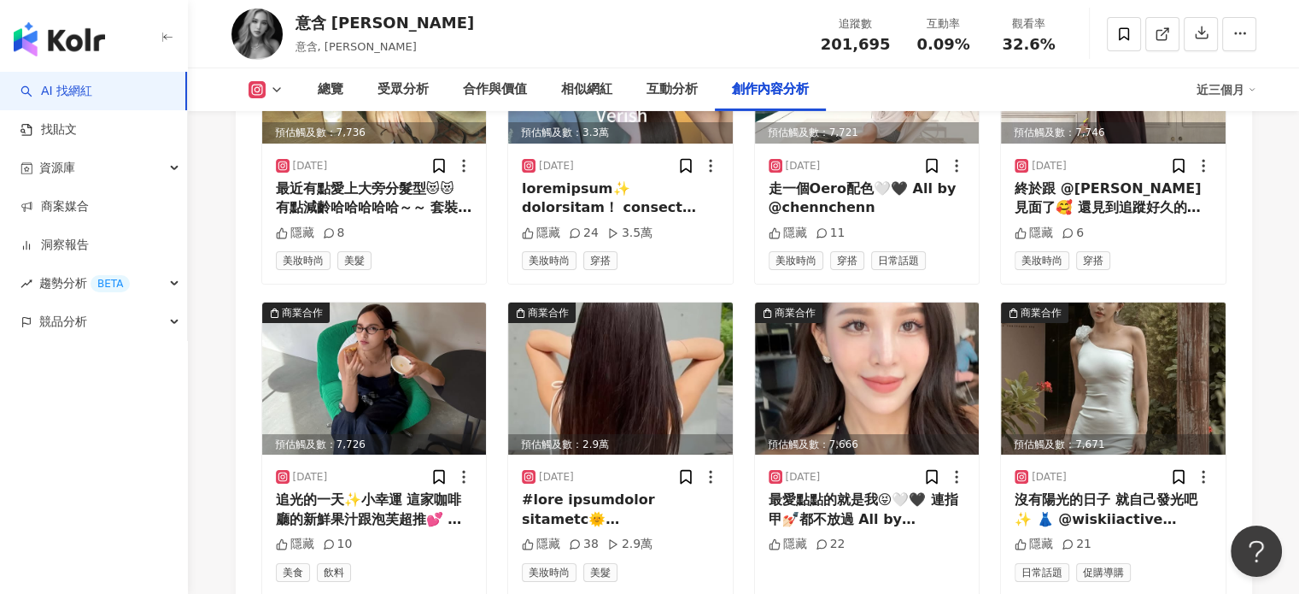
click at [612, 302] on img at bounding box center [620, 378] width 225 height 152
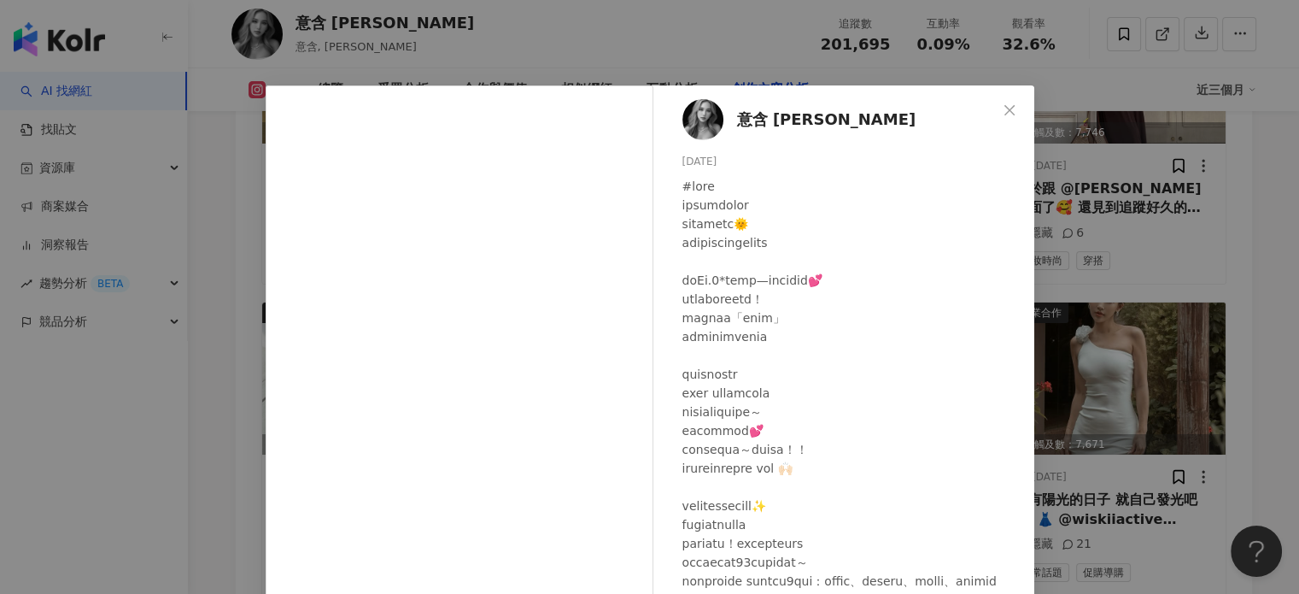
click at [1059, 230] on div "意含 Zoe 2025/7/31 隱藏 38 2.9萬 查看原始貼文" at bounding box center [649, 297] width 1299 height 594
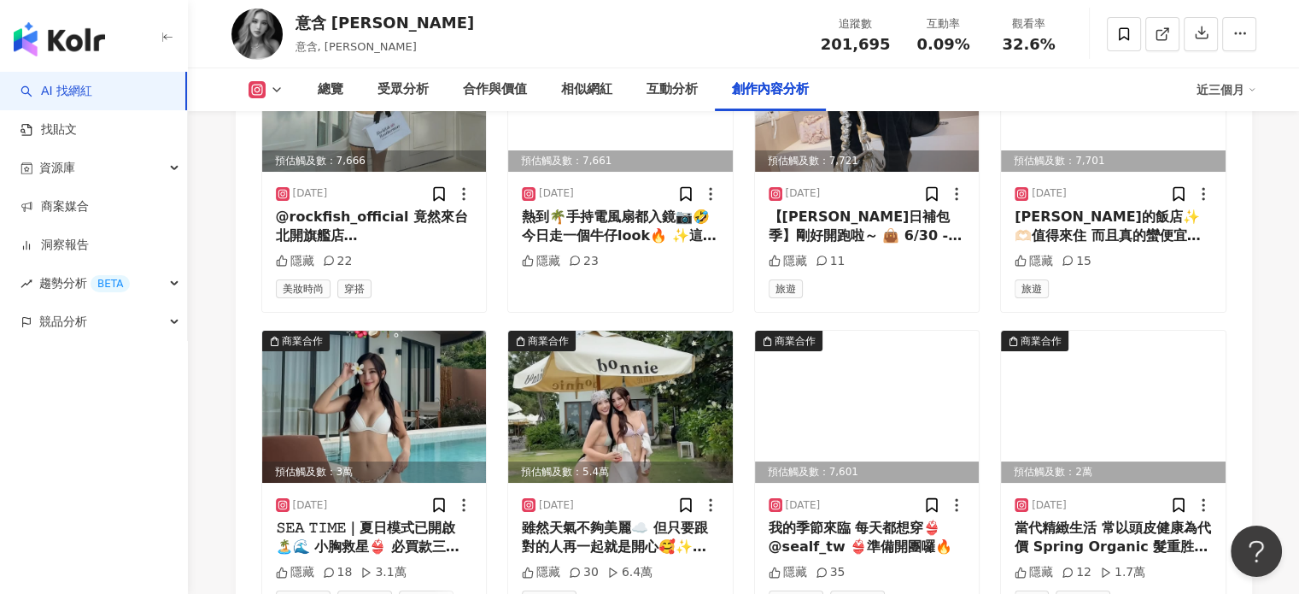
scroll to position [6549, 0]
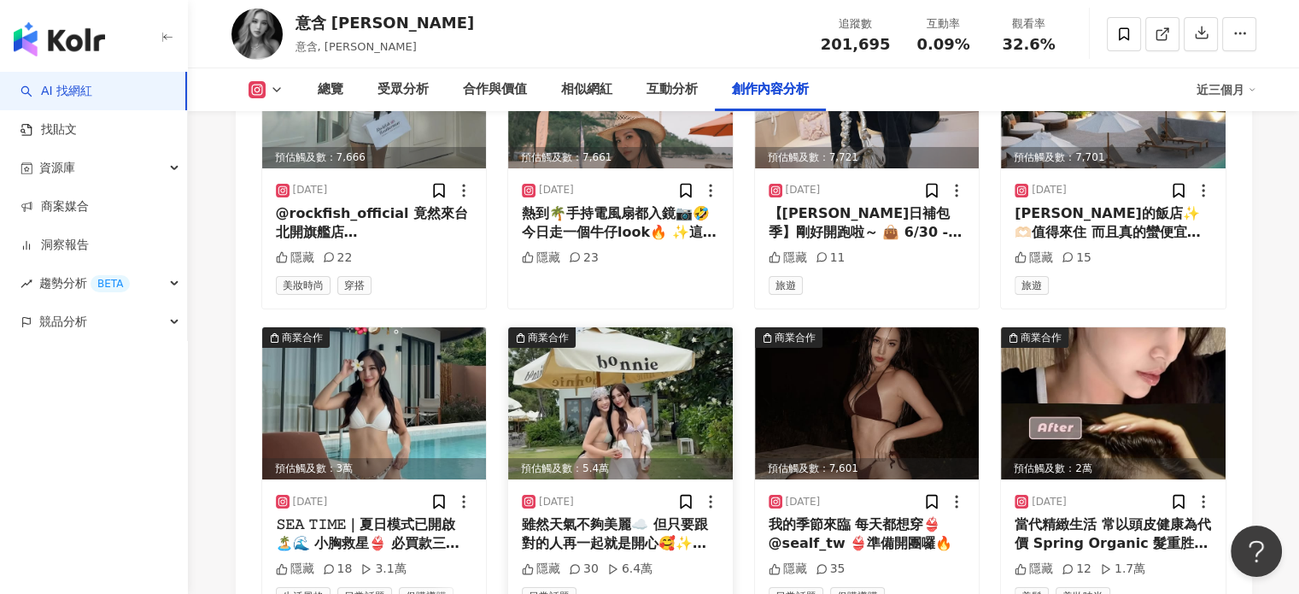
click at [607, 327] on img at bounding box center [620, 403] width 225 height 152
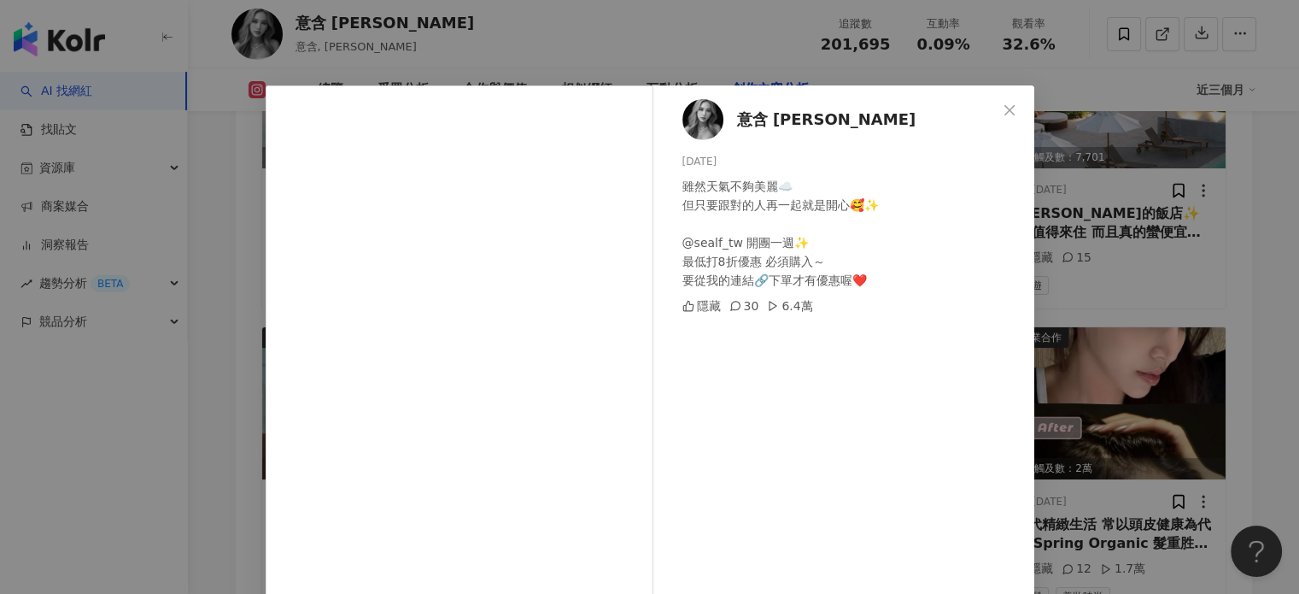
click at [1062, 210] on div "意含 Zoe 2025/7/10 雖然天氣不夠美麗☁️ 但只要跟對的人再一起就是開心🥰✨ @sealf_tw 開團一週✨ 最低打8折優惠 必須購入～ 要從我的…" at bounding box center [649, 297] width 1299 height 594
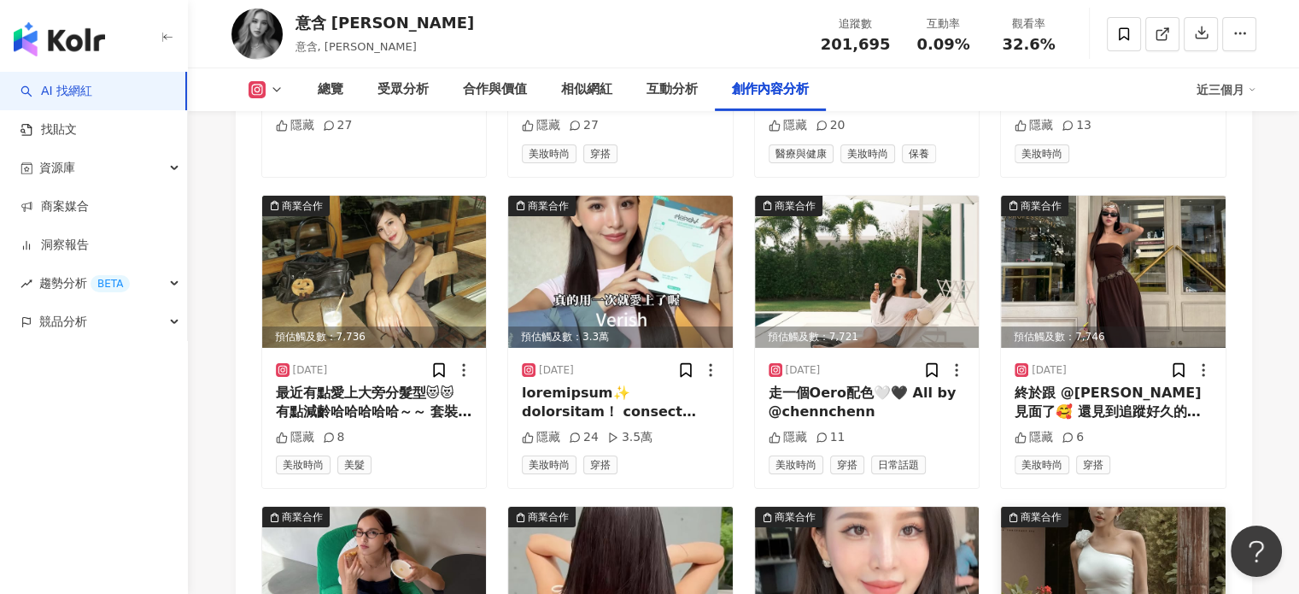
scroll to position [5695, 0]
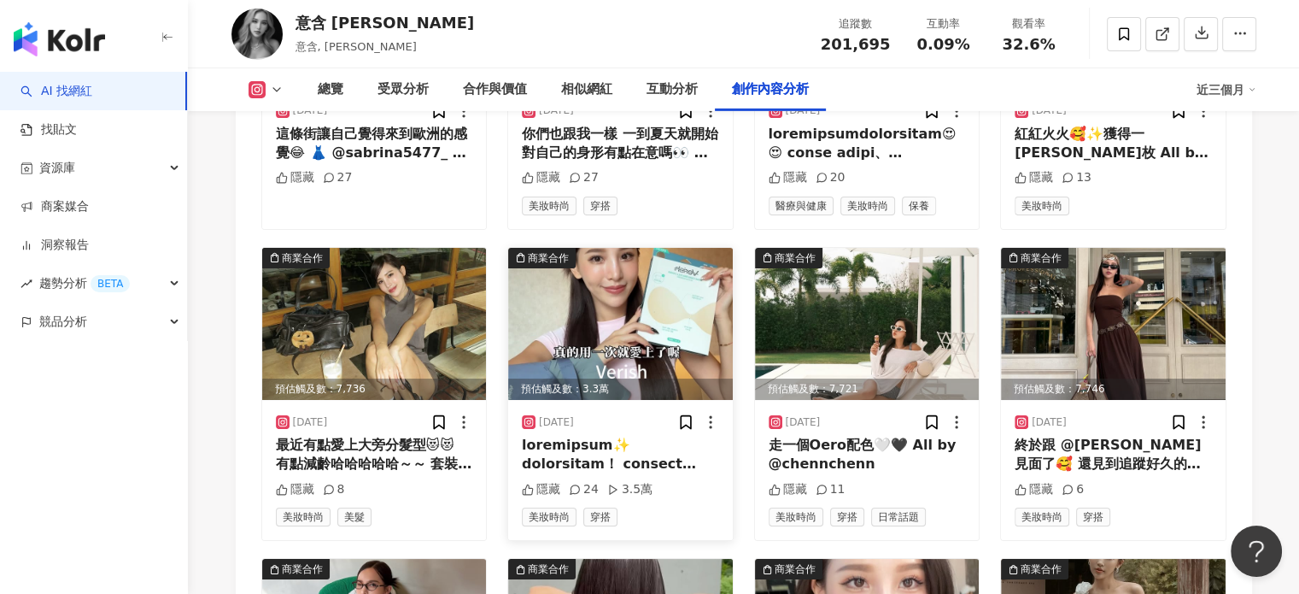
click at [567, 248] on img at bounding box center [620, 324] width 225 height 152
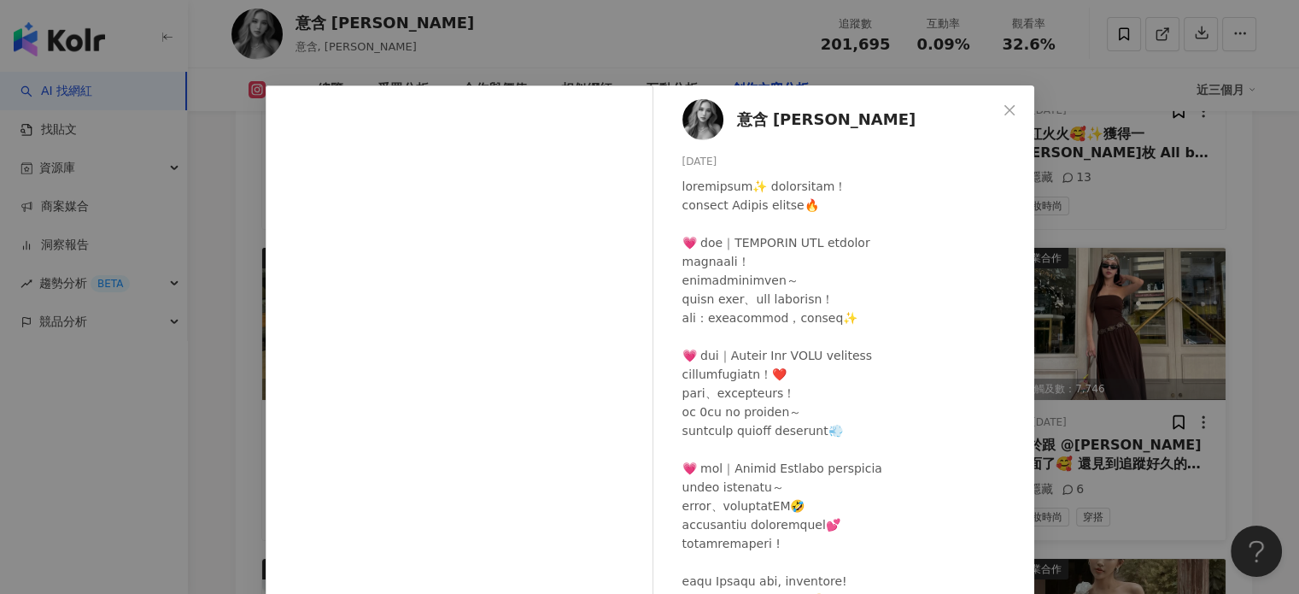
click at [1163, 185] on div "意含 Zoe 2025/8/7 隱藏 24 3.5萬 查看原始貼文" at bounding box center [649, 297] width 1299 height 594
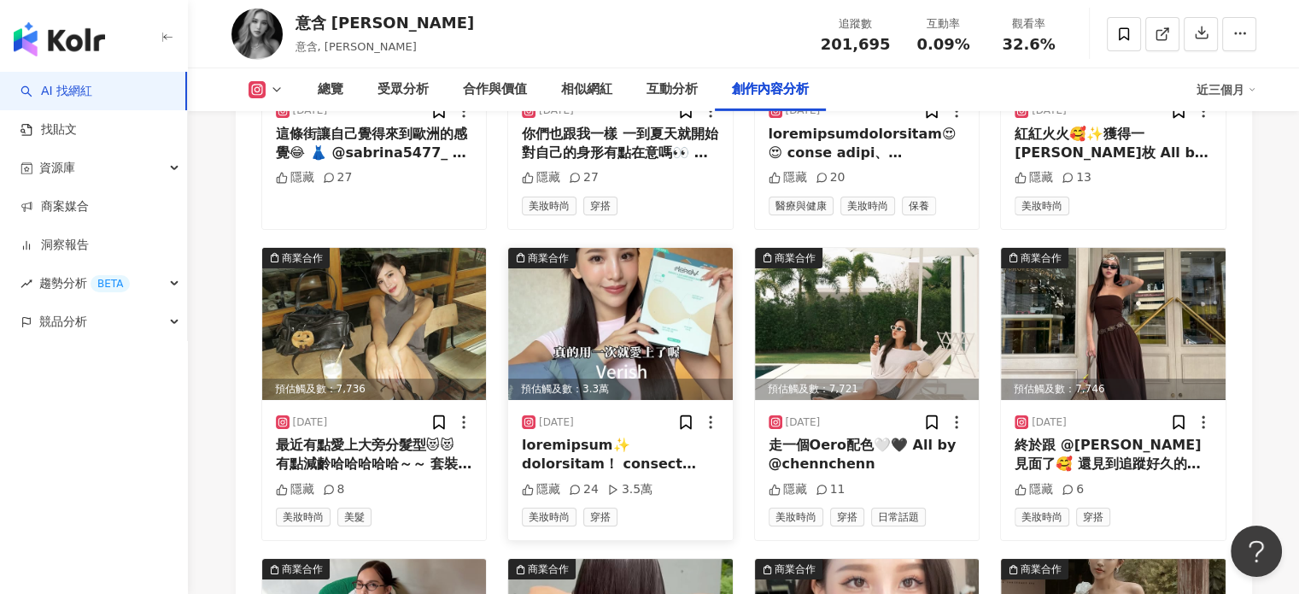
click at [682, 248] on img at bounding box center [620, 324] width 225 height 152
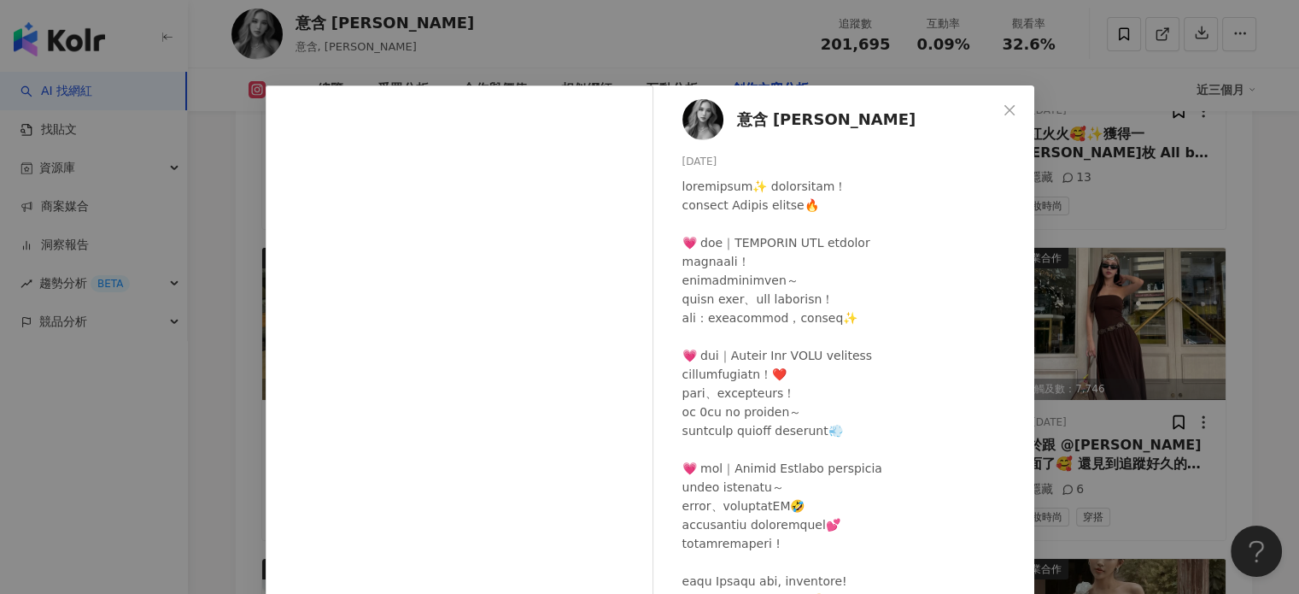
scroll to position [154, 0]
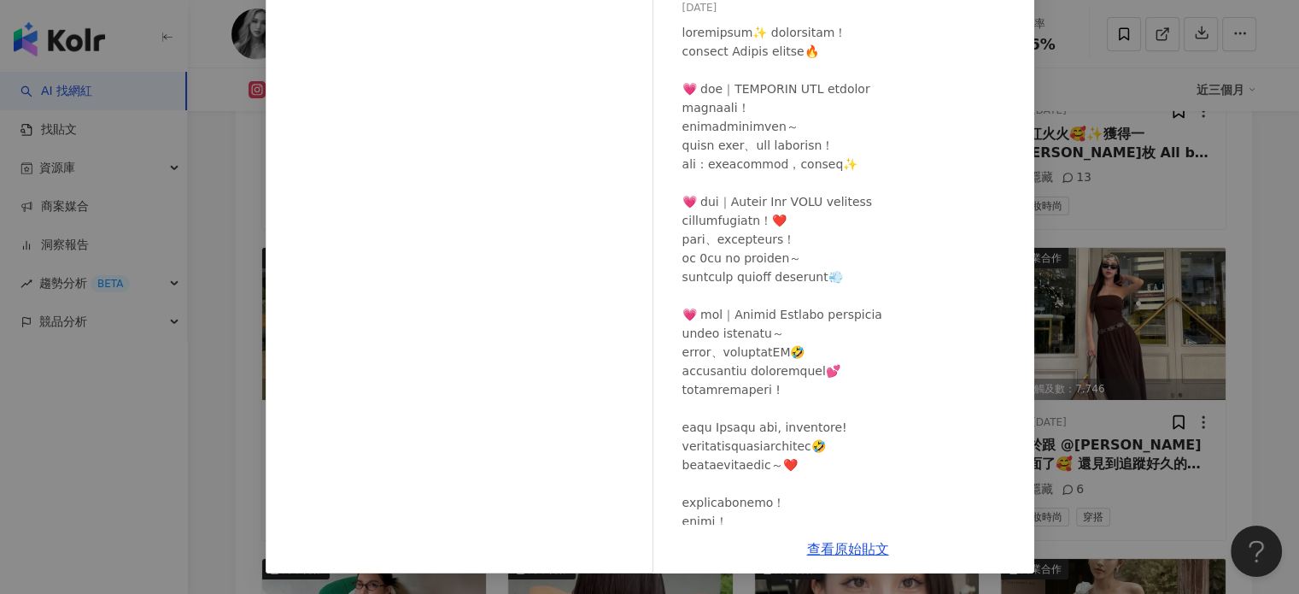
click at [1124, 124] on div "意含 Zoe 2025/8/7 隱藏 24 3.5萬 查看原始貼文" at bounding box center [649, 297] width 1299 height 594
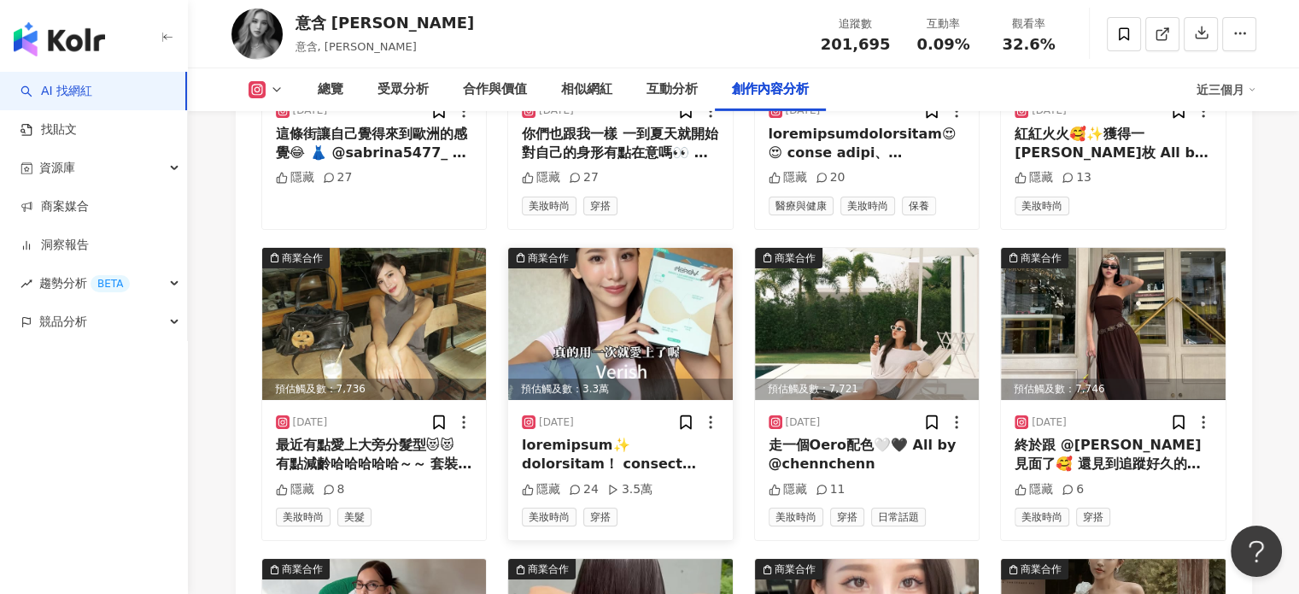
click at [694, 248] on img at bounding box center [620, 324] width 225 height 152
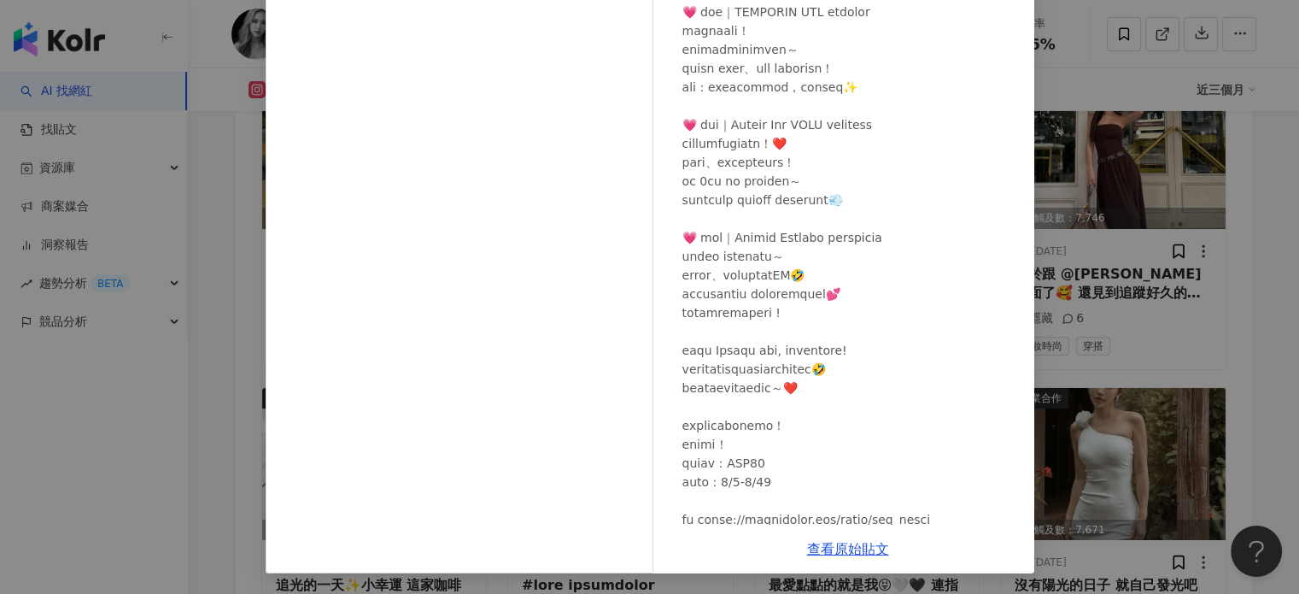
scroll to position [0, 0]
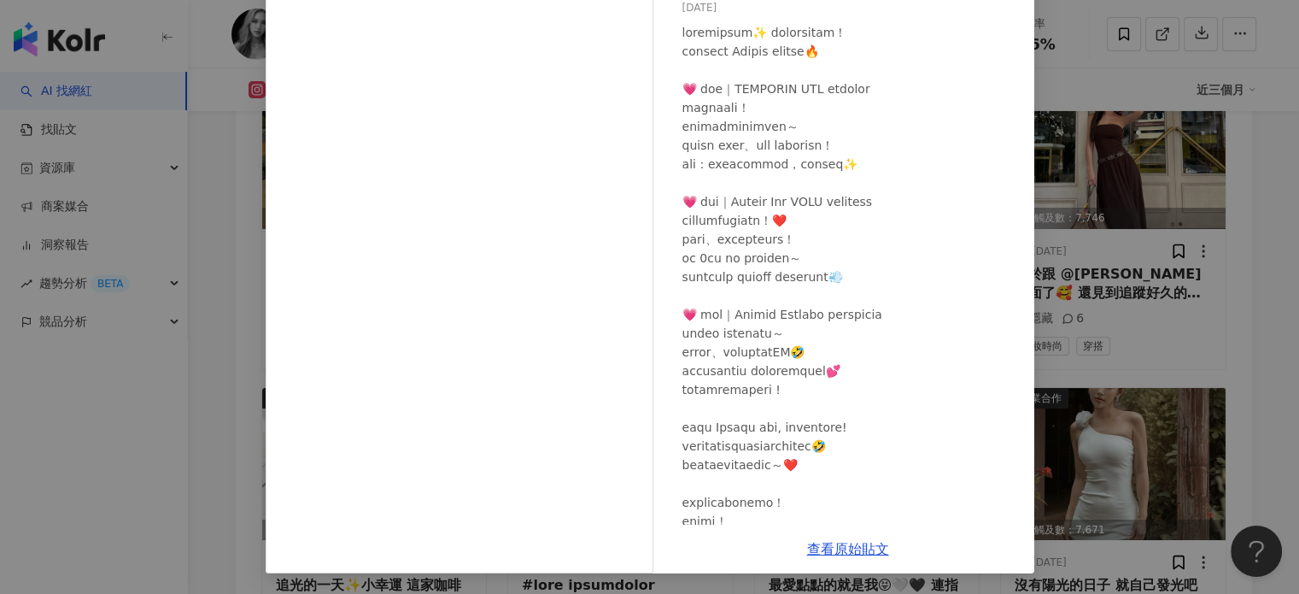
click at [1094, 180] on div "意含 Zoe 2025/8/7 隱藏 24 3.5萬 查看原始貼文" at bounding box center [649, 297] width 1299 height 594
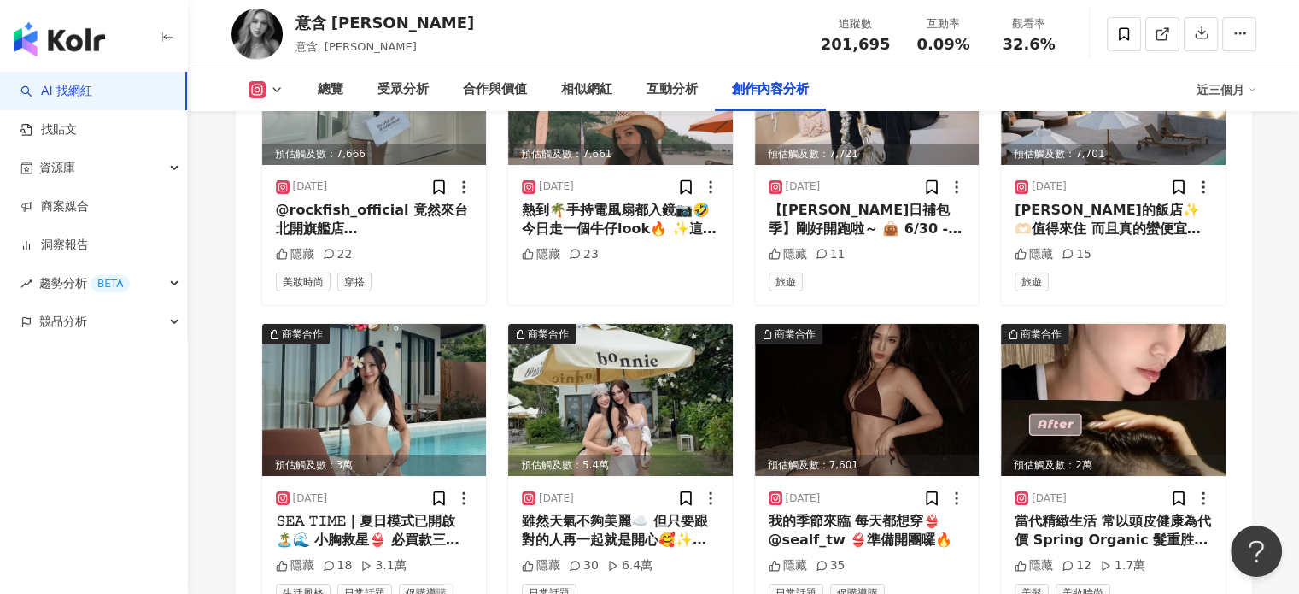
scroll to position [6549, 0]
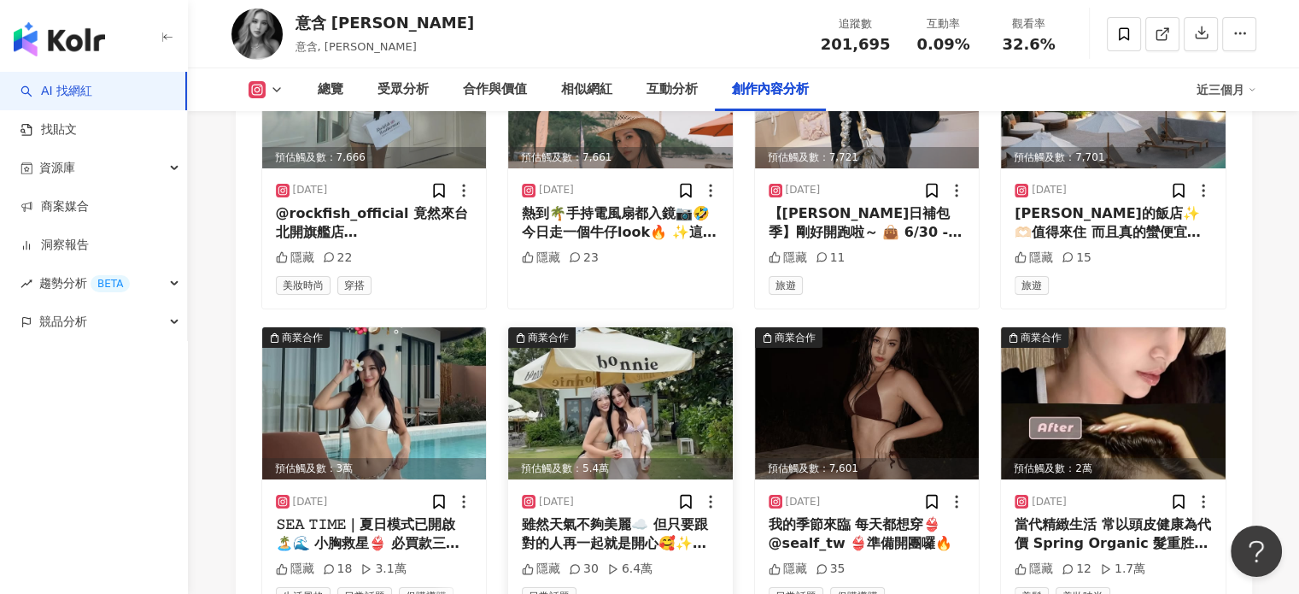
click at [588, 327] on img at bounding box center [620, 403] width 225 height 152
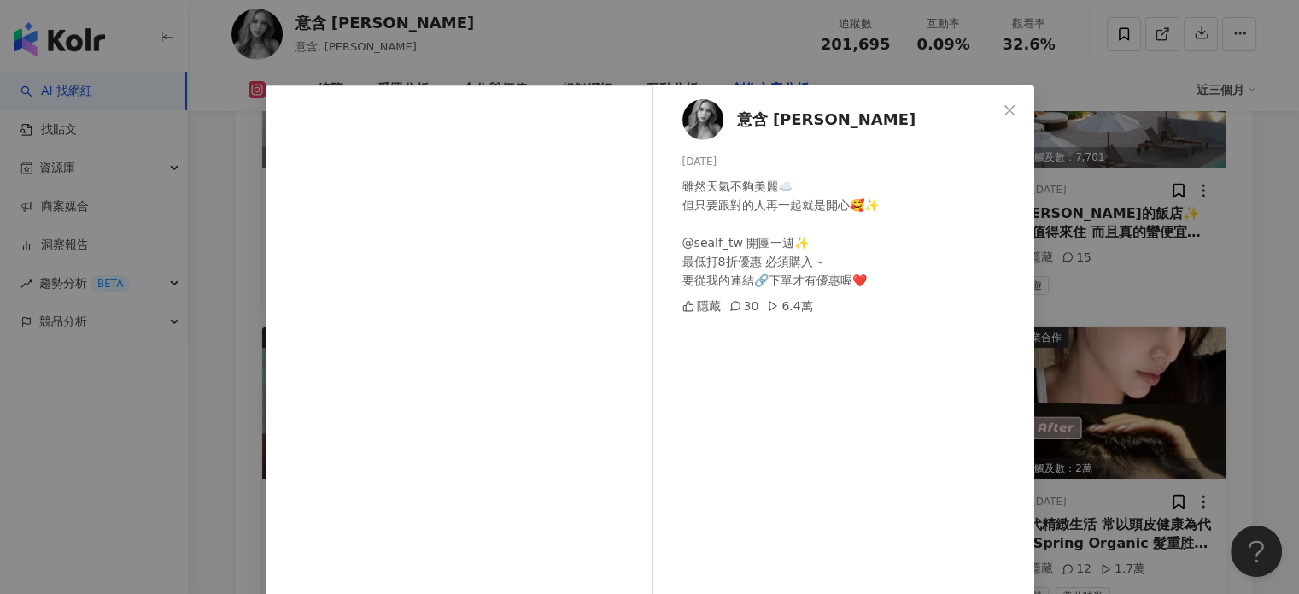
click at [1091, 265] on div "意含 Zoe 2025/7/10 雖然天氣不夠美麗☁️ 但只要跟對的人再一起就是開心🥰✨ @sealf_tw 開團一週✨ 最低打8折優惠 必須購入～ 要從我的…" at bounding box center [649, 297] width 1299 height 594
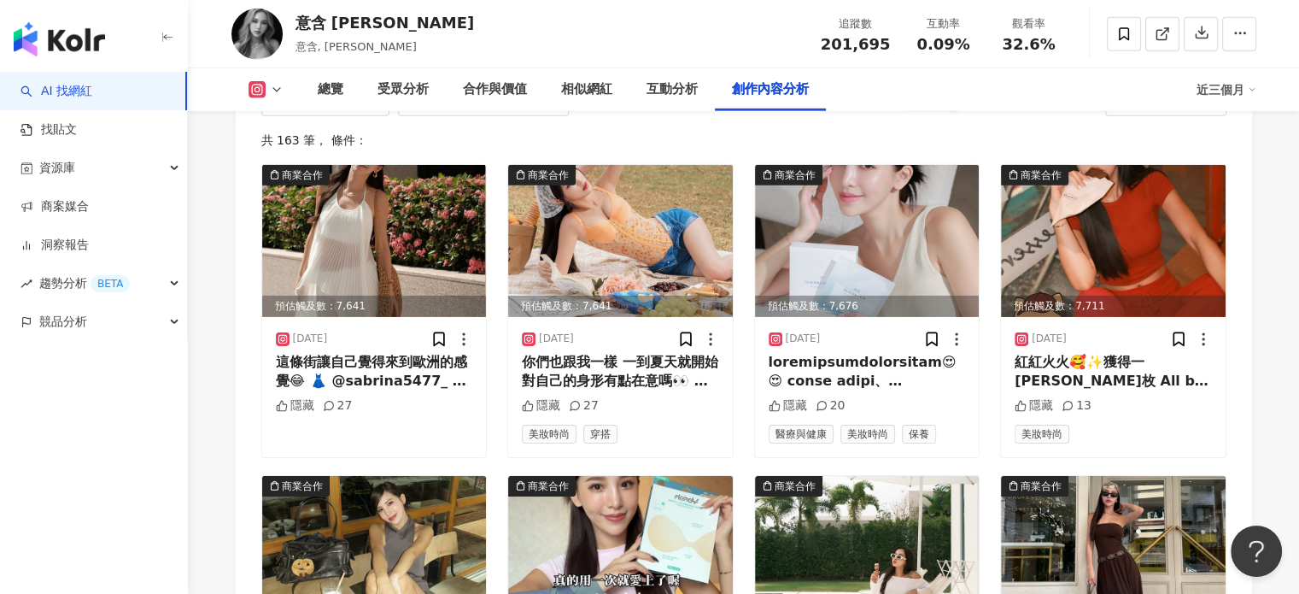
scroll to position [5353, 0]
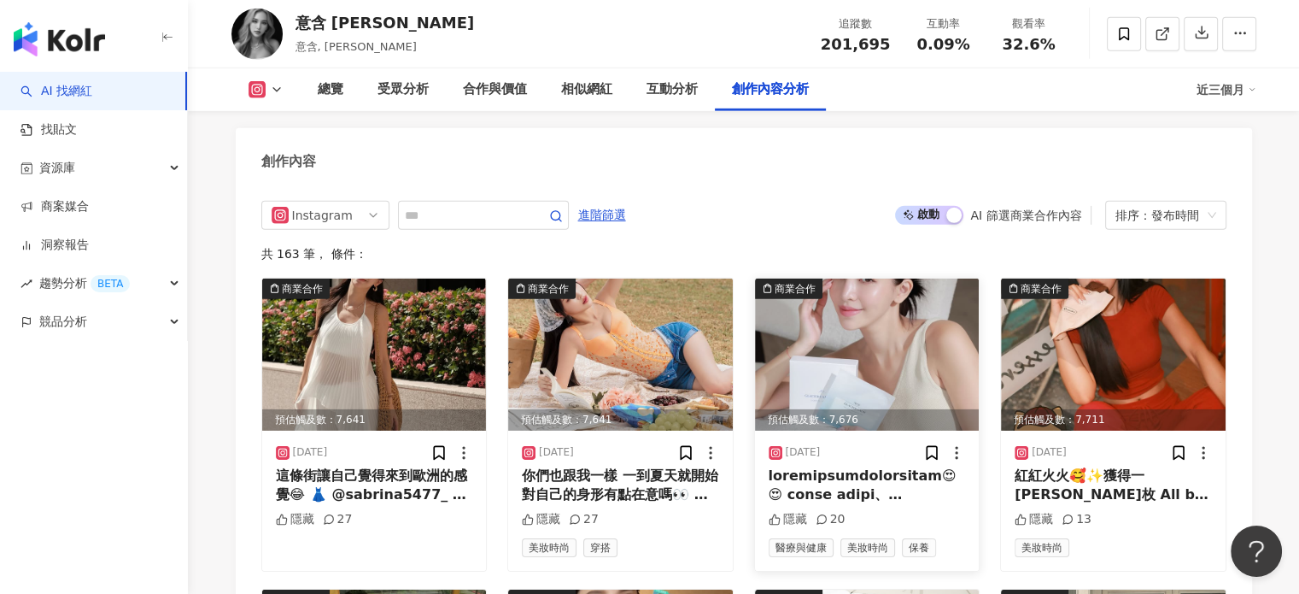
click at [854, 278] on img at bounding box center [867, 354] width 225 height 152
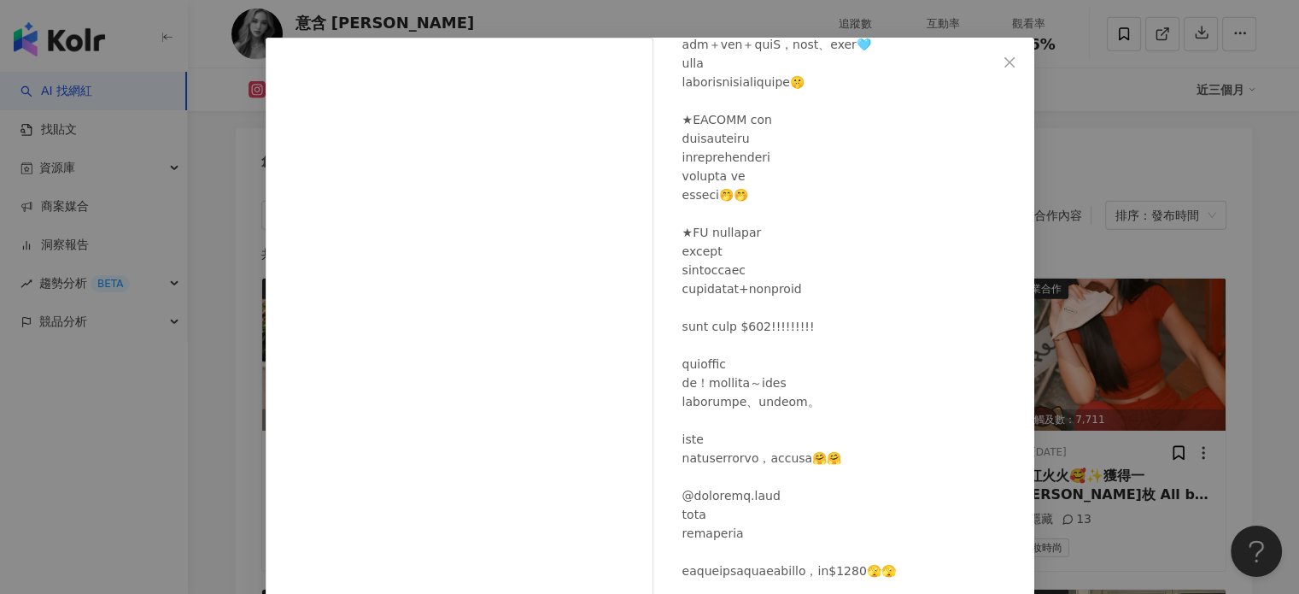
scroll to position [85, 0]
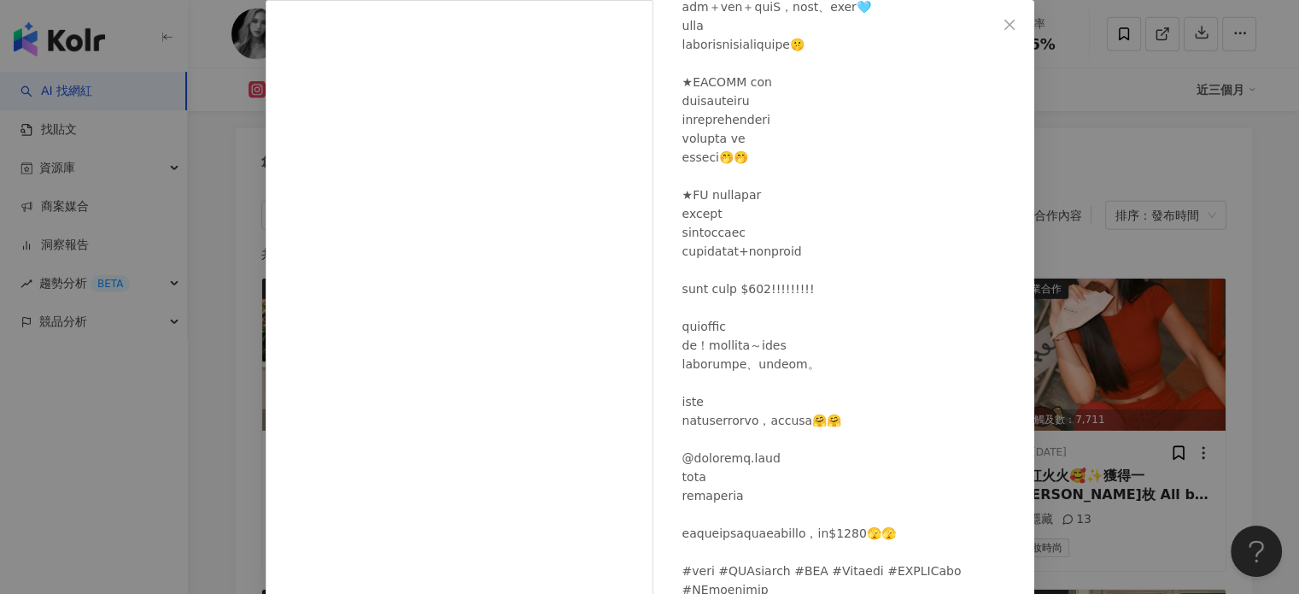
click at [1106, 262] on div "意含 Zoe 2025/8/17 隱藏 20 查看原始貼文" at bounding box center [649, 297] width 1299 height 594
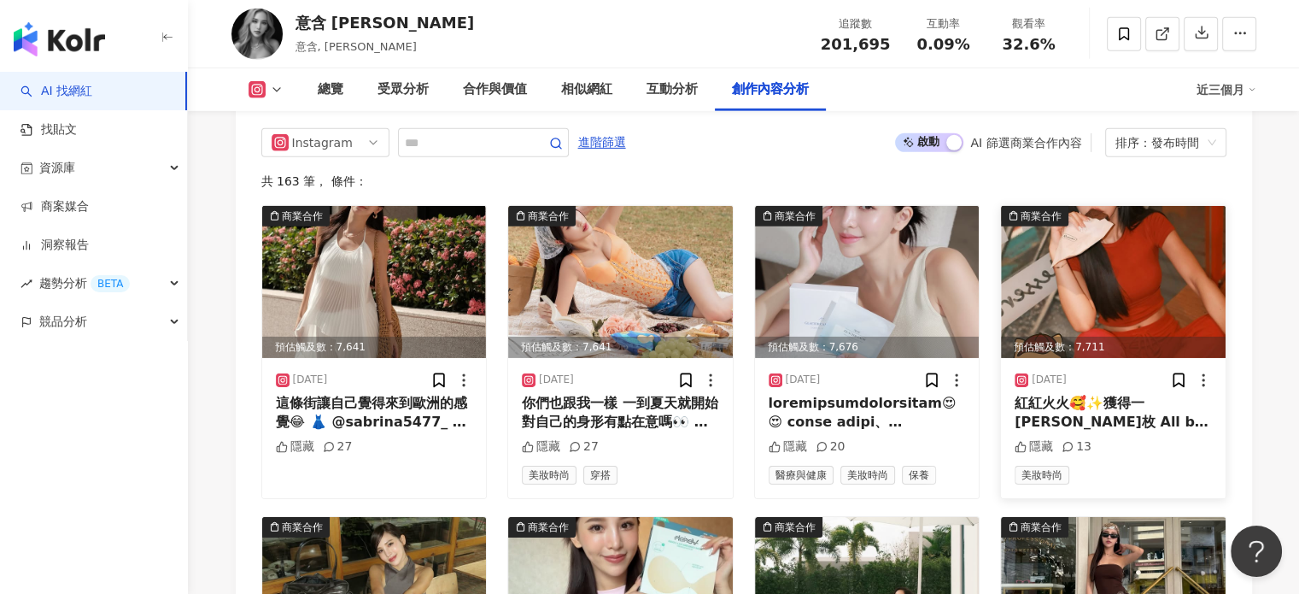
scroll to position [5609, 0]
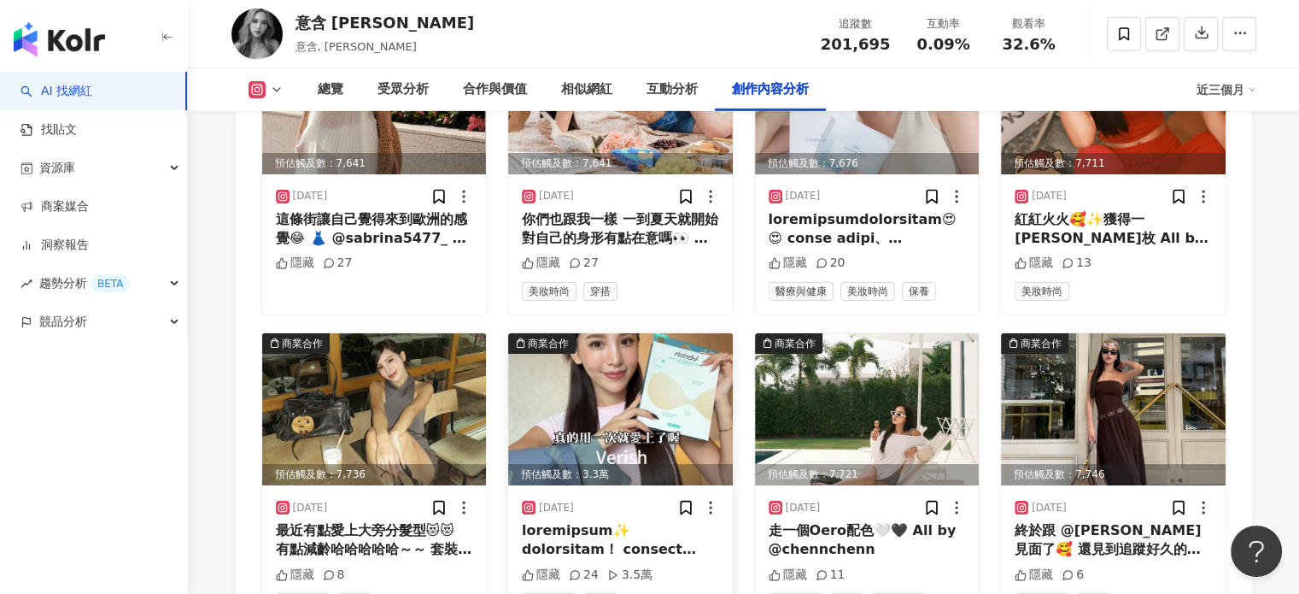
click at [700, 333] on img at bounding box center [620, 409] width 225 height 152
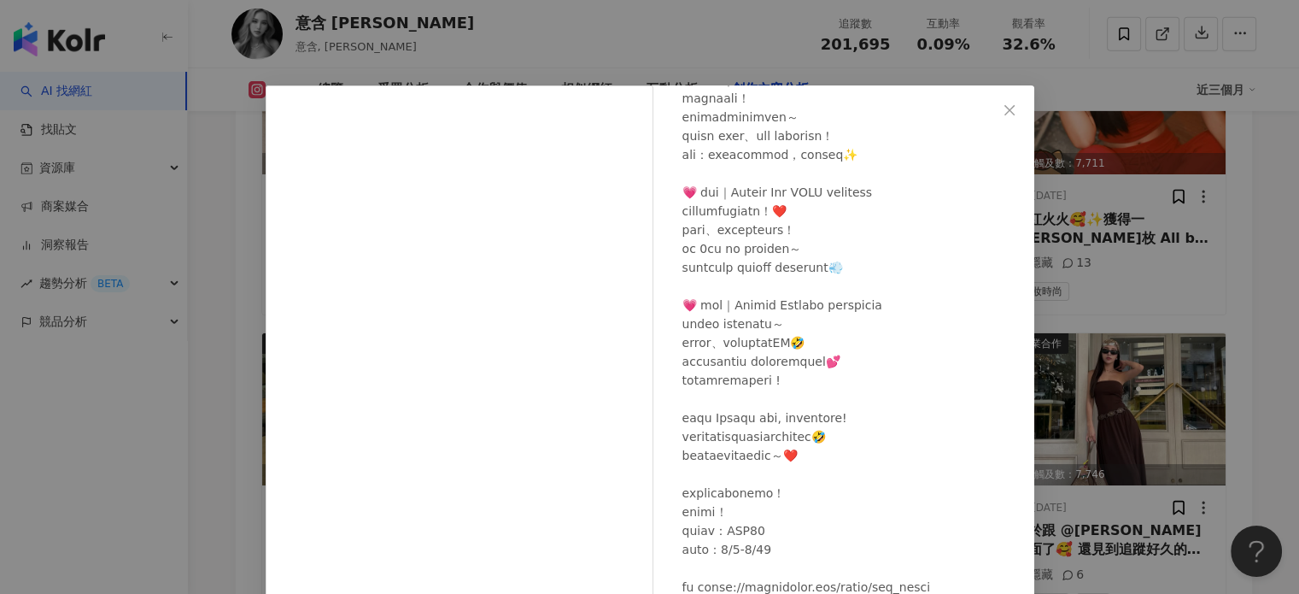
scroll to position [0, 0]
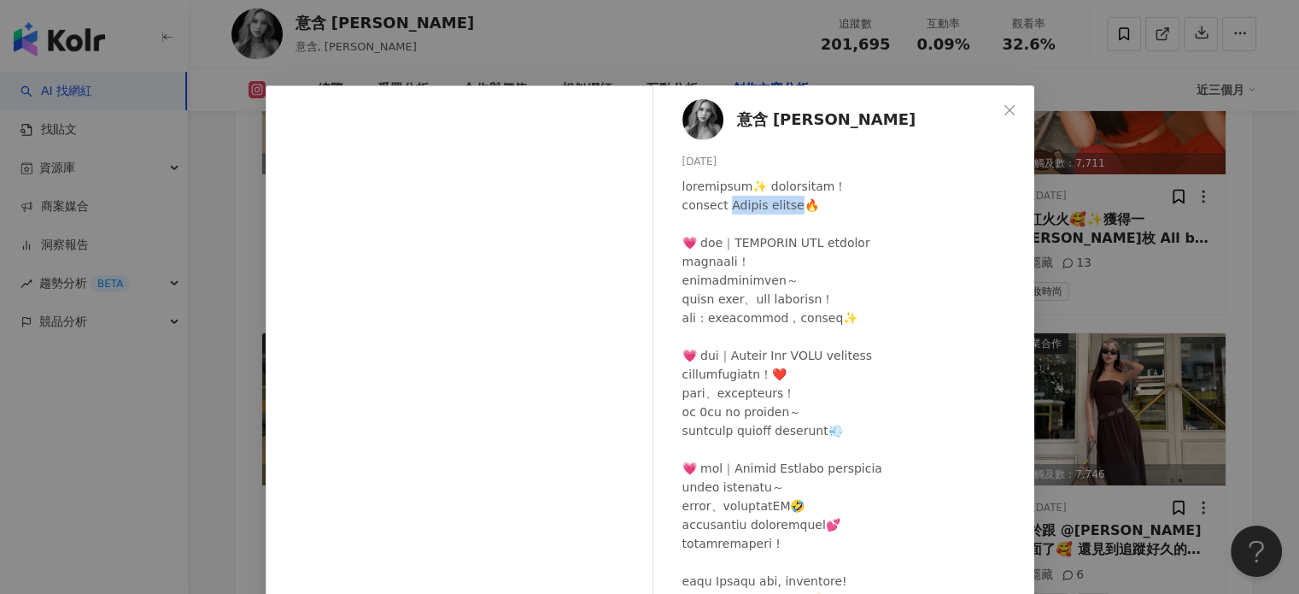
drag, startPoint x: 762, startPoint y: 202, endPoint x: 869, endPoint y: 202, distance: 107.6
click at [869, 202] on div at bounding box center [851, 496] width 338 height 639
copy div "Verish 三款超強內衣"
click at [1198, 205] on div "意含 Zoe 2025/8/7 隱藏 24 3.5萬 查看原始貼文" at bounding box center [649, 297] width 1299 height 594
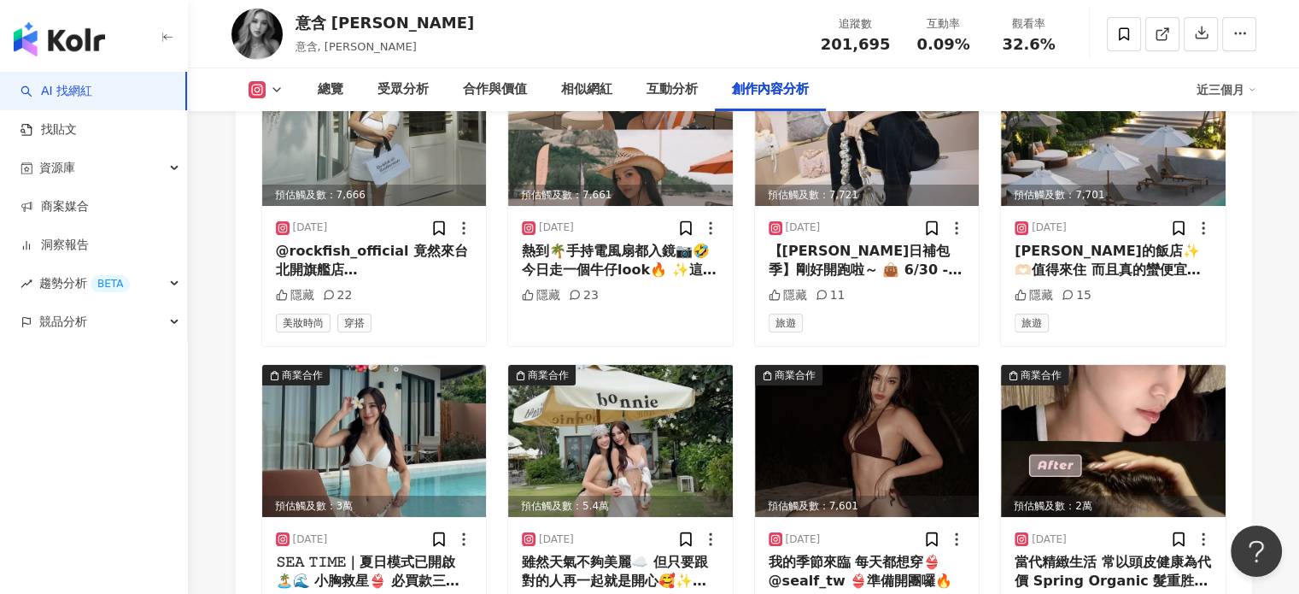
scroll to position [6549, 0]
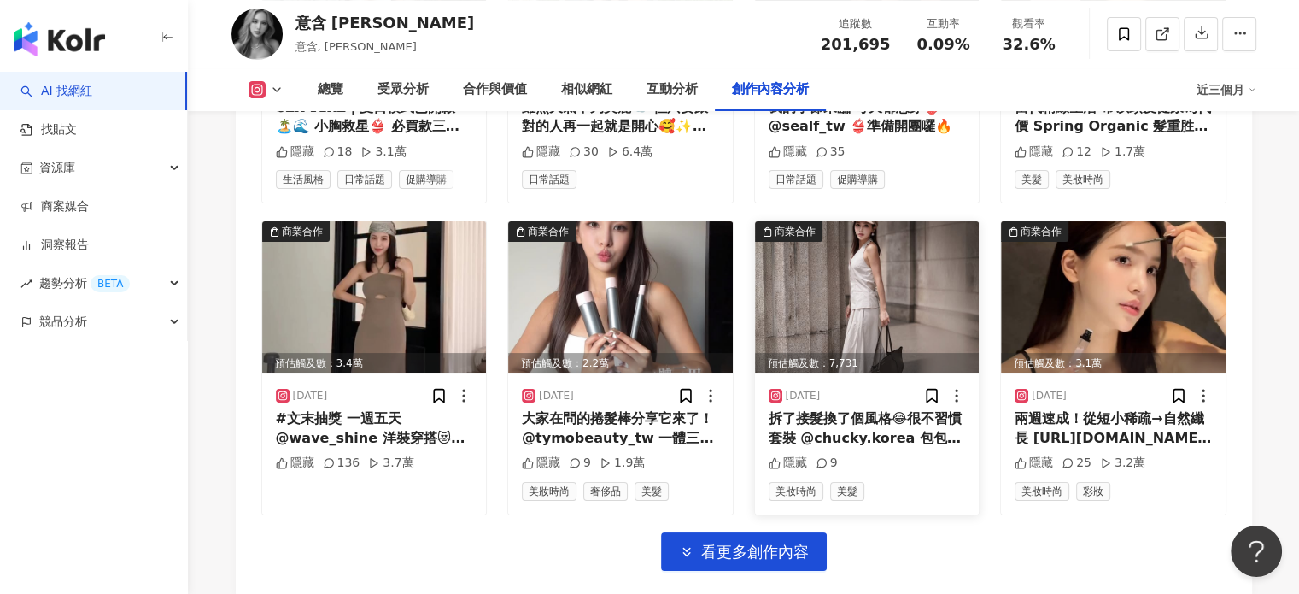
scroll to position [6976, 0]
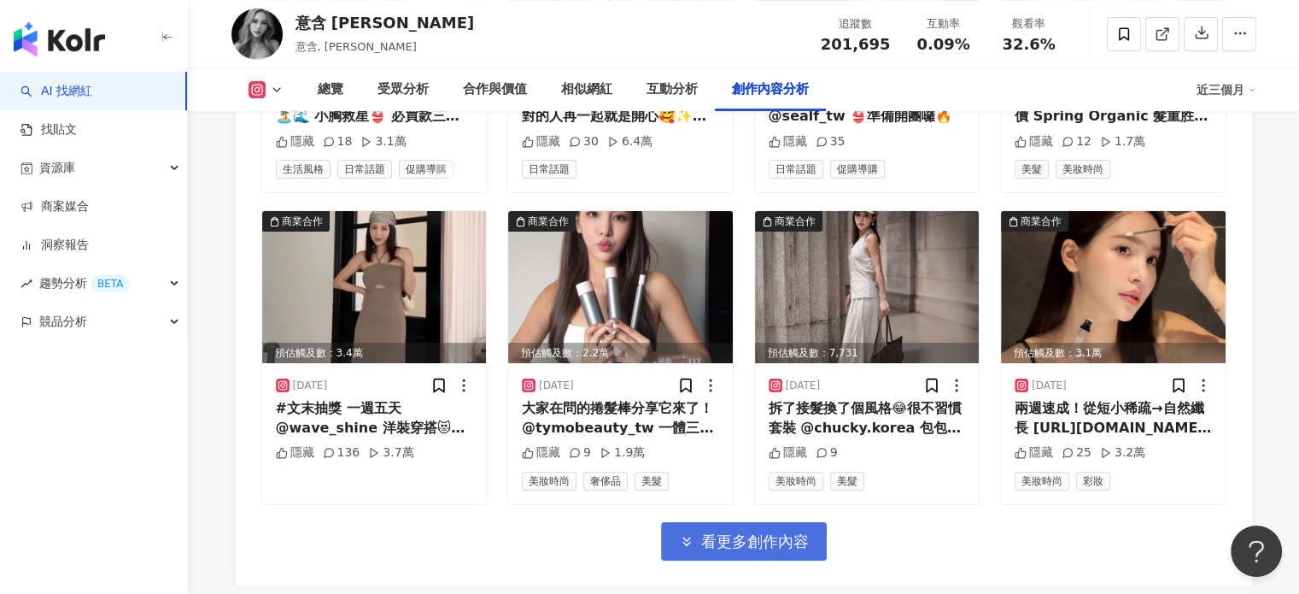
click at [793, 522] on button "看更多創作內容" at bounding box center [744, 541] width 166 height 38
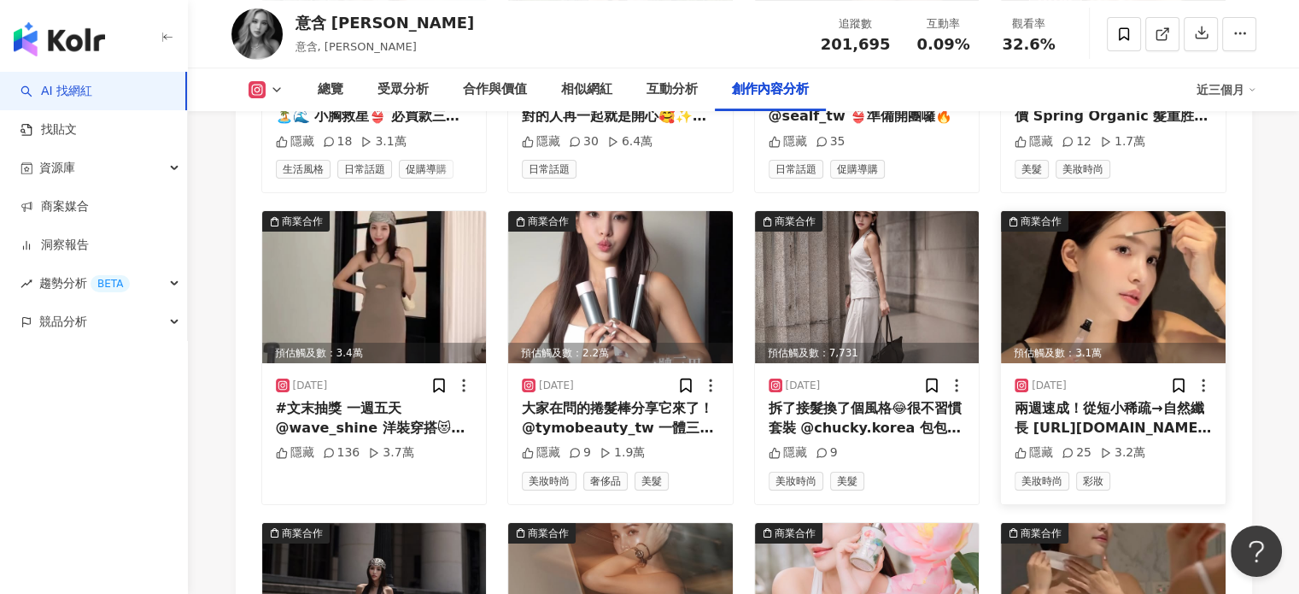
click at [1137, 220] on img at bounding box center [1113, 287] width 225 height 152
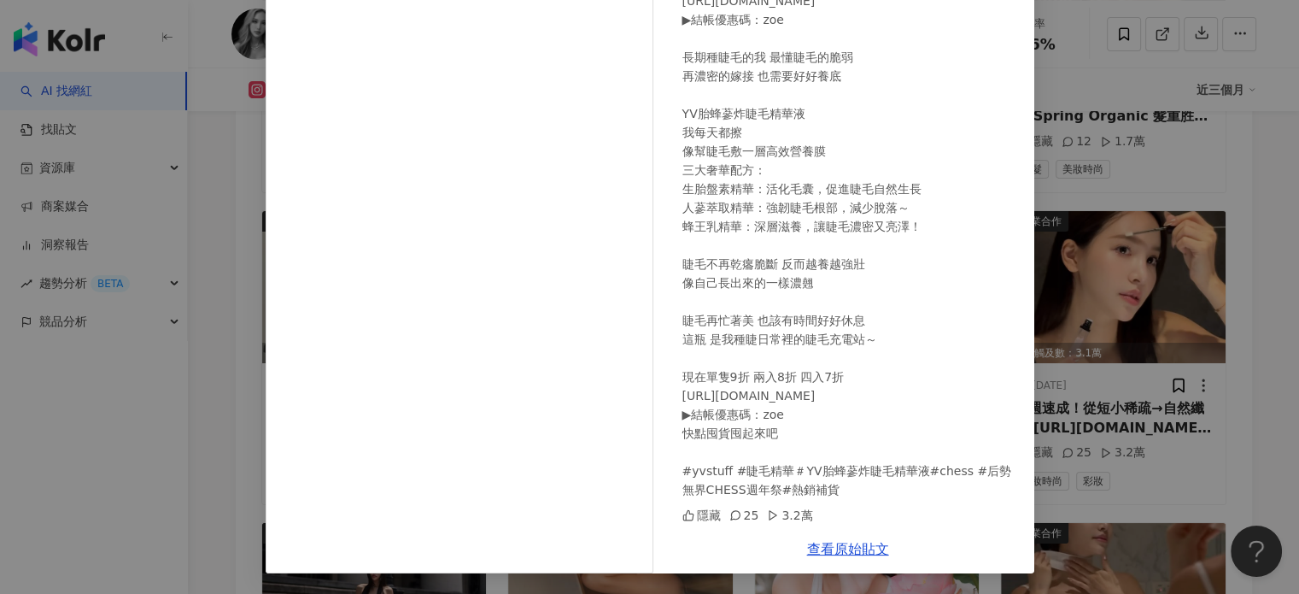
scroll to position [0, 0]
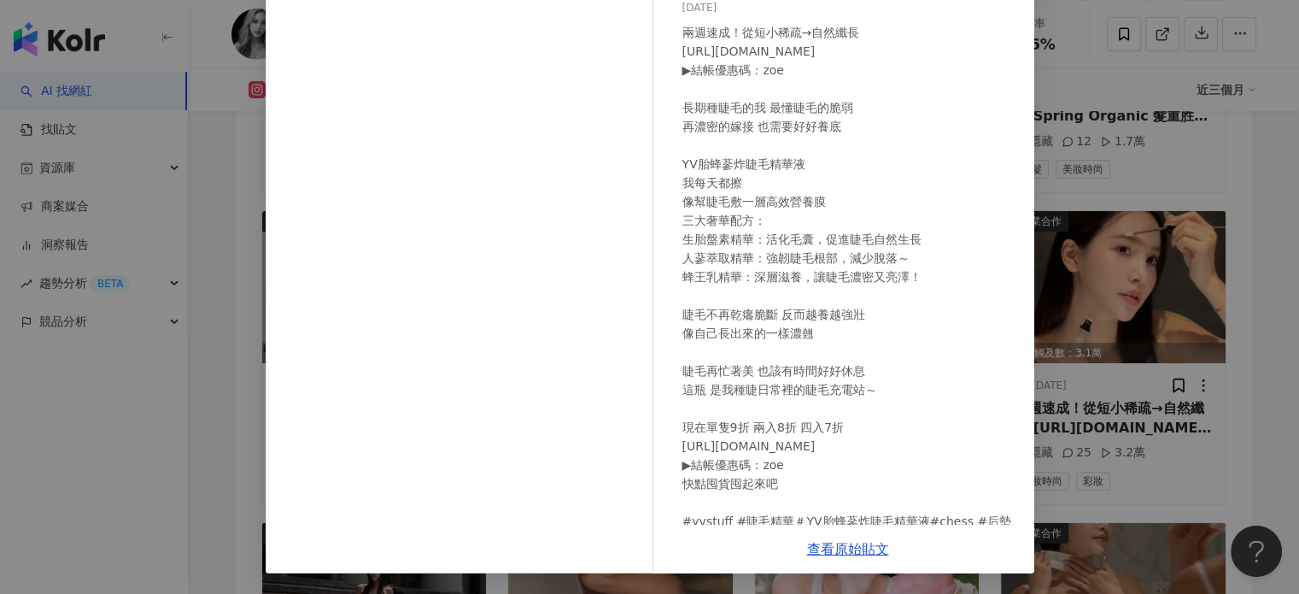
click at [1201, 247] on div "意含 Zoe 2025/6/30 兩週速成！從短小稀疏→自然纖長 https://chess-tw.com/jpiBn ▶結帳優惠碼：zoe 長期種睫毛的我 …" at bounding box center [649, 297] width 1299 height 594
